Goal: Task Accomplishment & Management: Manage account settings

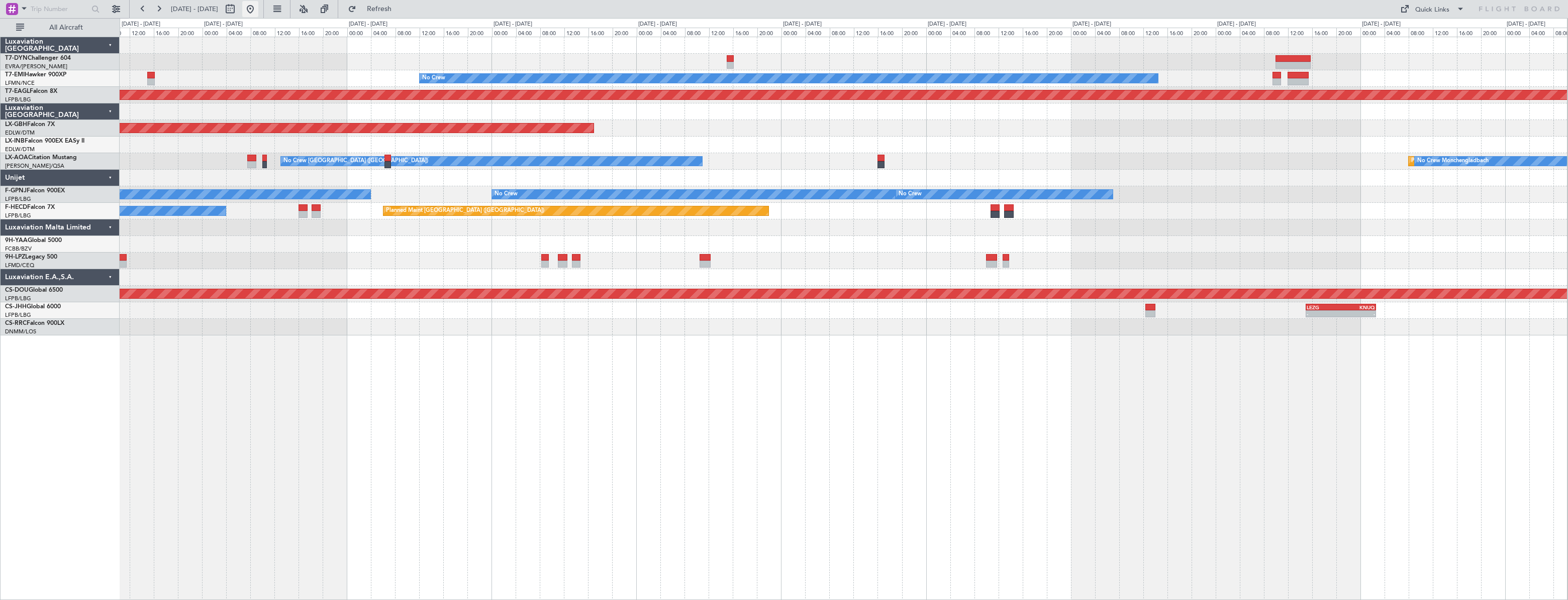
click at [258, 10] on button at bounding box center [250, 8] width 16 height 16
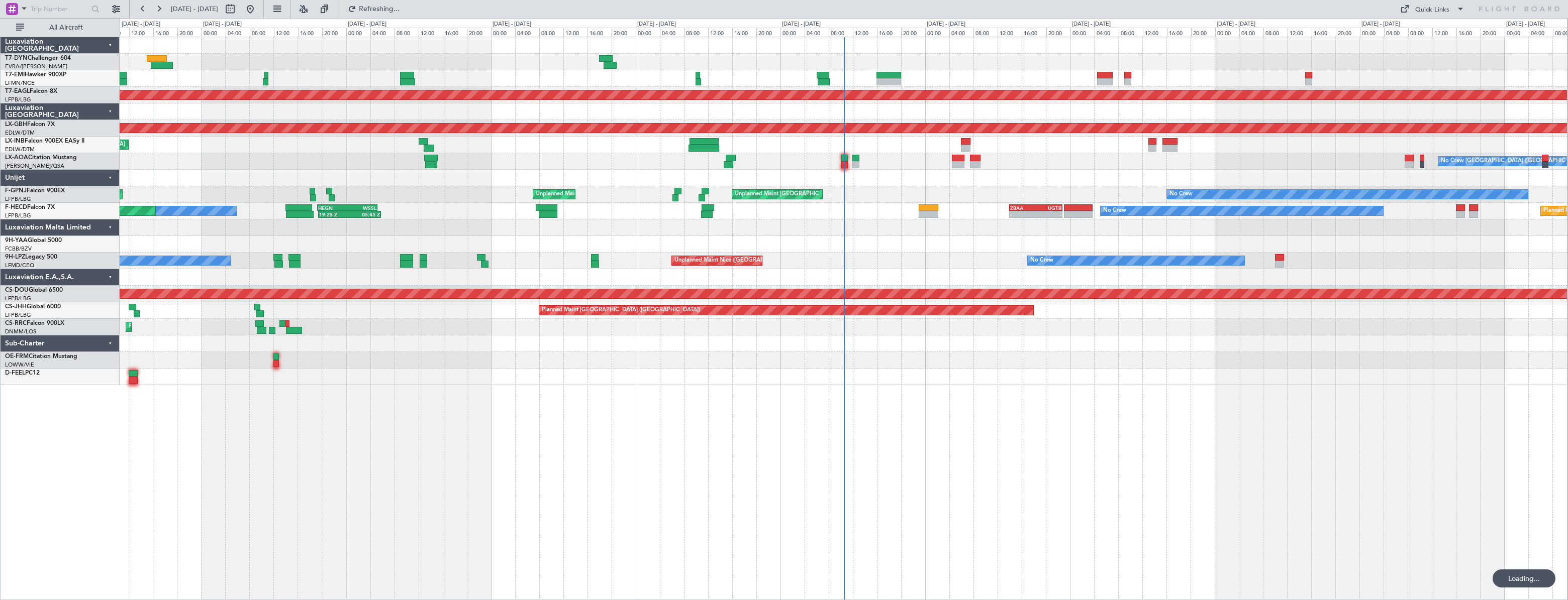
click at [627, 386] on div "No Crew Planned Maint Dubai (Al Maktoum Intl) Planned Maint Nurnberg Planned Ma…" at bounding box center [844, 318] width 1448 height 564
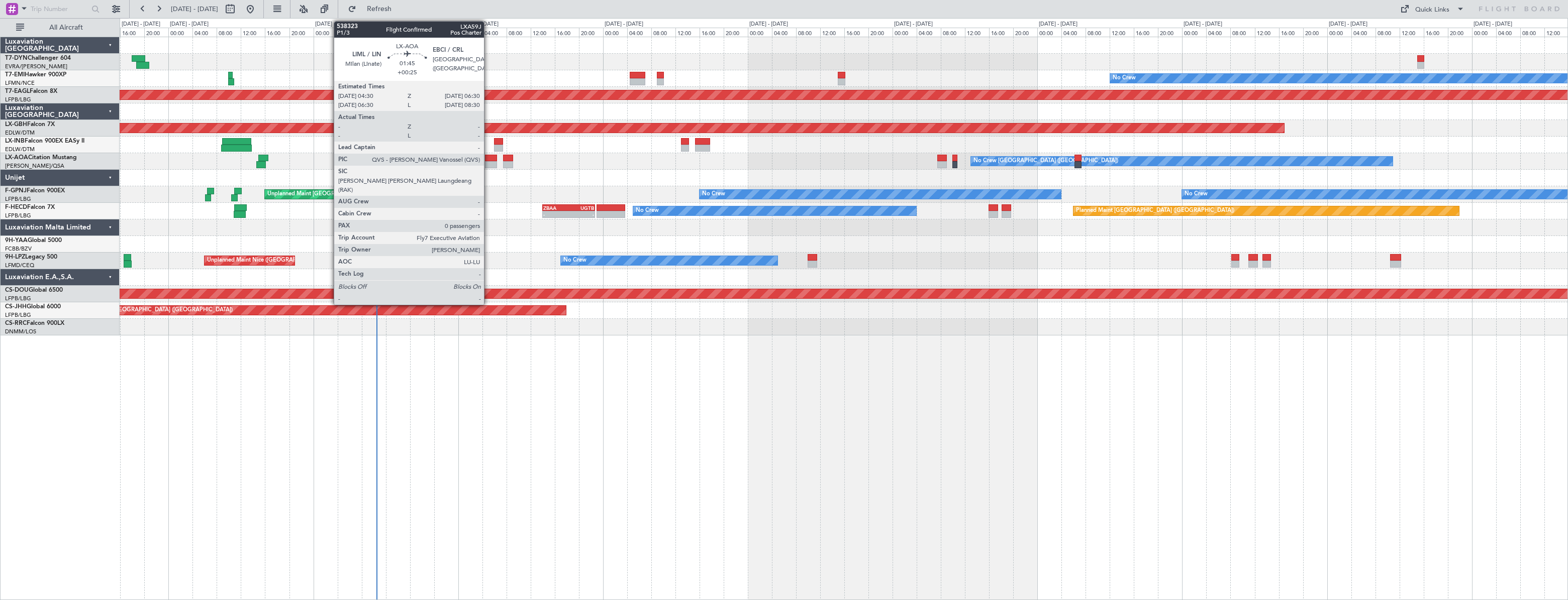
click at [488, 154] on div at bounding box center [491, 158] width 13 height 7
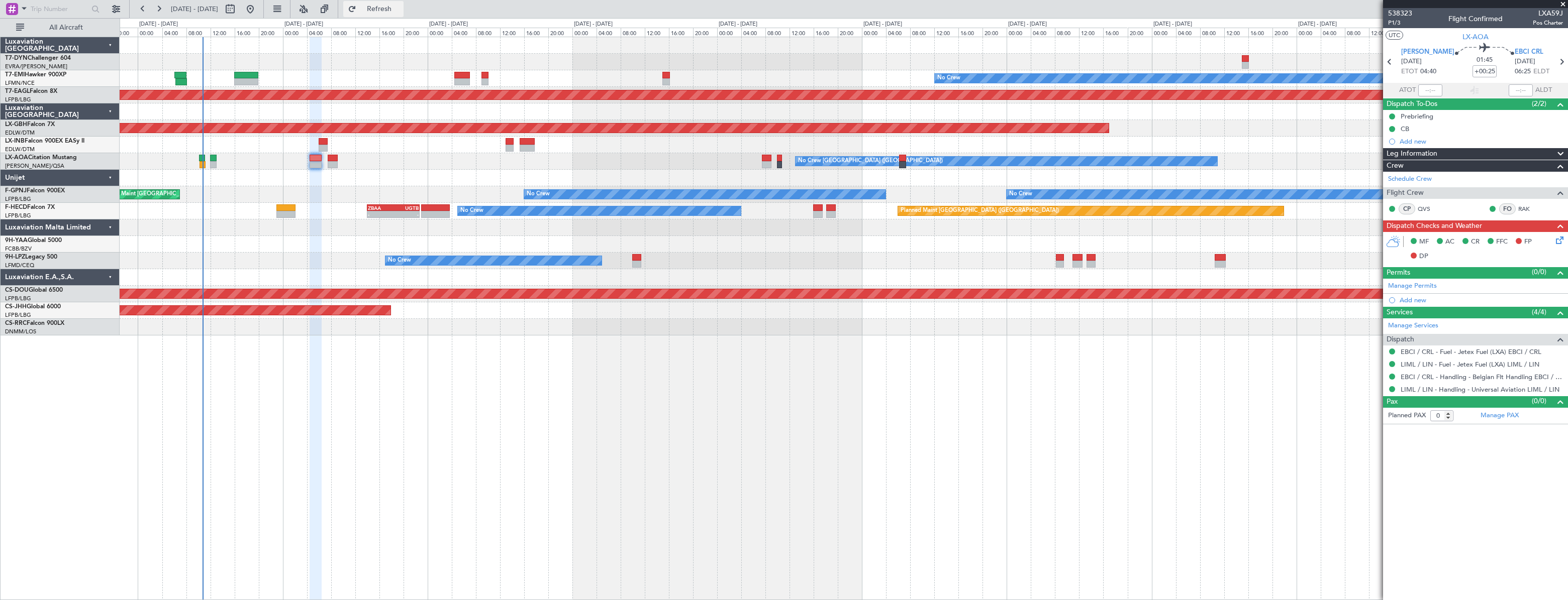
click at [389, 10] on span "Refresh" at bounding box center [379, 9] width 42 height 7
click at [587, 282] on div at bounding box center [844, 278] width 1448 height 17
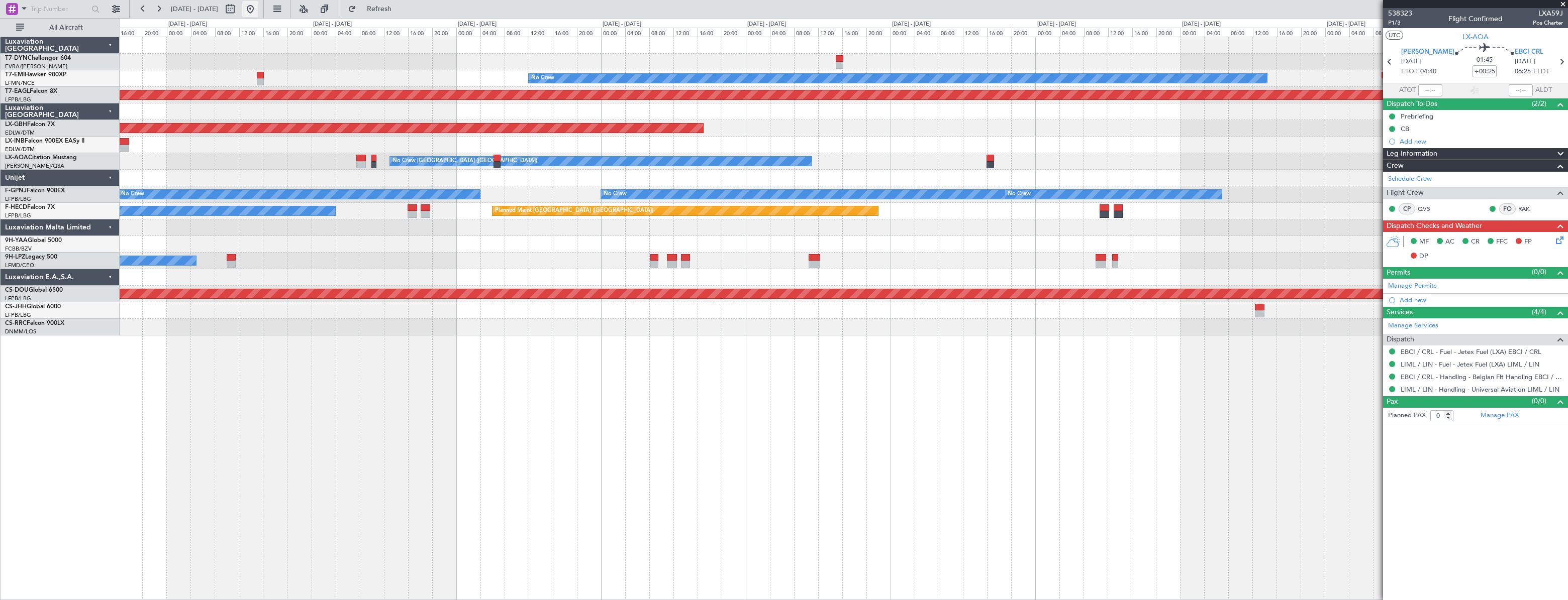
click at [258, 10] on button at bounding box center [250, 8] width 16 height 16
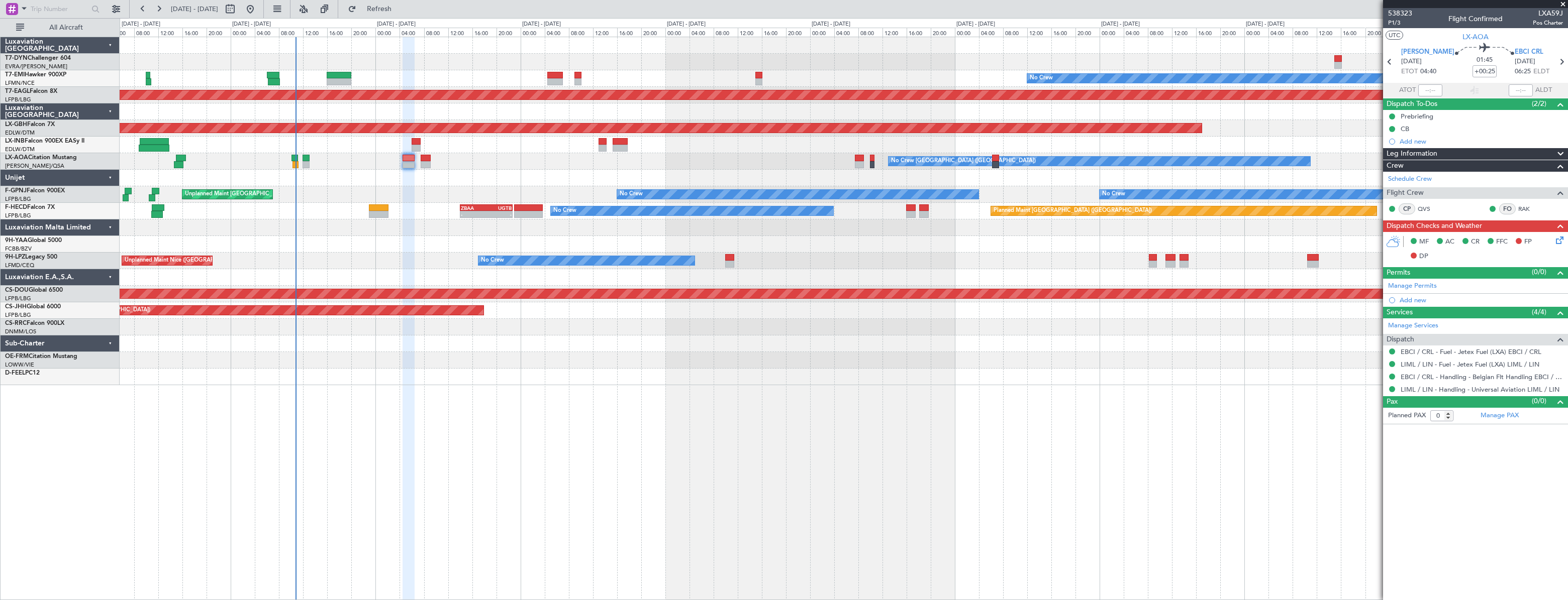
click at [387, 201] on div "No Crew Unplanned Maint Paris (Le Bourget) No Crew No Crew Unplanned Maint Pari…" at bounding box center [844, 195] width 1448 height 17
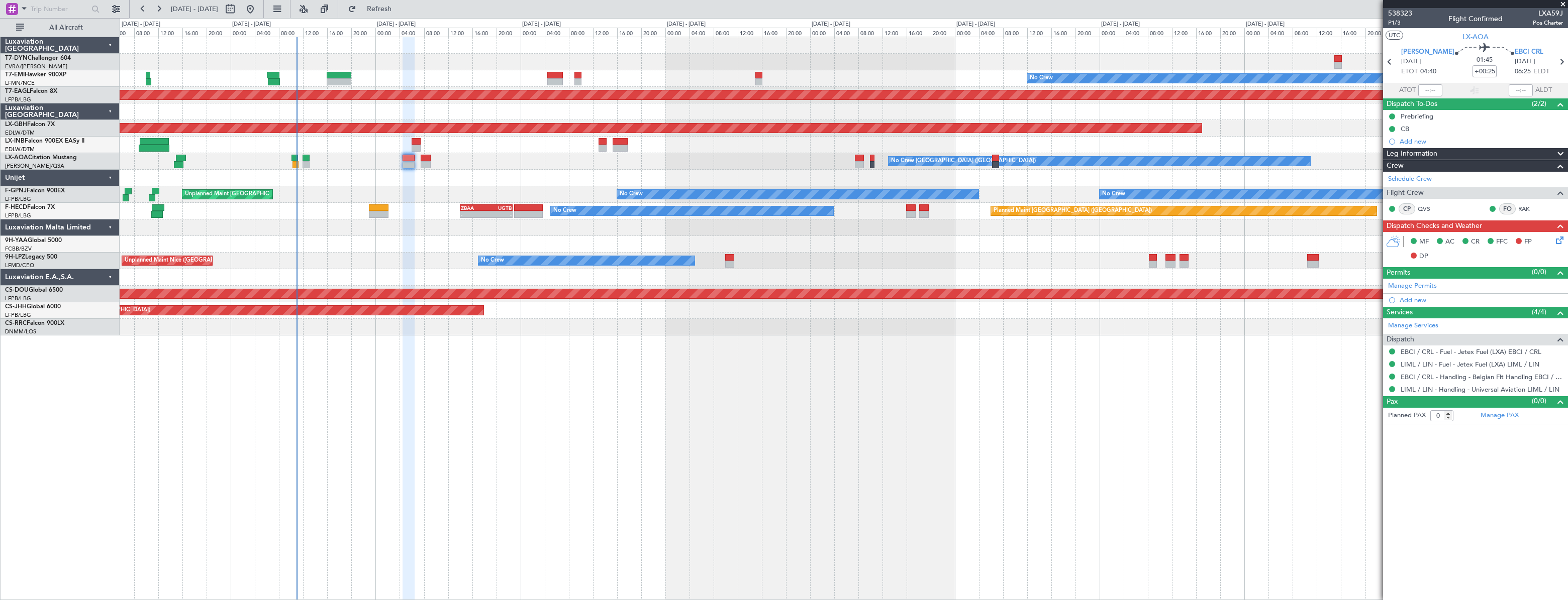
click at [440, 211] on div "Planned Maint Paris (Le Bourget) No Crew - - ZBAA 14:00 Z UGTB 22:45 Z 19:25 Z …" at bounding box center [844, 211] width 1448 height 17
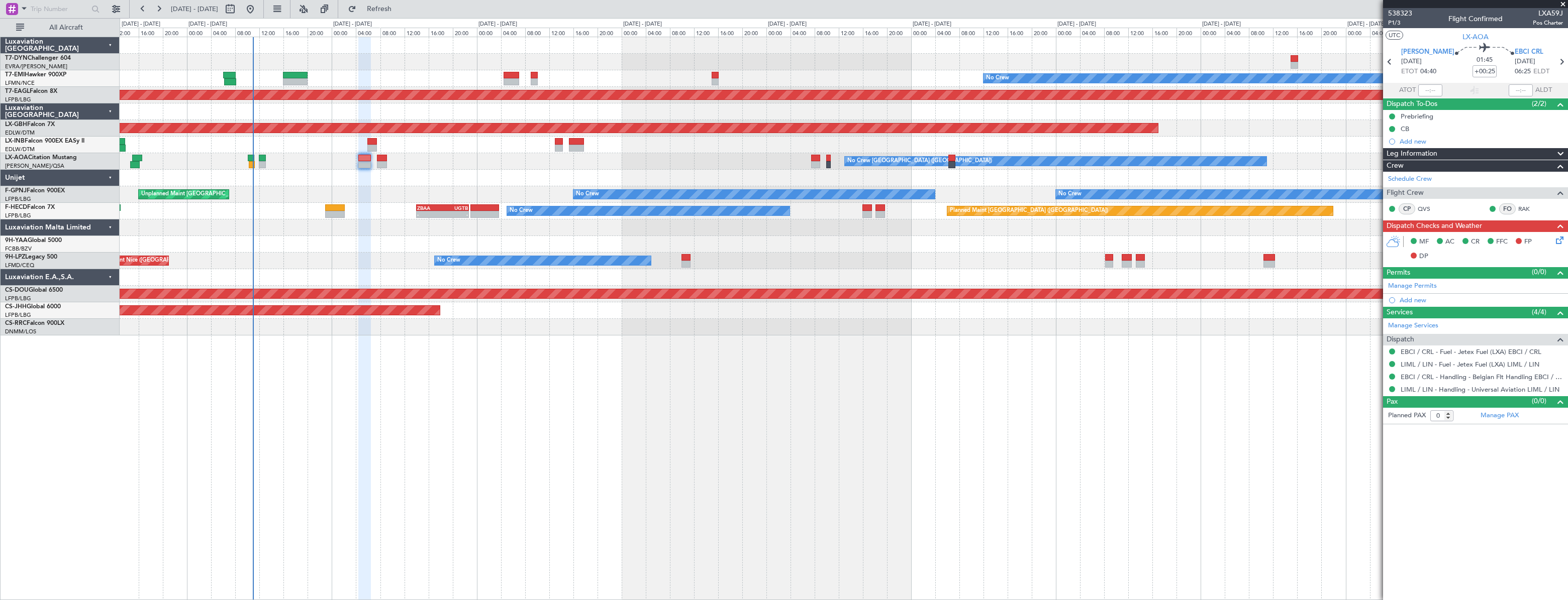
click at [493, 190] on div "No Crew No Crew Unplanned Maint Paris (Le Bourget) No Crew Unplanned Maint Pari…" at bounding box center [844, 195] width 1448 height 17
click at [548, 157] on div "No Crew [GEOGRAPHIC_DATA] ([GEOGRAPHIC_DATA])" at bounding box center [844, 162] width 1448 height 17
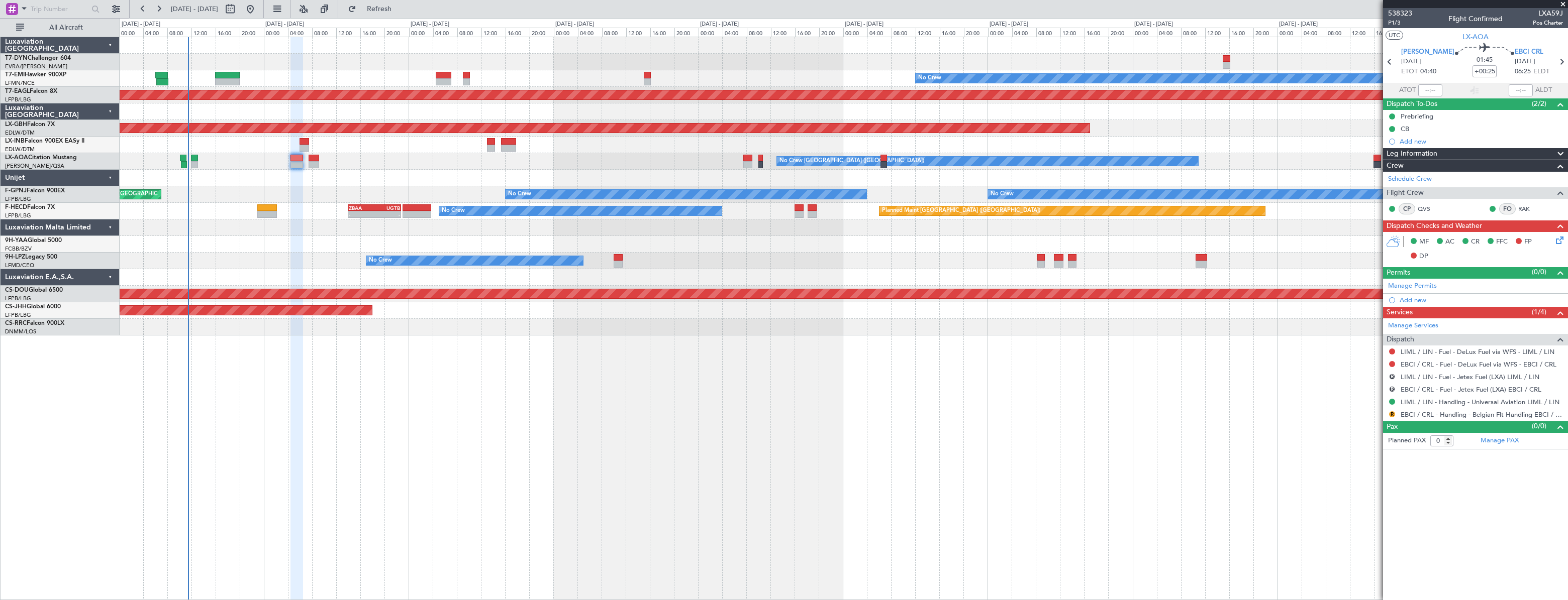
click at [467, 390] on div "No Crew Planned Maint [GEOGRAPHIC_DATA] (Al Maktoum Intl) Planned Maint Nurnber…" at bounding box center [844, 318] width 1448 height 564
click at [392, 7] on span "Refresh" at bounding box center [379, 9] width 42 height 7
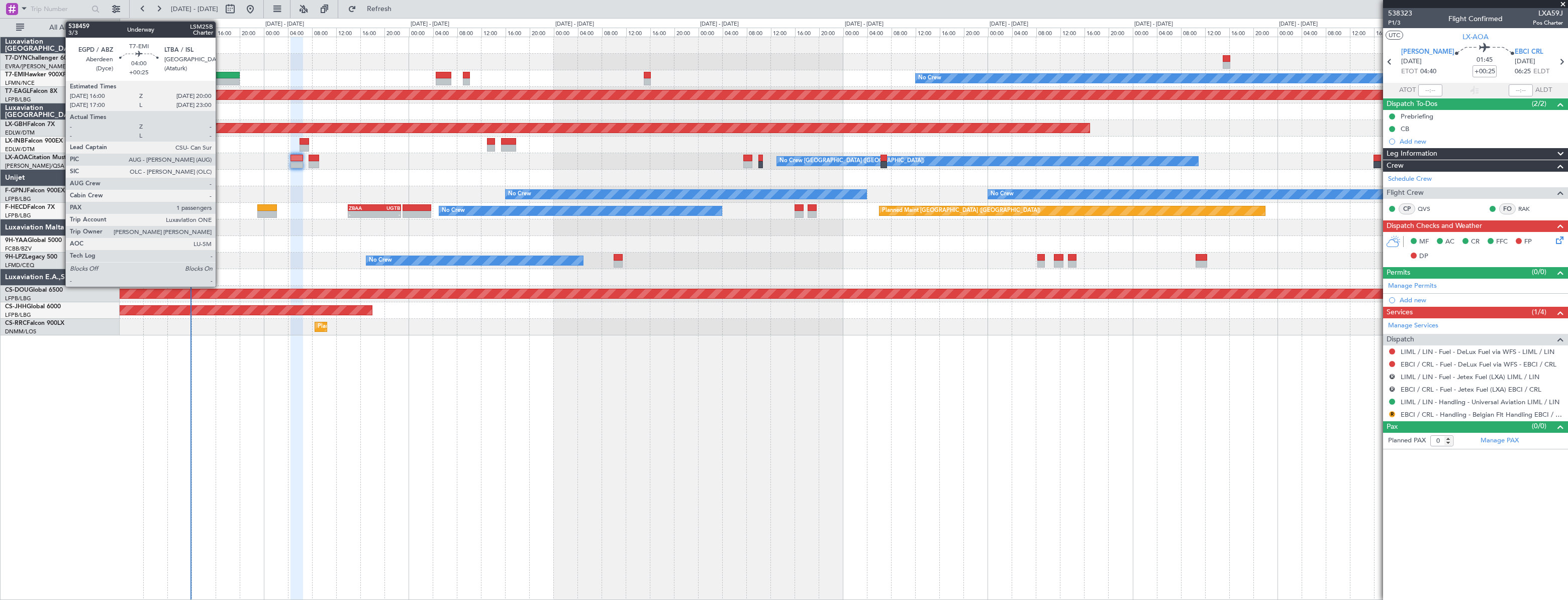
click at [220, 76] on div at bounding box center [227, 75] width 24 height 7
type input "1"
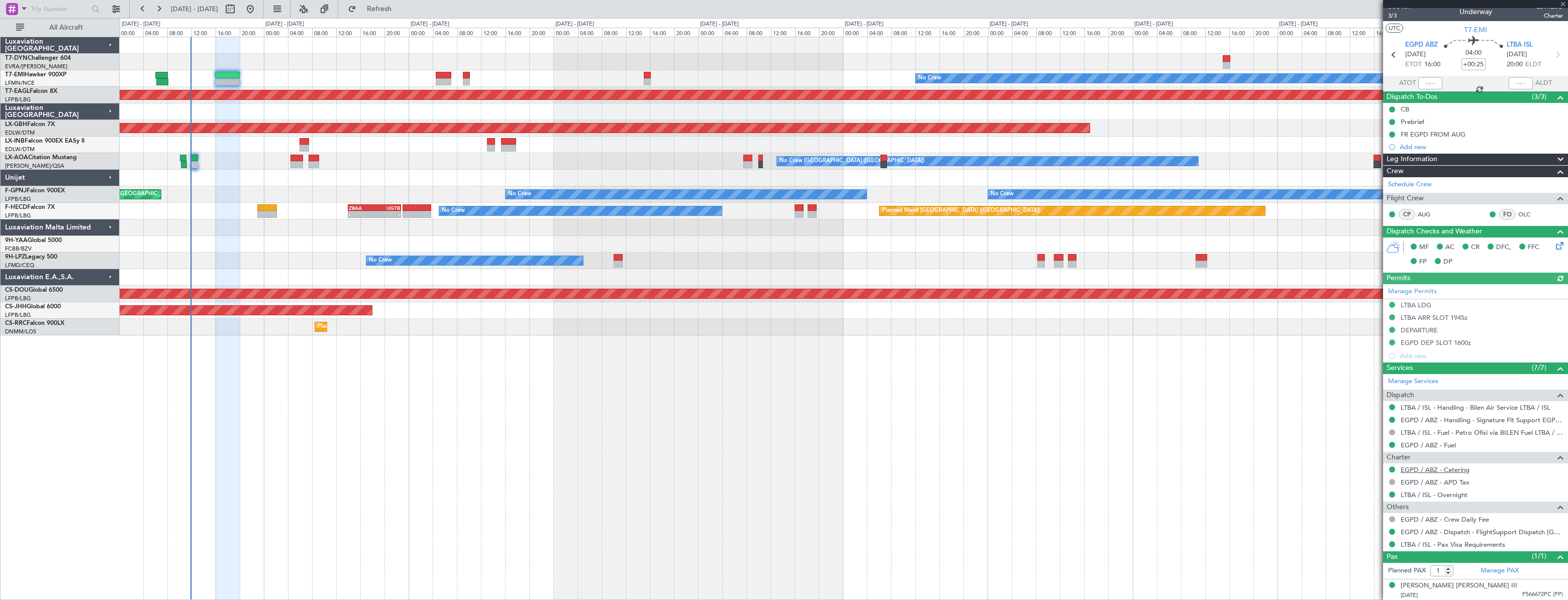
scroll to position [8, 0]
click at [1433, 581] on div "Paul Guy DESMARAIS III" at bounding box center [1459, 585] width 117 height 10
click at [149, 225] on div "No Crew Planned Maint [GEOGRAPHIC_DATA] (Al Maktoum Intl) Planned Maint Nurnber…" at bounding box center [844, 186] width 1448 height 298
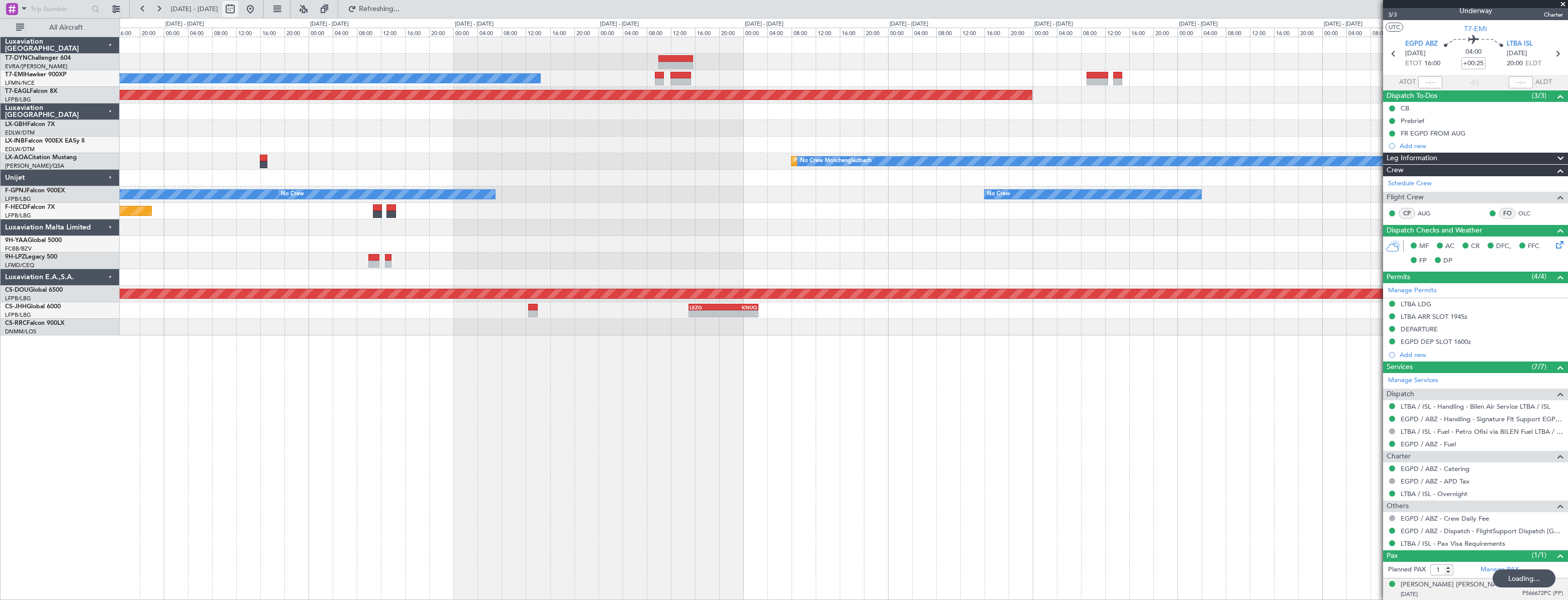
click at [238, 9] on button at bounding box center [230, 8] width 16 height 16
select select "10"
select select "2025"
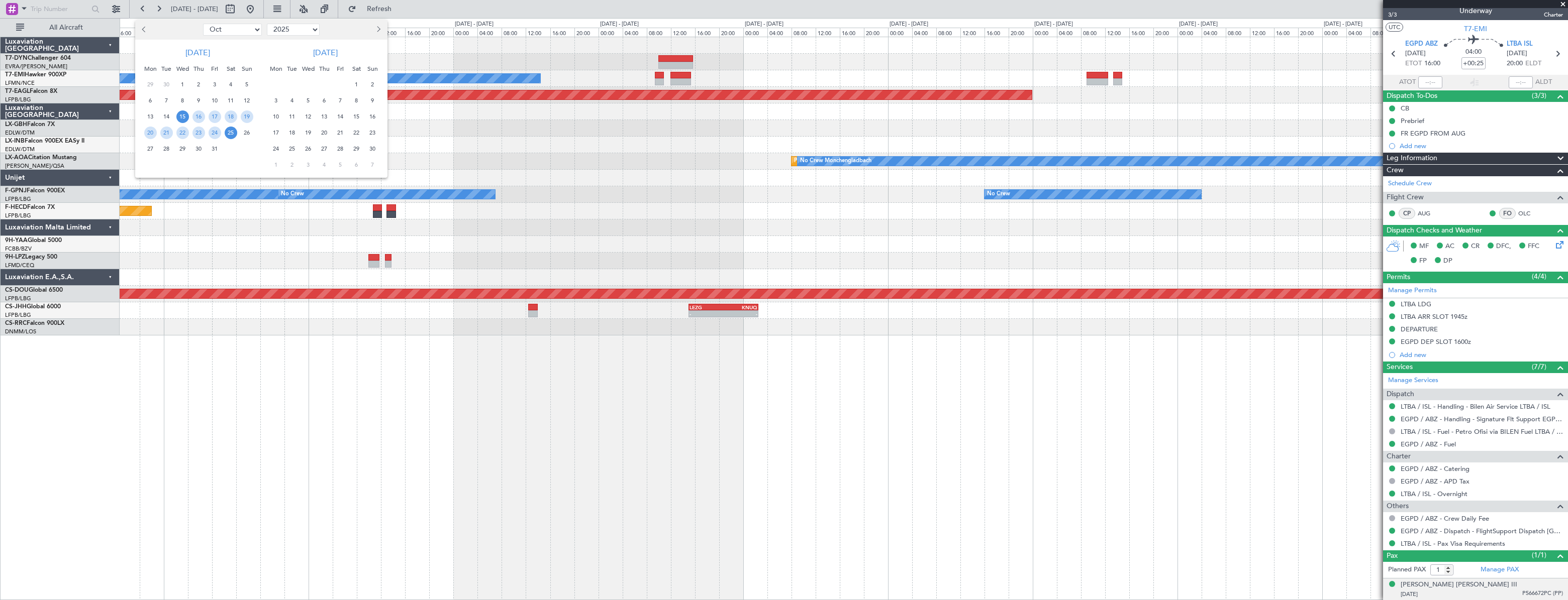
click at [248, 30] on select "Jan Feb Mar Apr May Jun [DATE] Aug Sep Oct Nov Dec" at bounding box center [232, 30] width 59 height 12
select select "11"
click at [203, 24] on select "Jan Feb Mar Apr May Jun [DATE] Aug Sep Oct Nov Dec" at bounding box center [232, 30] width 59 height 12
click at [214, 133] on span "21" at bounding box center [214, 132] width 13 height 13
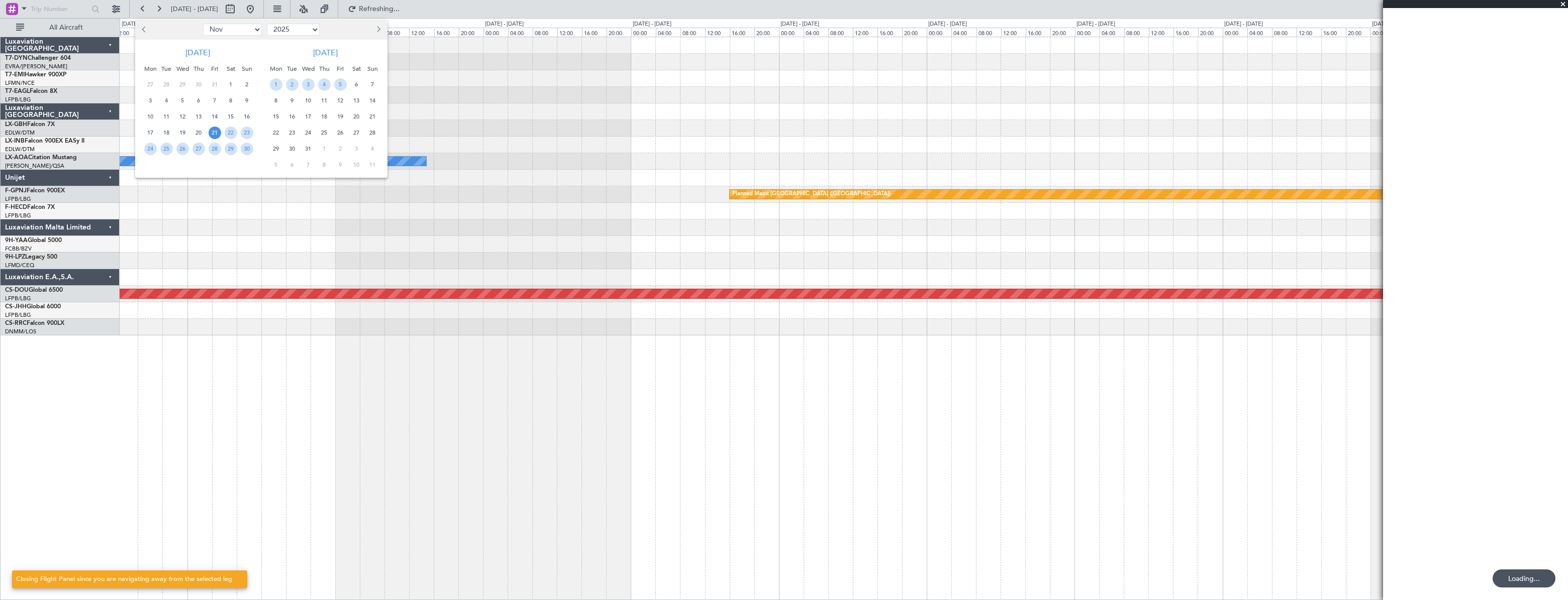
scroll to position [0, 0]
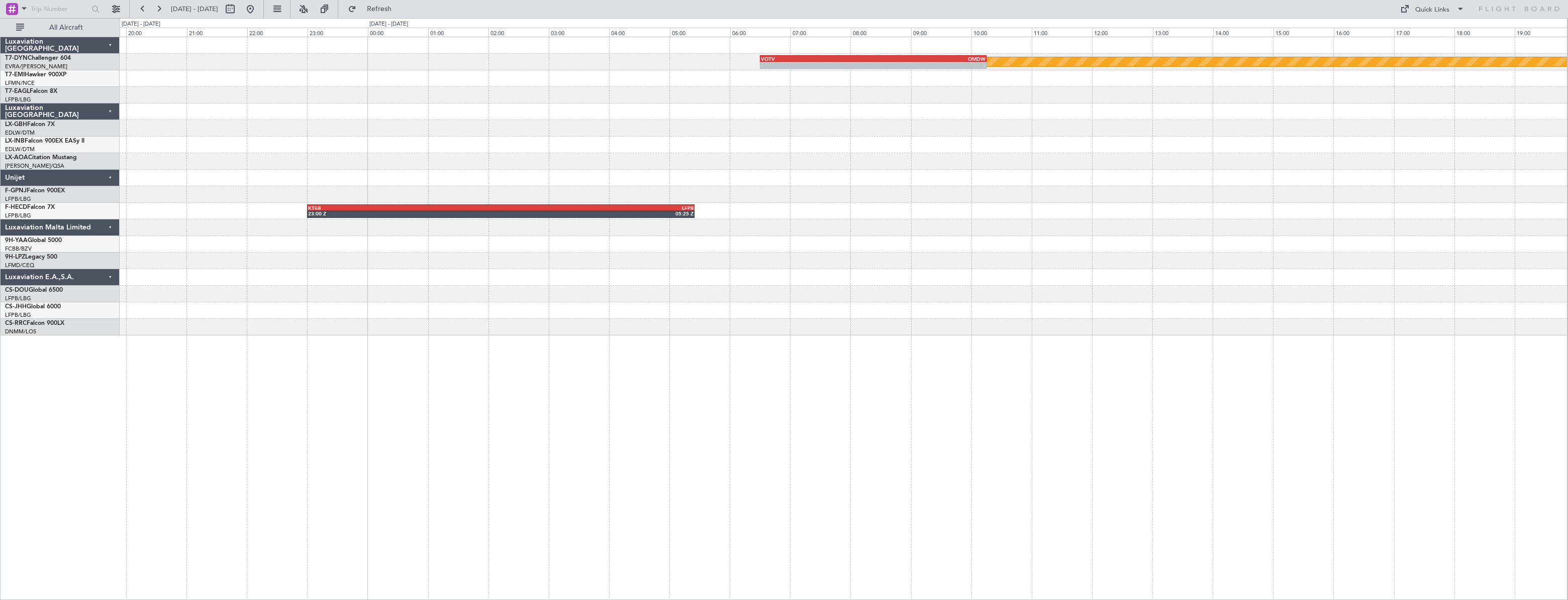
click at [628, 332] on div "Planned Maint Riga (Riga Intl) - - VOTV 06:30 Z OMDW 10:15 Z No Crew Sabadell K…" at bounding box center [844, 318] width 1448 height 564
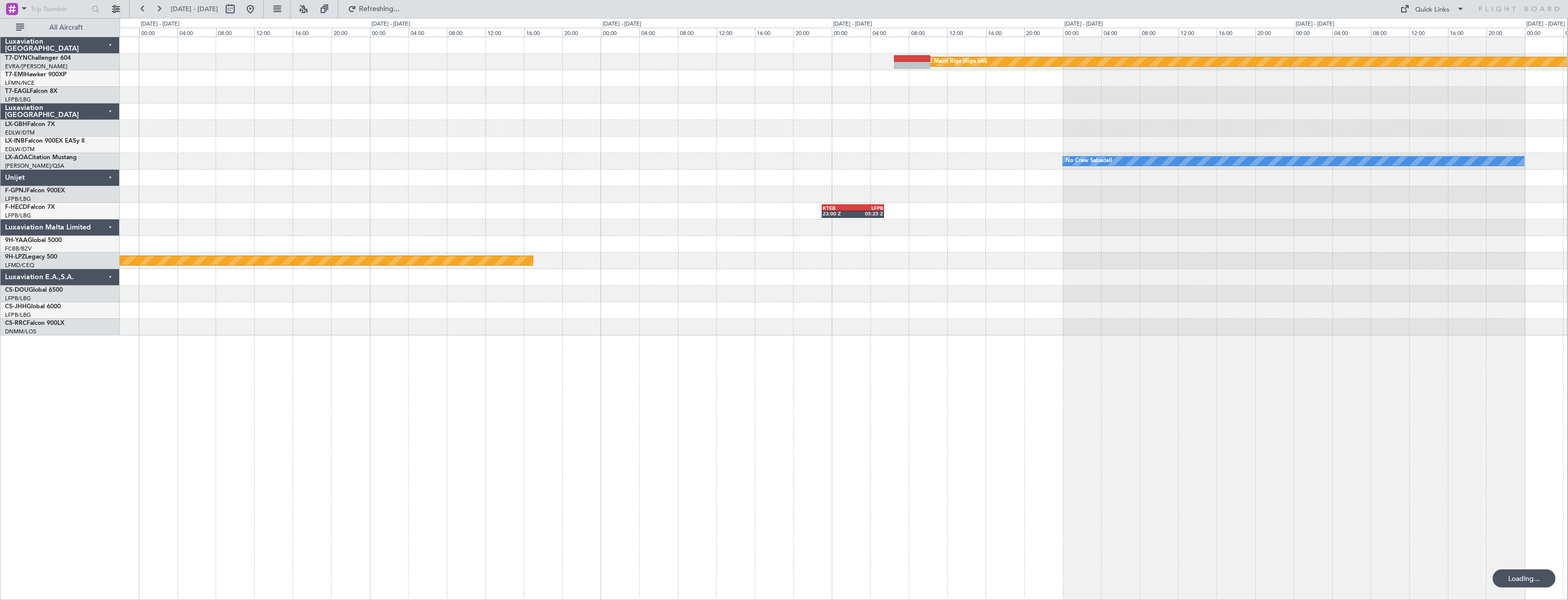
click at [830, 233] on div "Planned Maint Riga (Riga Intl) No Crew Sabadell No Crew Sabadell KTEB 23:00 Z L…" at bounding box center [844, 186] width 1447 height 298
click at [258, 13] on button at bounding box center [250, 8] width 16 height 16
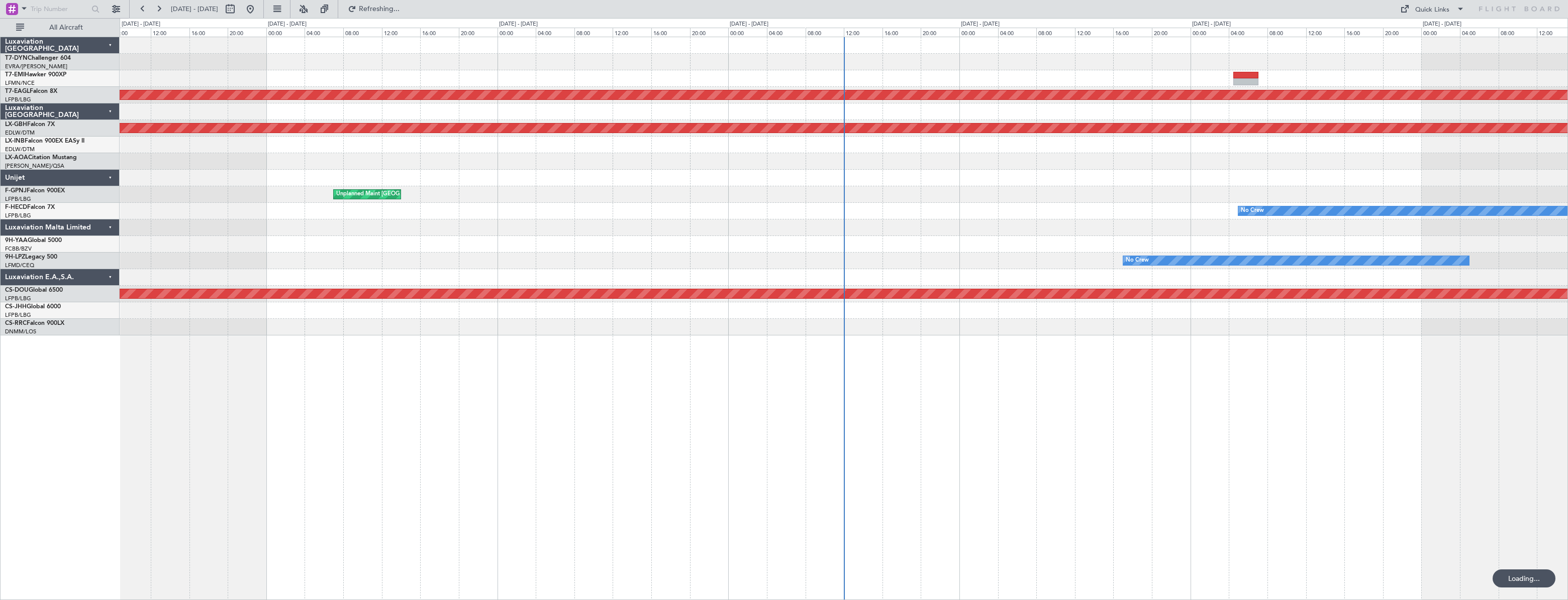
click at [291, 198] on div "Planned Maint Dubai (Al Maktoum Intl) Planned Maint Nurnberg No Crew Charleroi …" at bounding box center [844, 186] width 1448 height 298
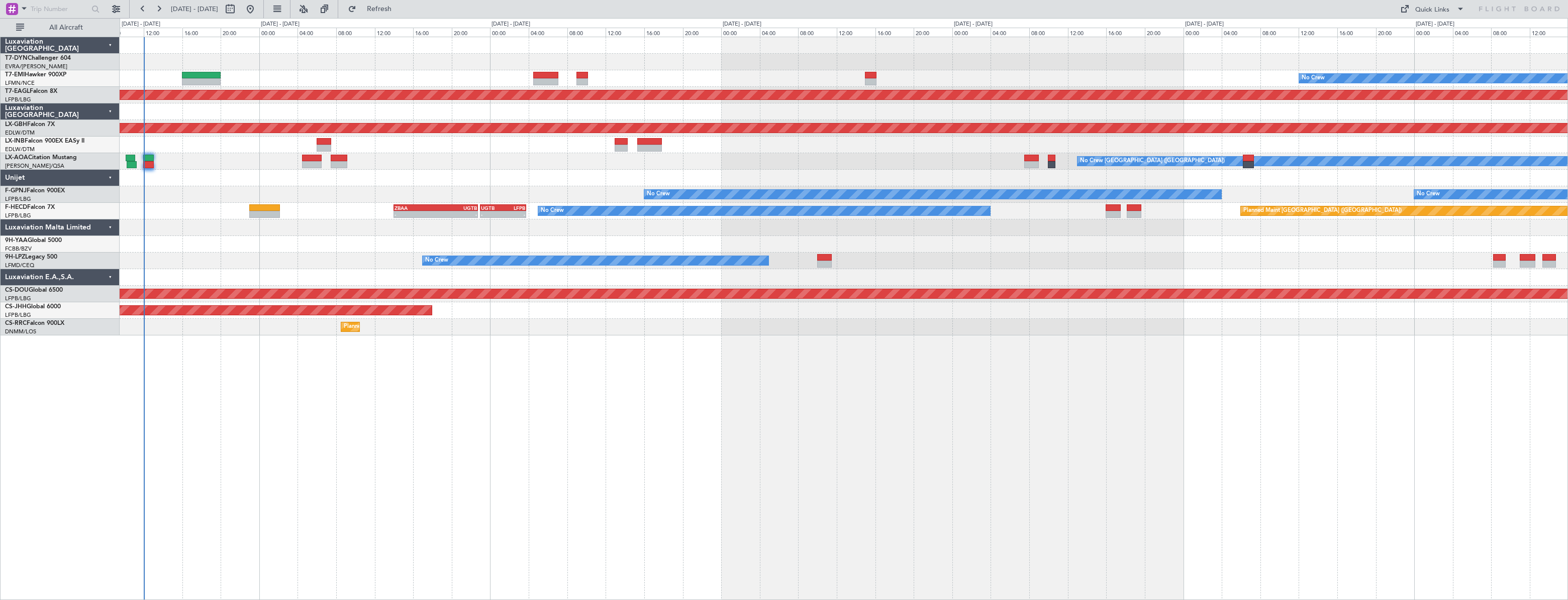
click at [284, 238] on div at bounding box center [844, 245] width 1448 height 17
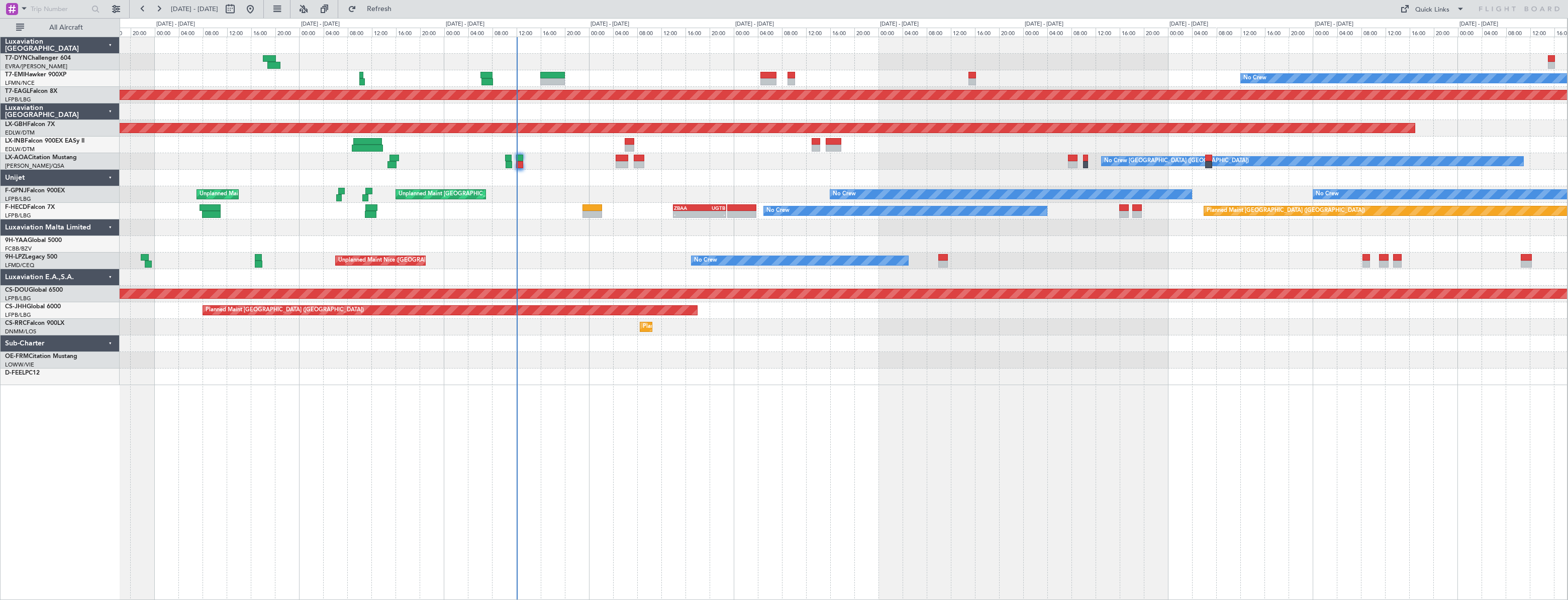
click at [792, 365] on div at bounding box center [844, 360] width 1447 height 17
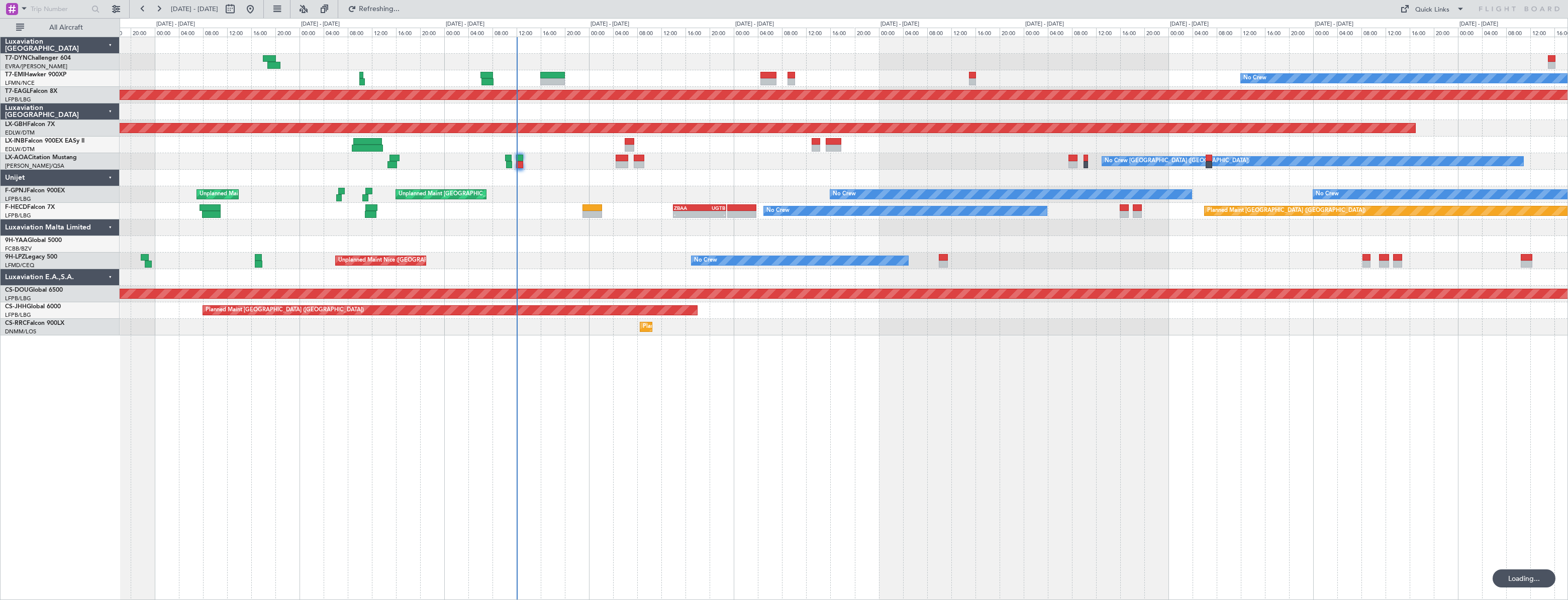
click at [618, 326] on div "No Crew Planned Maint [GEOGRAPHIC_DATA] (Al Maktoum Intl) Planned Maint Nurnber…" at bounding box center [844, 318] width 1448 height 564
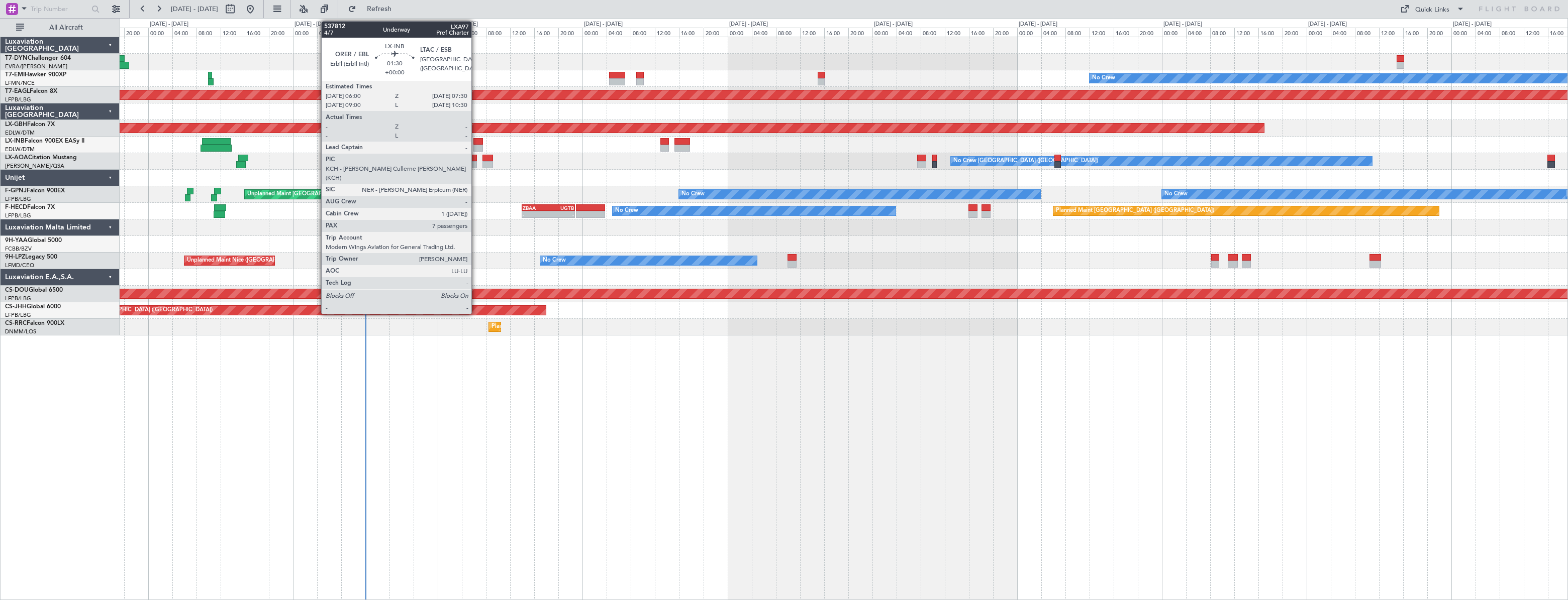
click at [476, 142] on div at bounding box center [478, 142] width 9 height 7
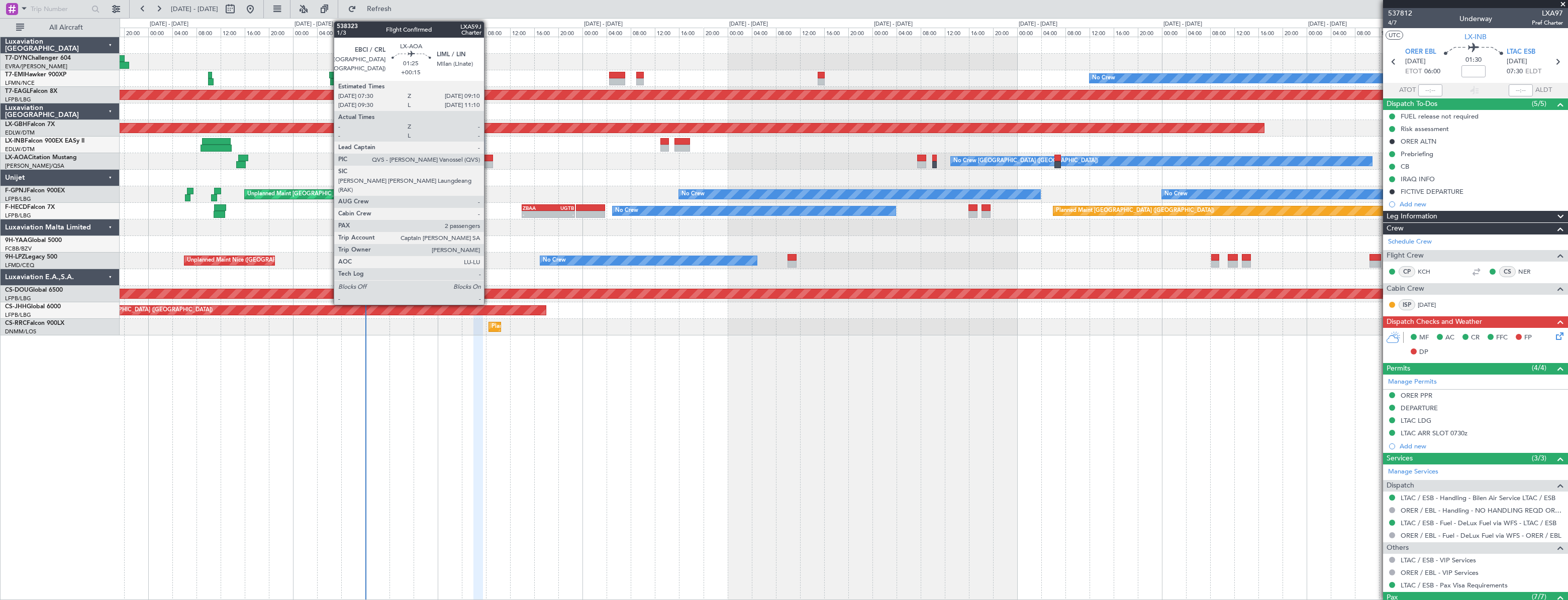
click at [488, 158] on div at bounding box center [487, 158] width 10 height 7
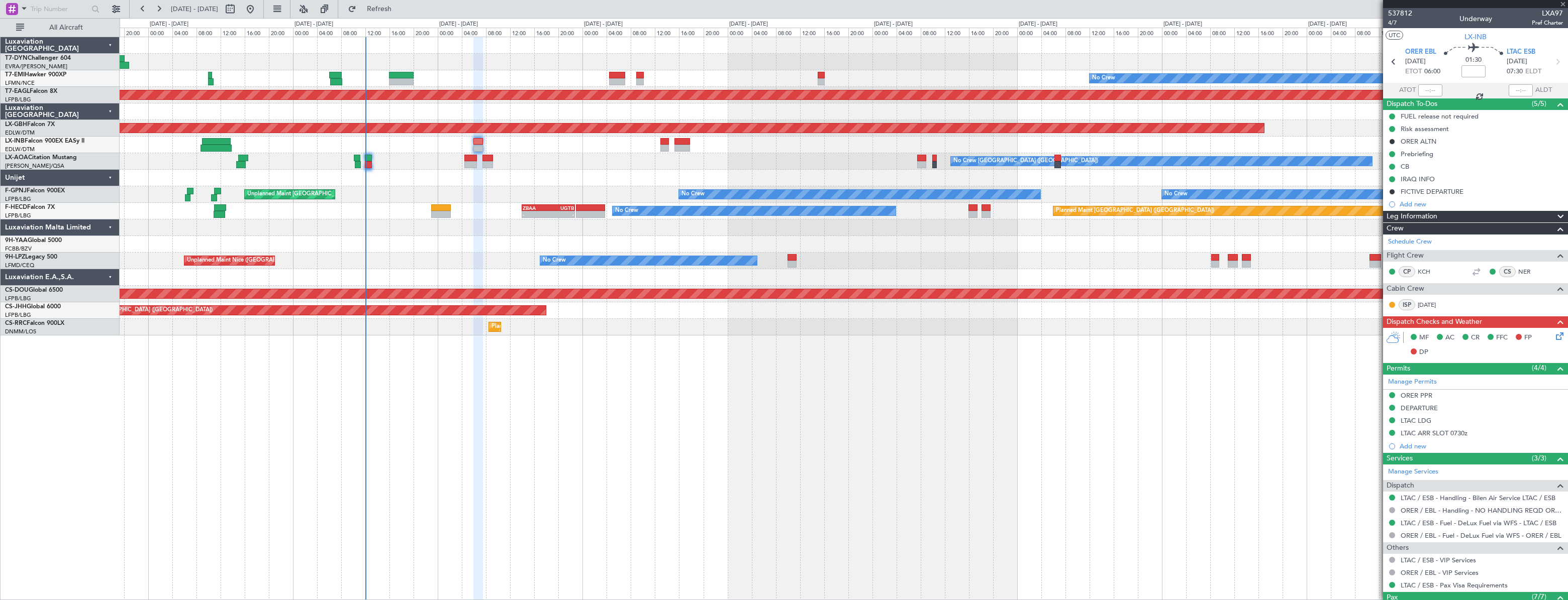
type input "+00:15"
type input "2"
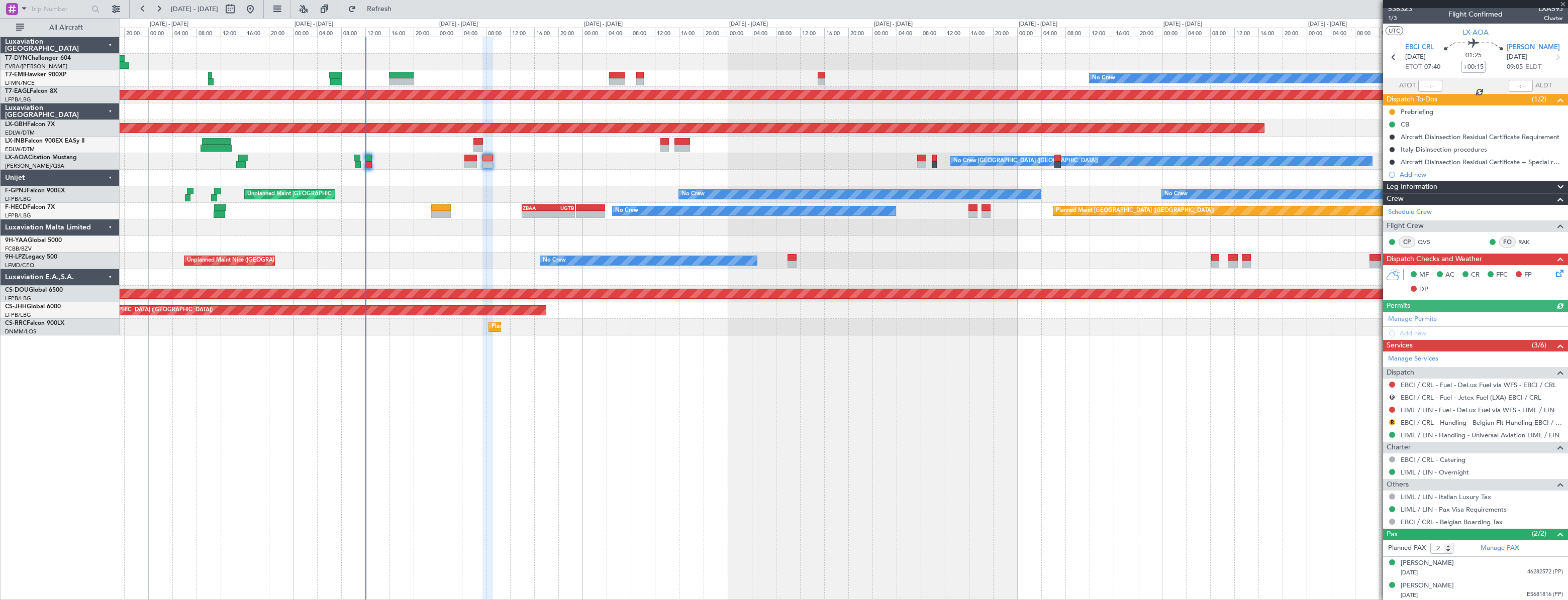
scroll to position [5, 0]
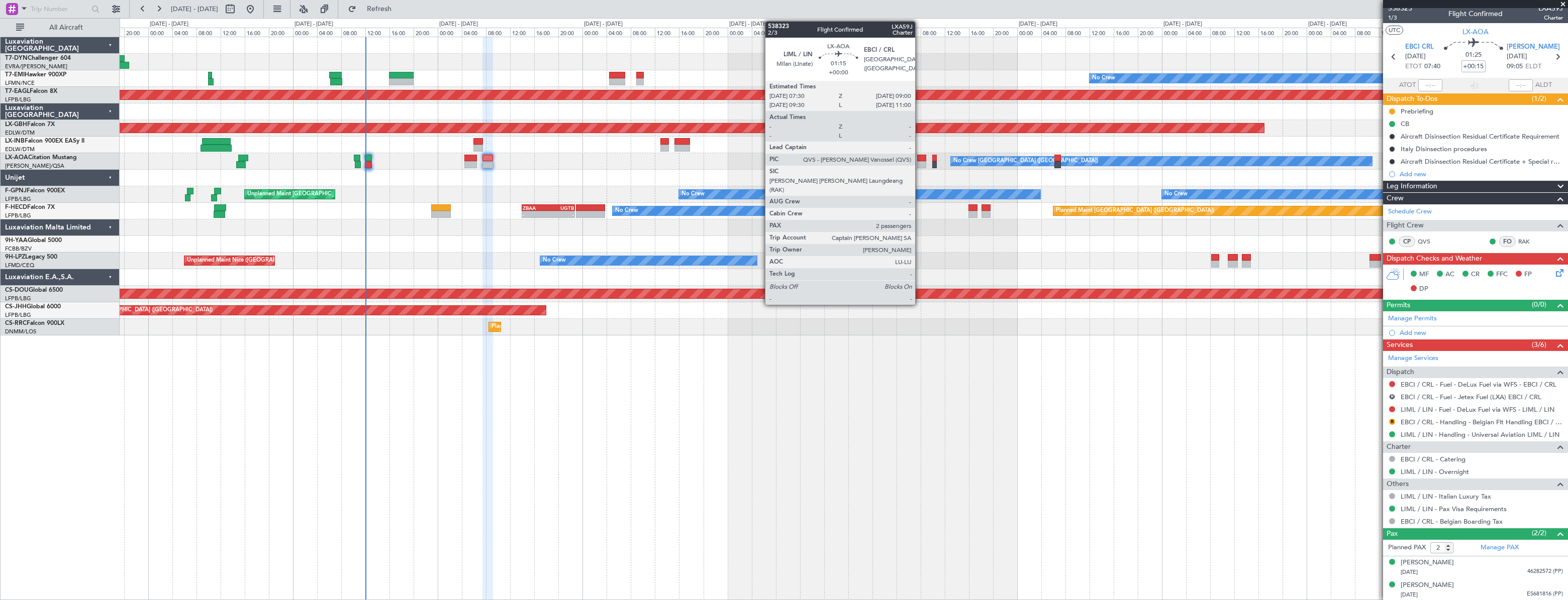
click at [920, 156] on div at bounding box center [921, 158] width 9 height 7
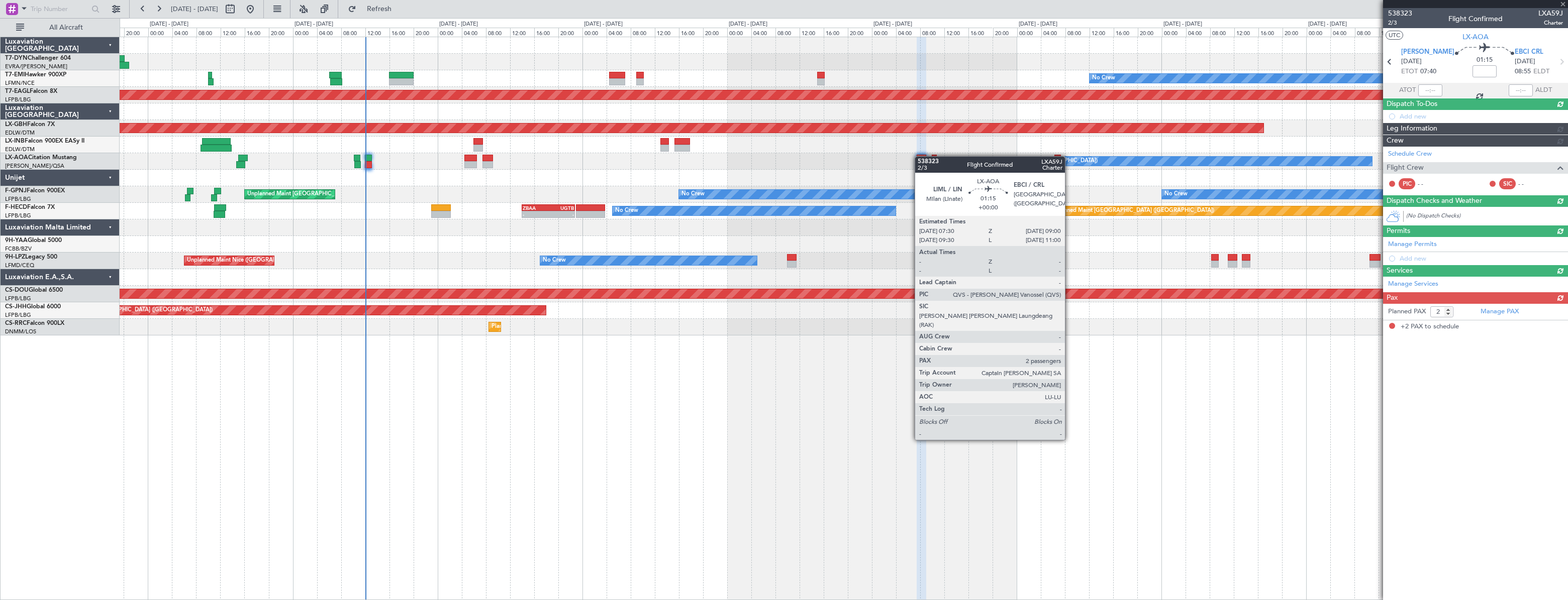
scroll to position [0, 0]
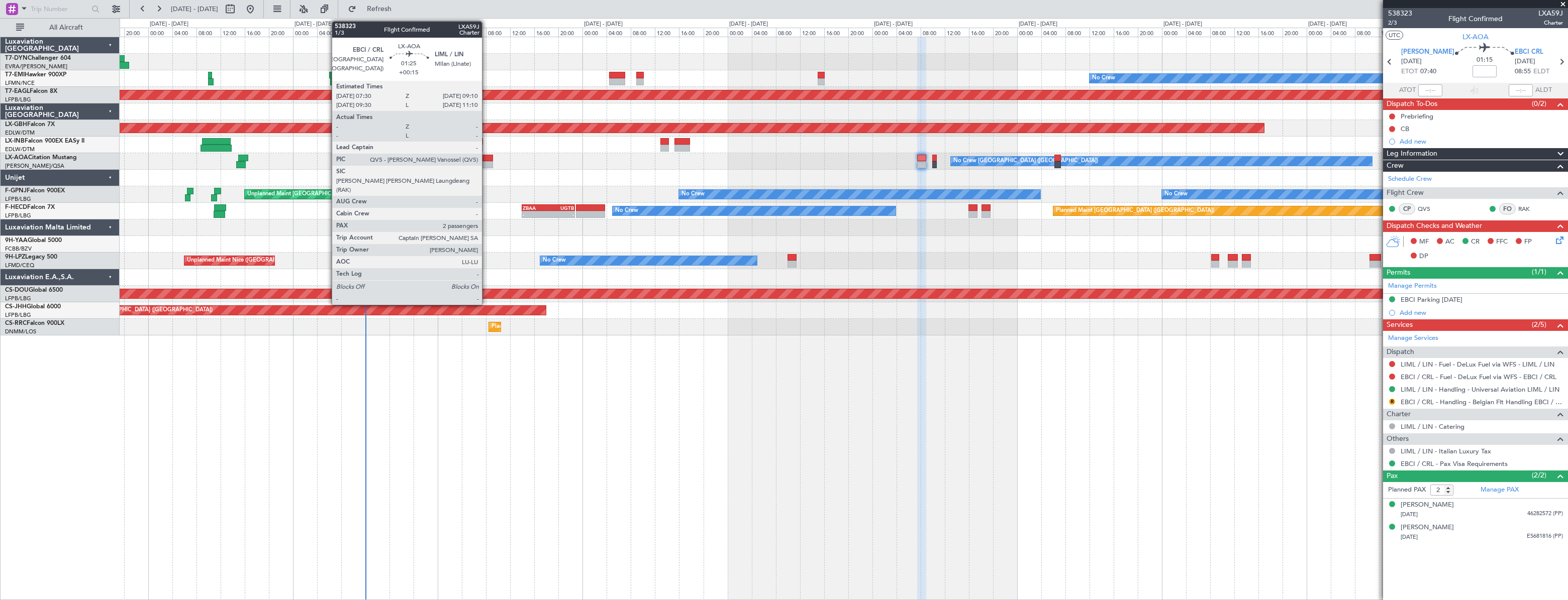
click at [486, 159] on div at bounding box center [487, 158] width 10 height 7
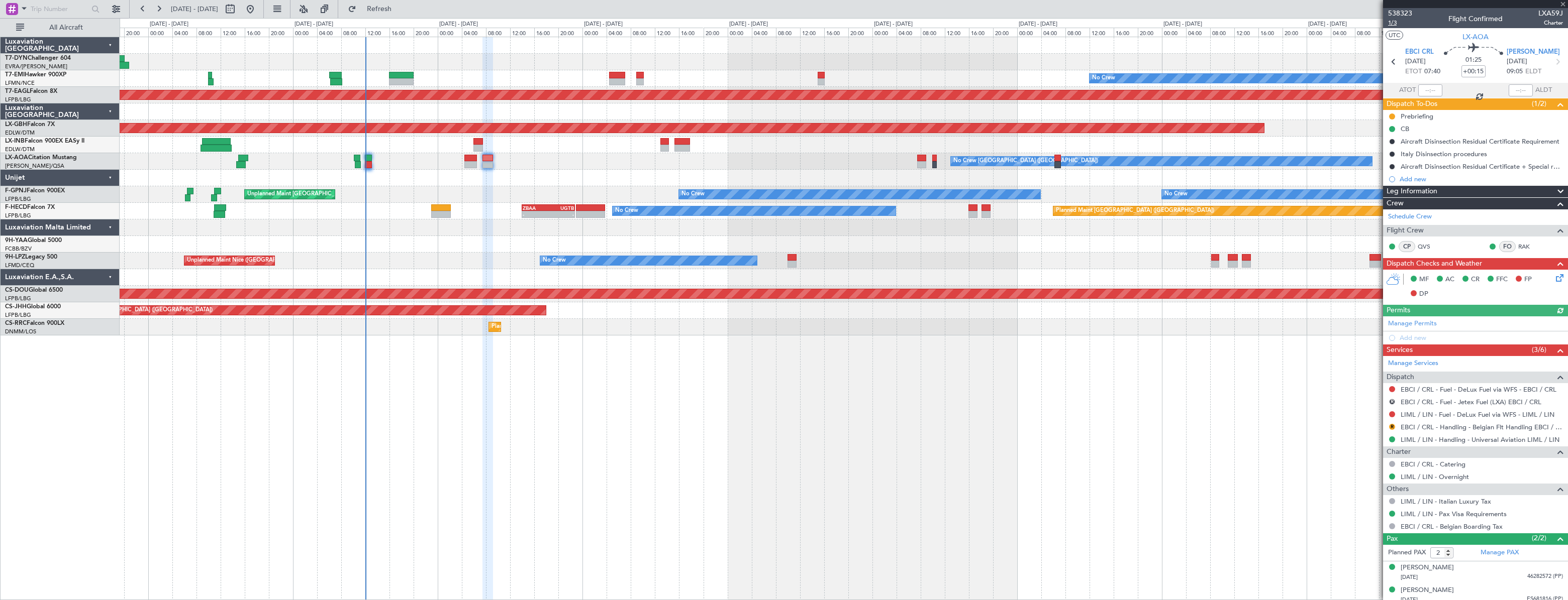
click at [1393, 26] on span "1/3" at bounding box center [1400, 23] width 24 height 8
click at [1392, 26] on span "1/3" at bounding box center [1400, 23] width 24 height 8
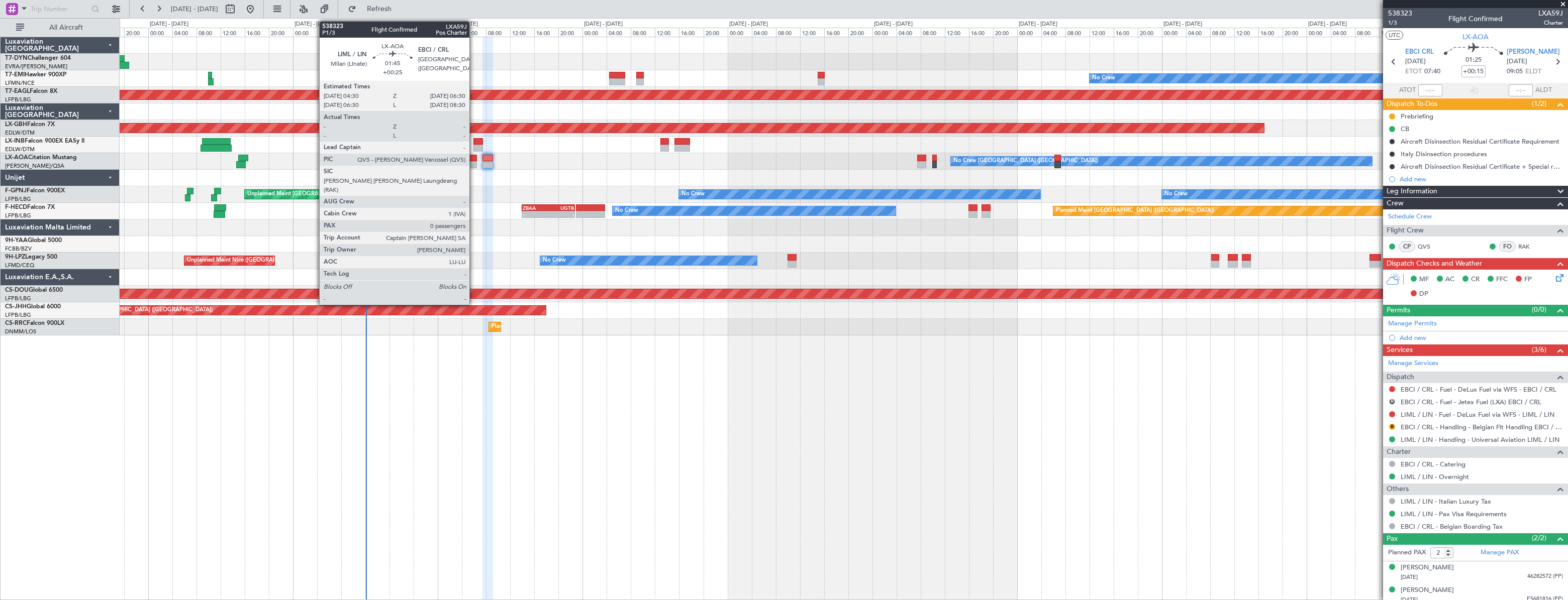
click at [474, 156] on div at bounding box center [470, 158] width 13 height 7
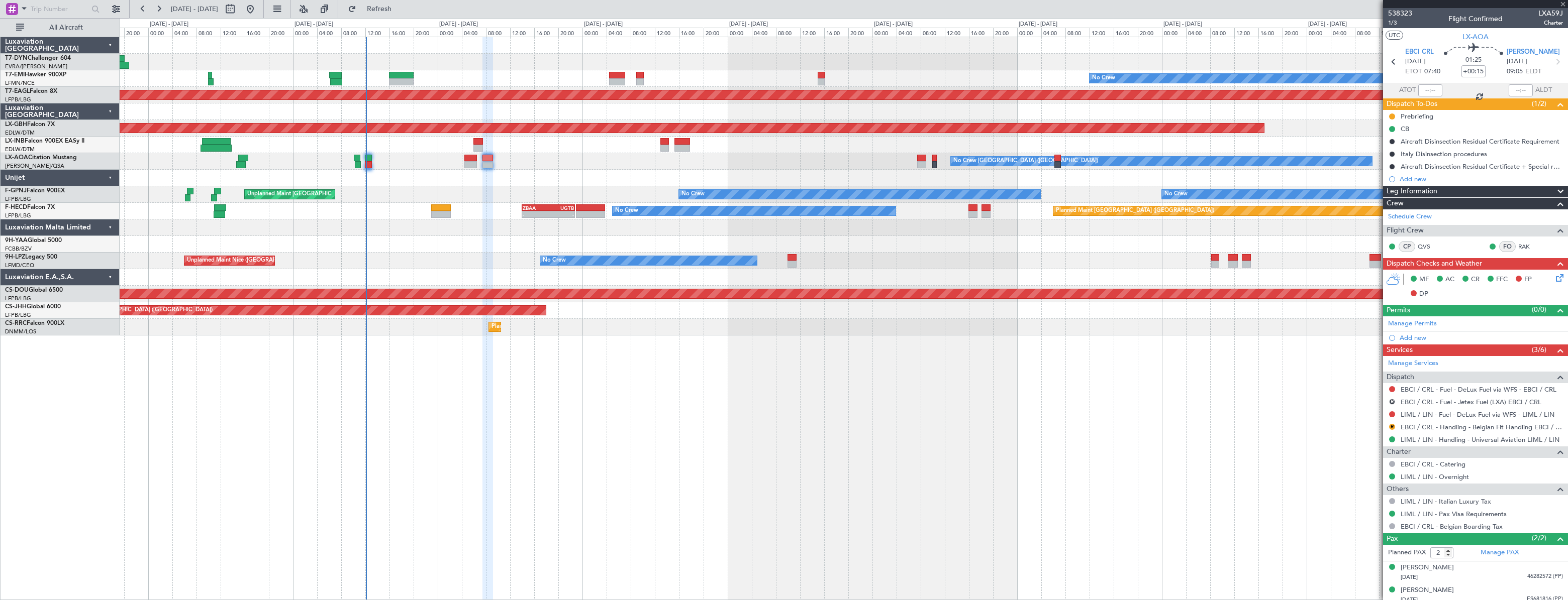
type input "+00:25"
type input "0"
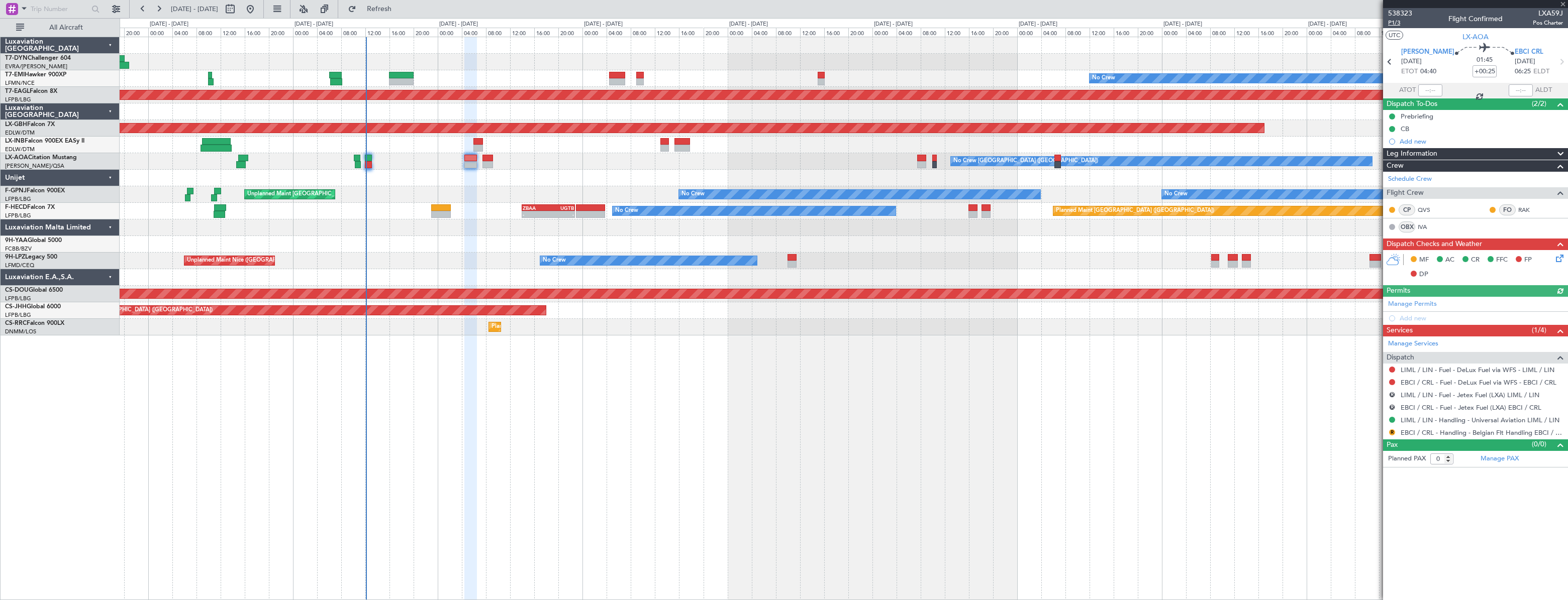
click at [1401, 23] on span "P1/3" at bounding box center [1400, 23] width 24 height 8
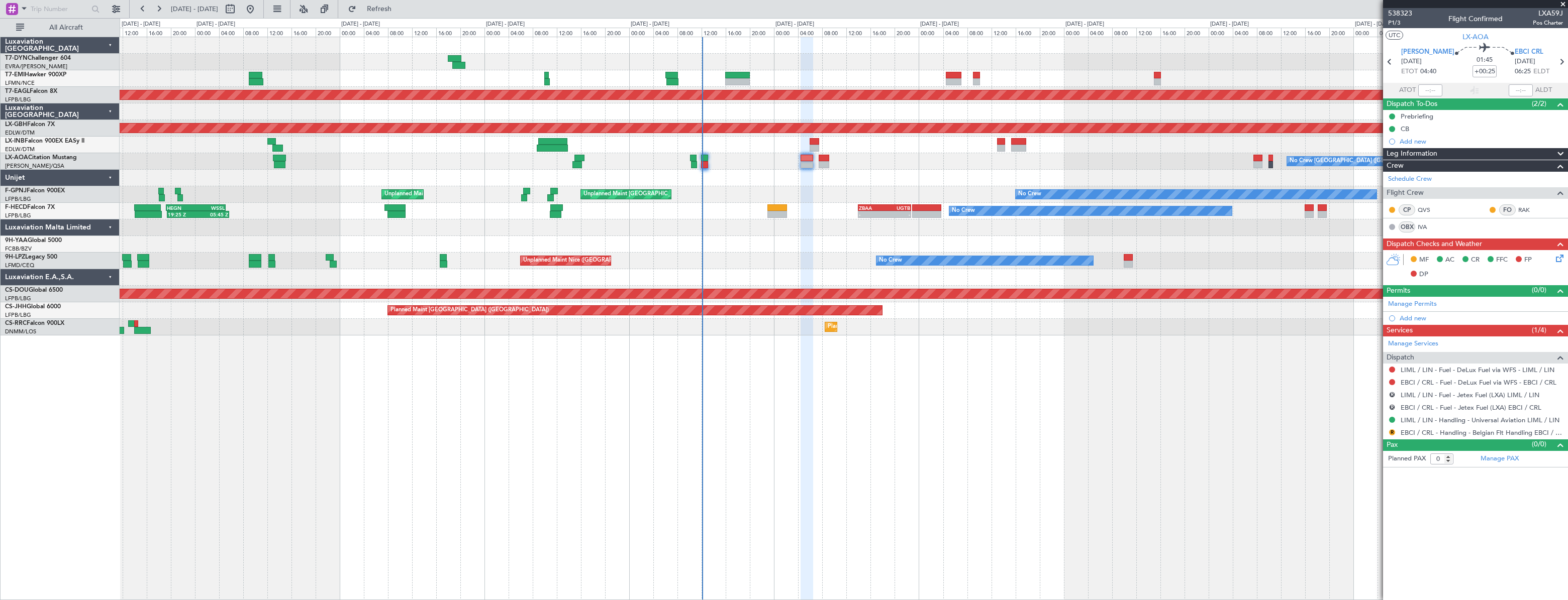
click at [654, 247] on div "No Crew Planned Maint [GEOGRAPHIC_DATA] (Al Maktoum Intl) Planned Maint Nurnber…" at bounding box center [844, 186] width 1448 height 298
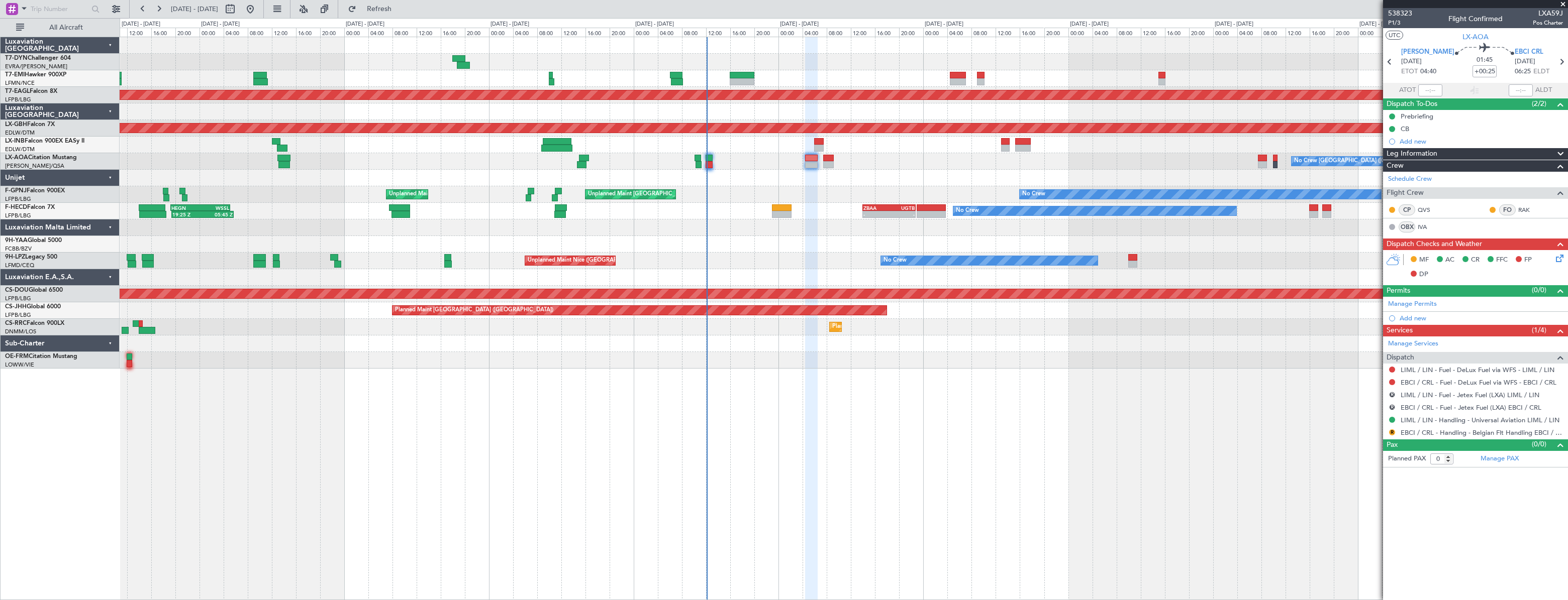
click at [597, 248] on div at bounding box center [844, 245] width 1448 height 17
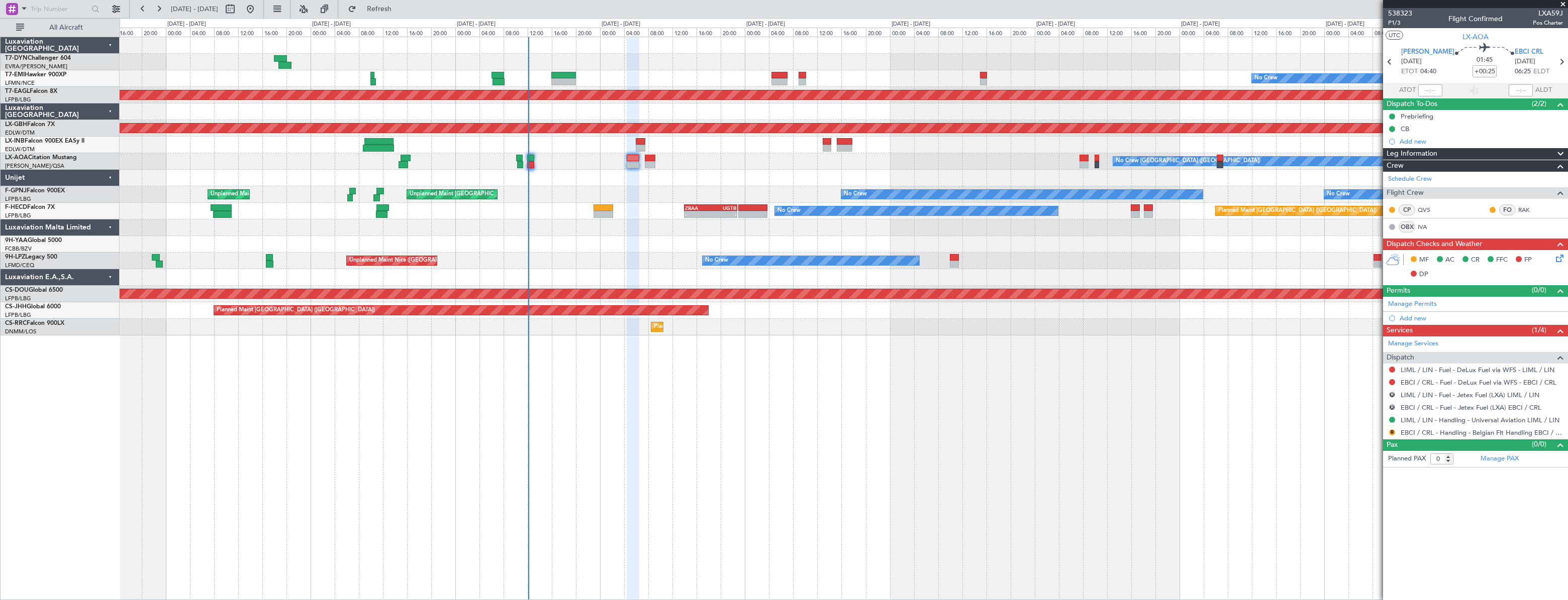
click at [582, 245] on div at bounding box center [844, 245] width 1448 height 17
click at [553, 265] on div "No Crew [GEOGRAPHIC_DATA] ([GEOGRAPHIC_DATA]) No Crew" at bounding box center [844, 261] width 1448 height 17
click at [1559, 2] on span at bounding box center [1563, 4] width 10 height 9
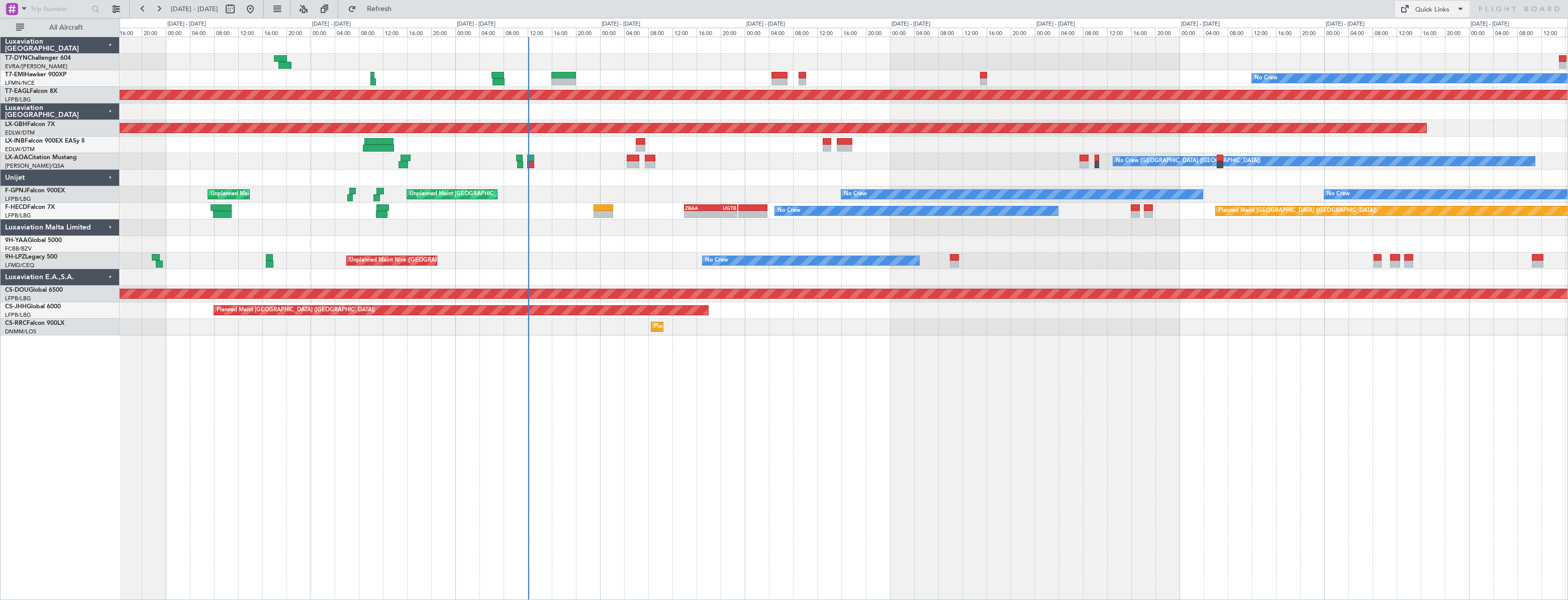
click at [1417, 6] on div "Quick Links" at bounding box center [1432, 10] width 34 height 10
click at [1422, 28] on button "Trip Builder" at bounding box center [1432, 33] width 75 height 24
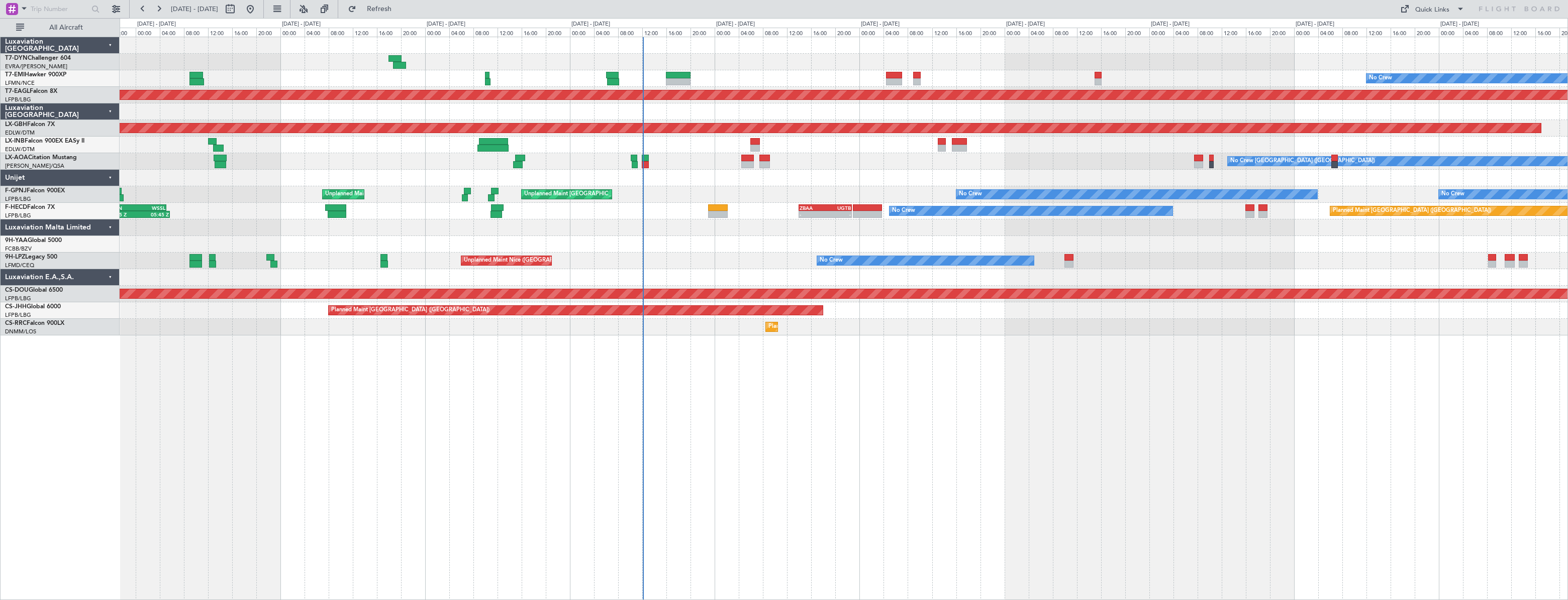
click at [520, 230] on div at bounding box center [844, 228] width 1448 height 17
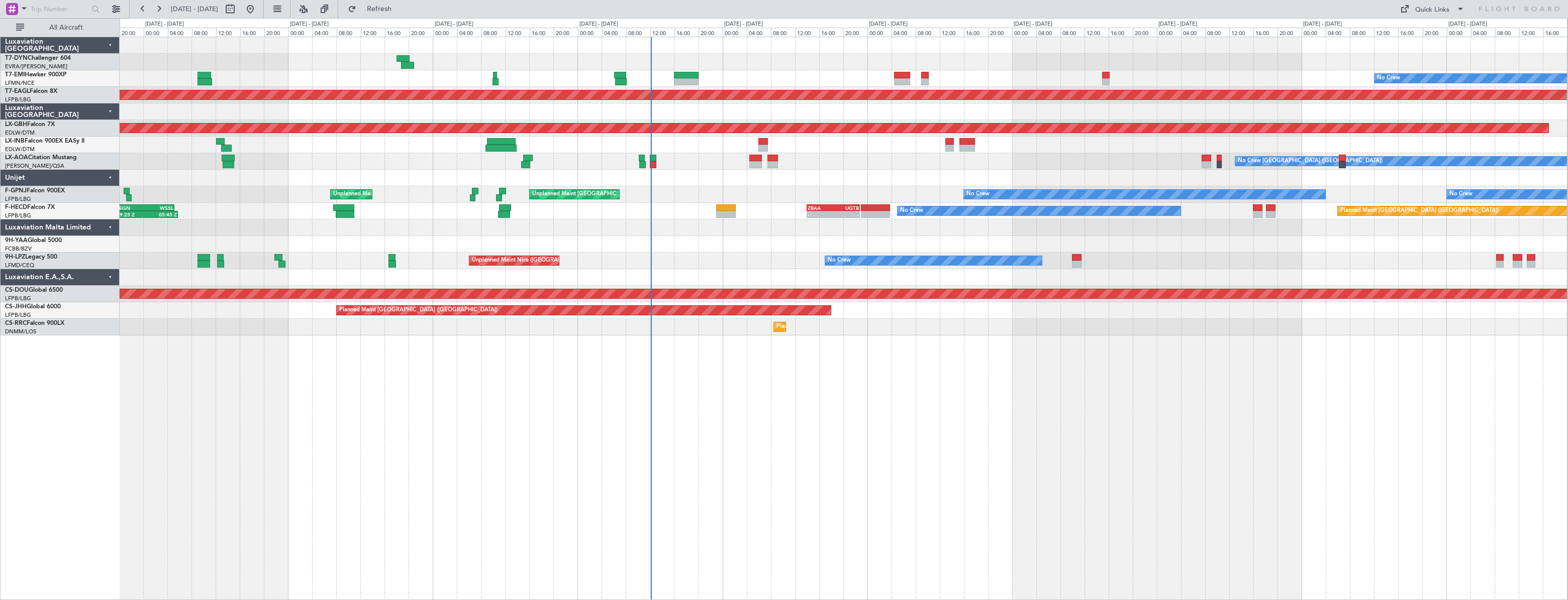
click at [543, 234] on div "No Crew Planned Maint [GEOGRAPHIC_DATA] (Al Maktoum Intl) Planned Maint Nurnber…" at bounding box center [844, 186] width 1447 height 298
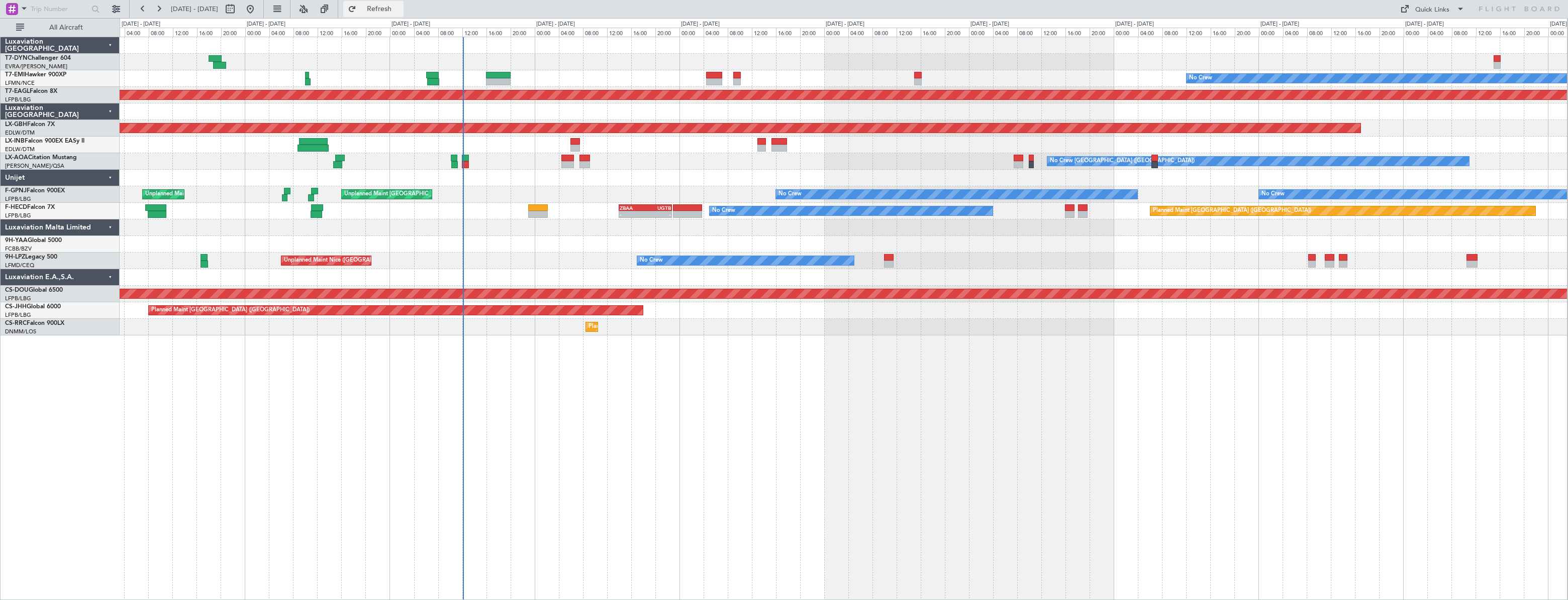
click at [394, 7] on span "Refresh" at bounding box center [379, 9] width 42 height 7
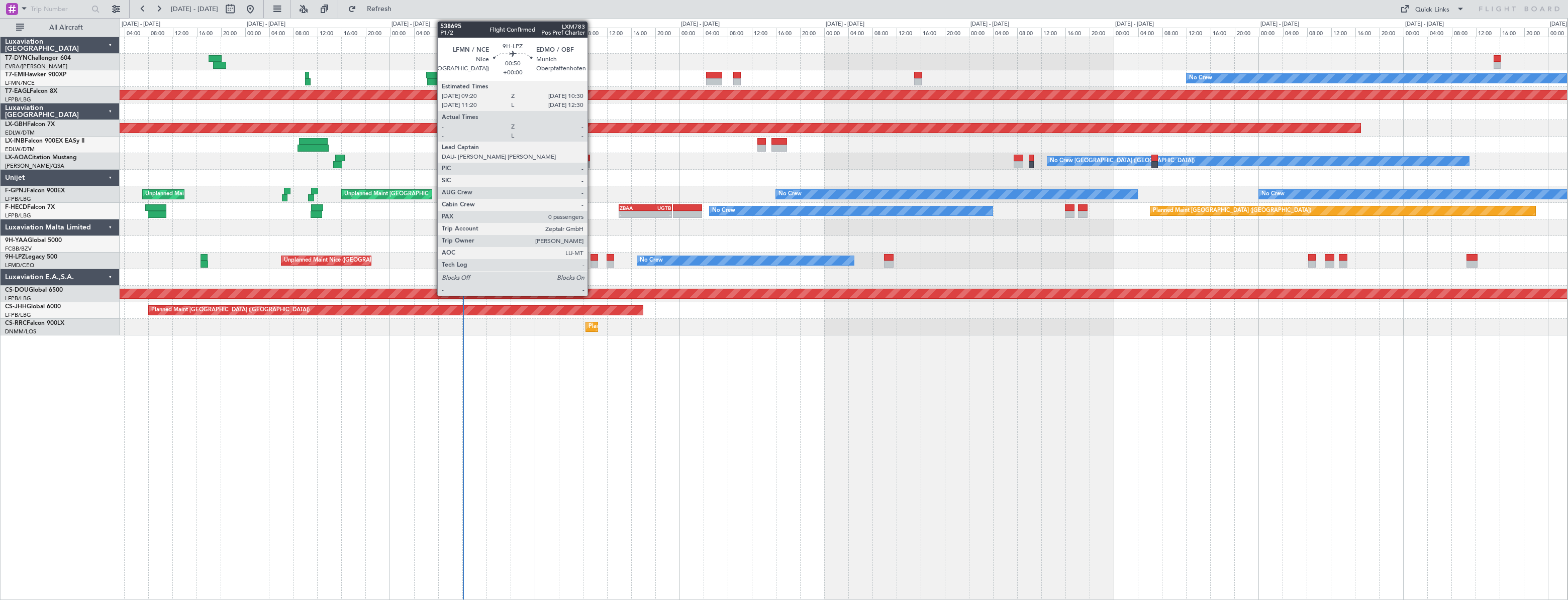
click at [592, 258] on div at bounding box center [594, 257] width 8 height 7
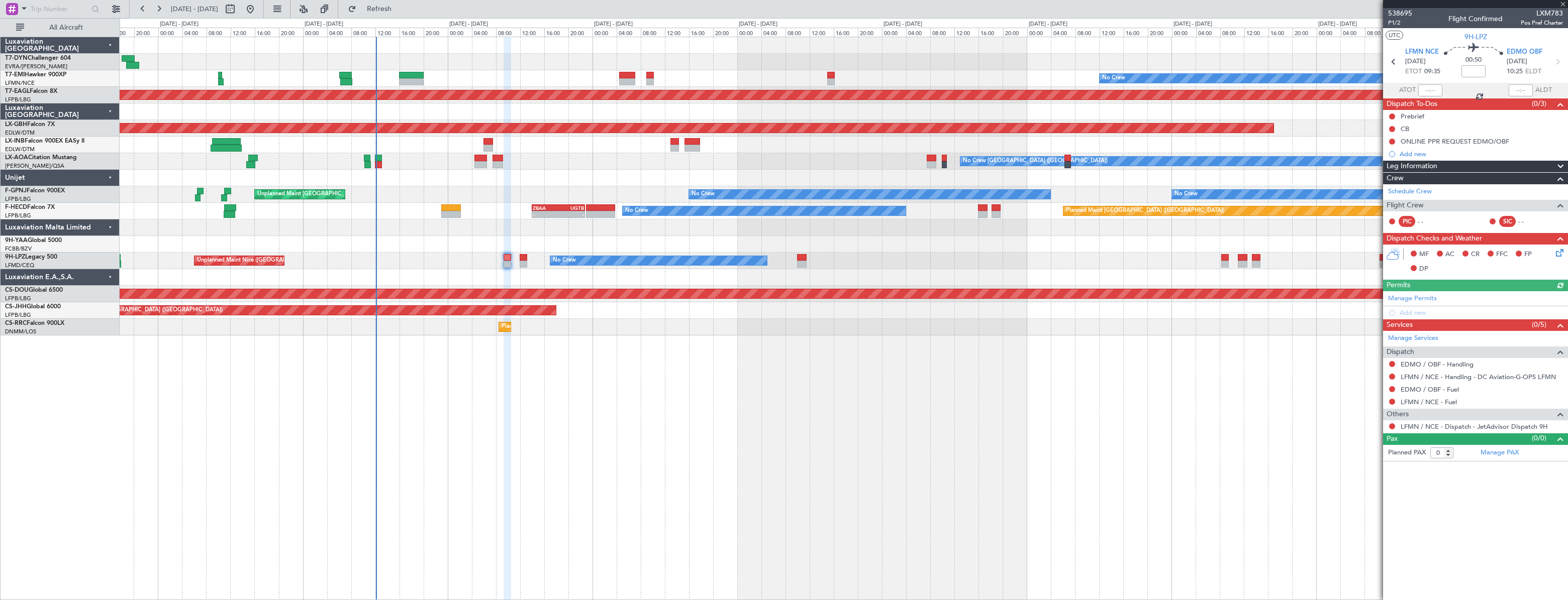
click at [1101, 392] on div "No Crew Planned Maint [GEOGRAPHIC_DATA] (Al Maktoum Intl) Planned Maint Nurnber…" at bounding box center [844, 318] width 1448 height 564
click at [1409, 364] on link "EDMO / OBF - Handling" at bounding box center [1437, 365] width 73 height 8
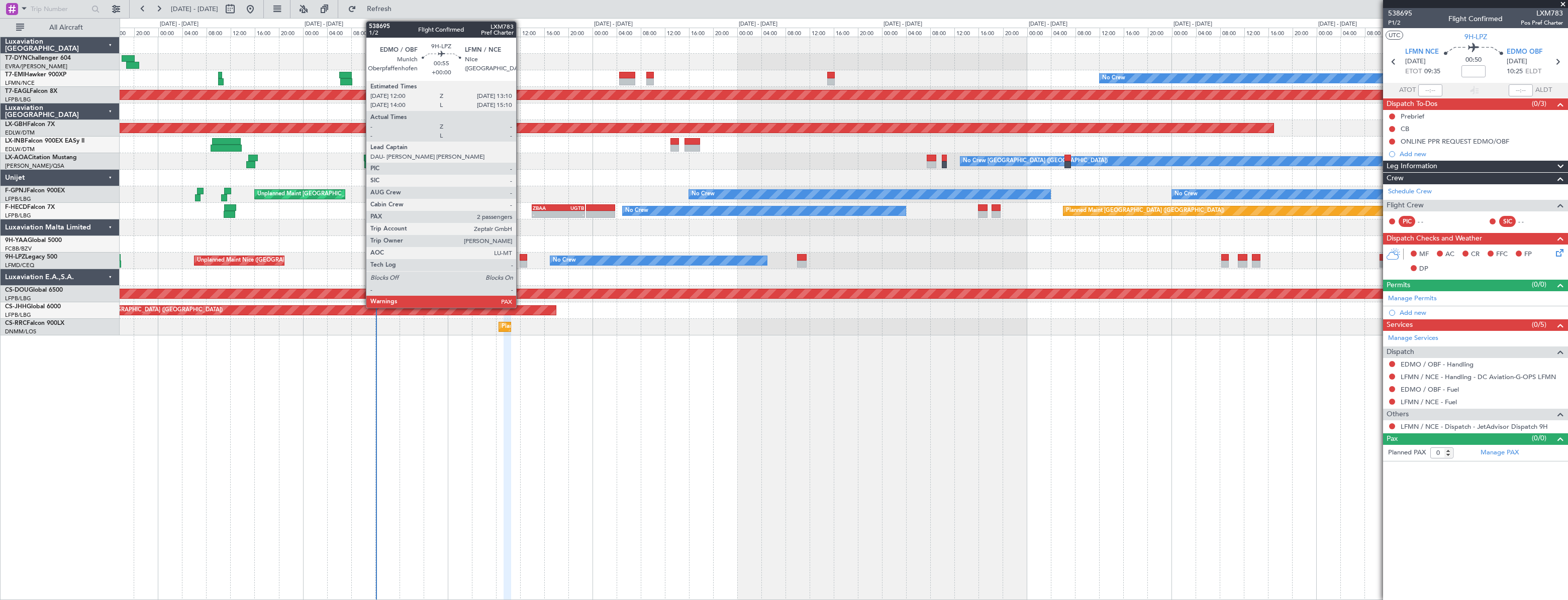
click at [521, 257] on div at bounding box center [523, 257] width 8 height 7
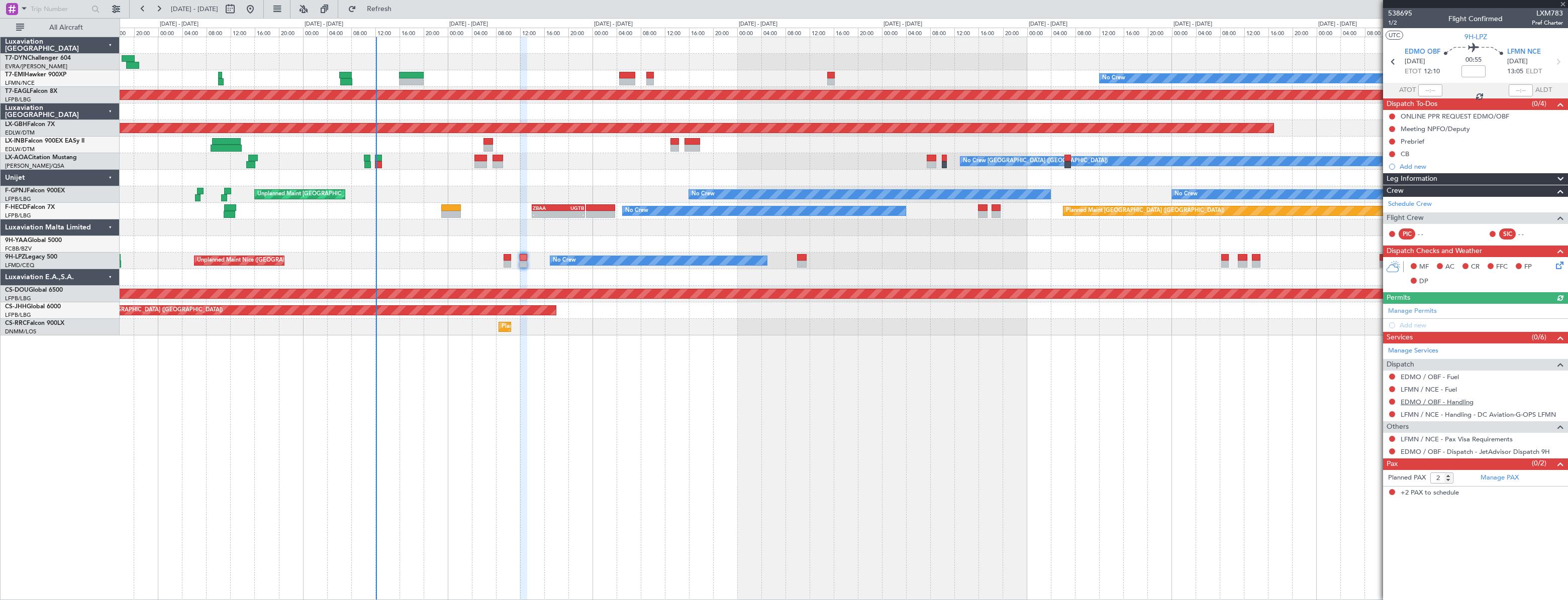
click at [1419, 402] on link "EDMO / OBF - Handling" at bounding box center [1437, 402] width 73 height 8
click at [385, 6] on button "Refresh" at bounding box center [372, 8] width 60 height 16
click at [1486, 479] on link "Manage PAX" at bounding box center [1499, 478] width 38 height 10
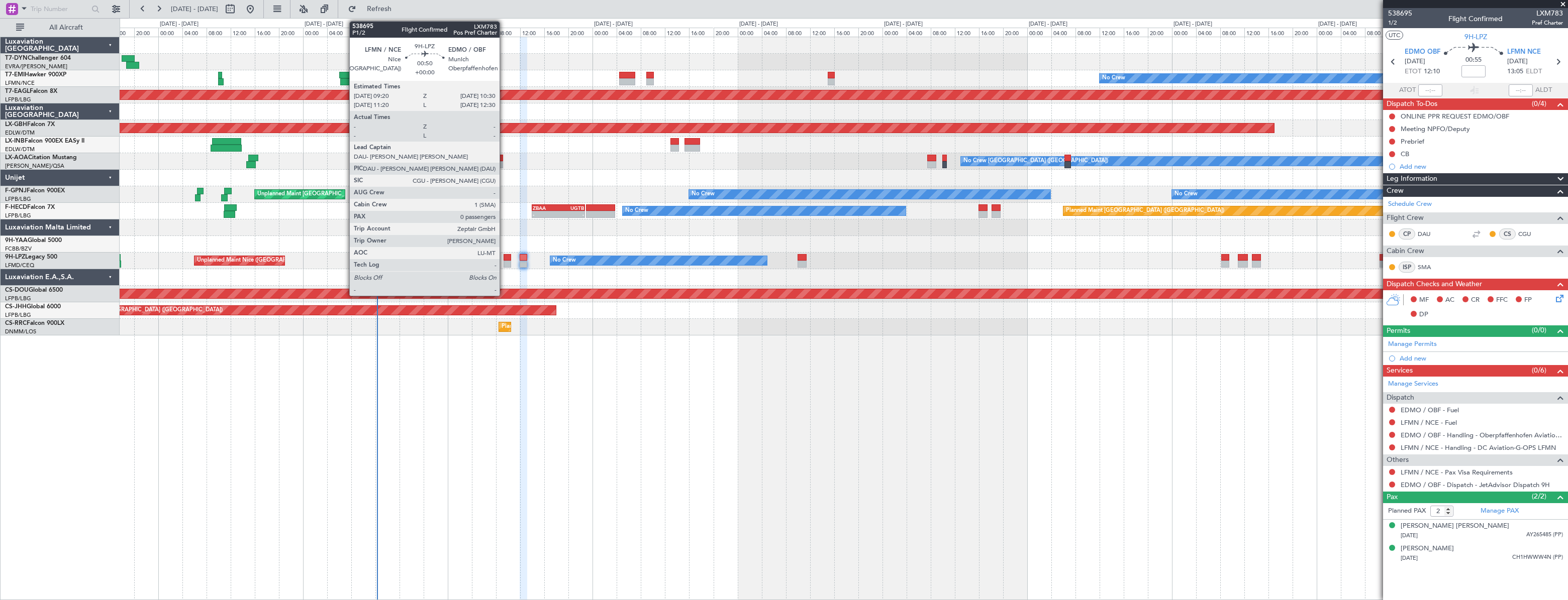
click at [504, 258] on div at bounding box center [507, 257] width 8 height 7
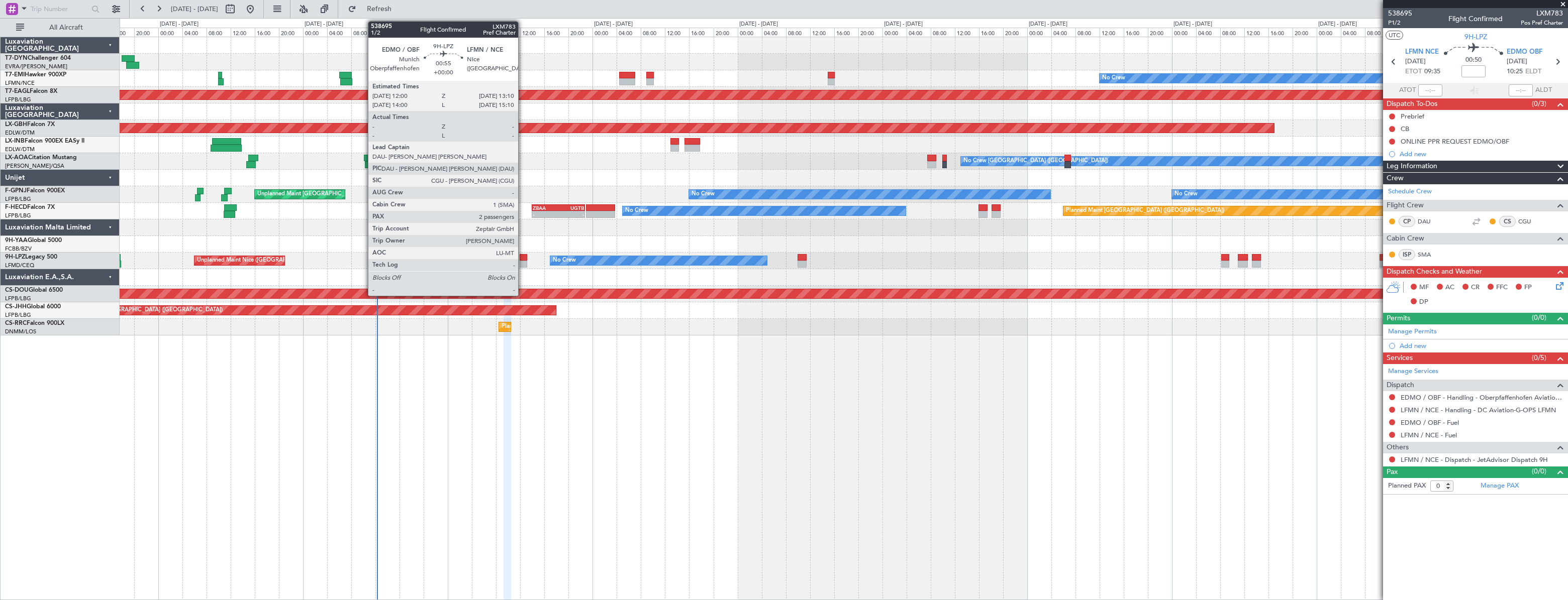
click at [523, 261] on div at bounding box center [523, 264] width 8 height 7
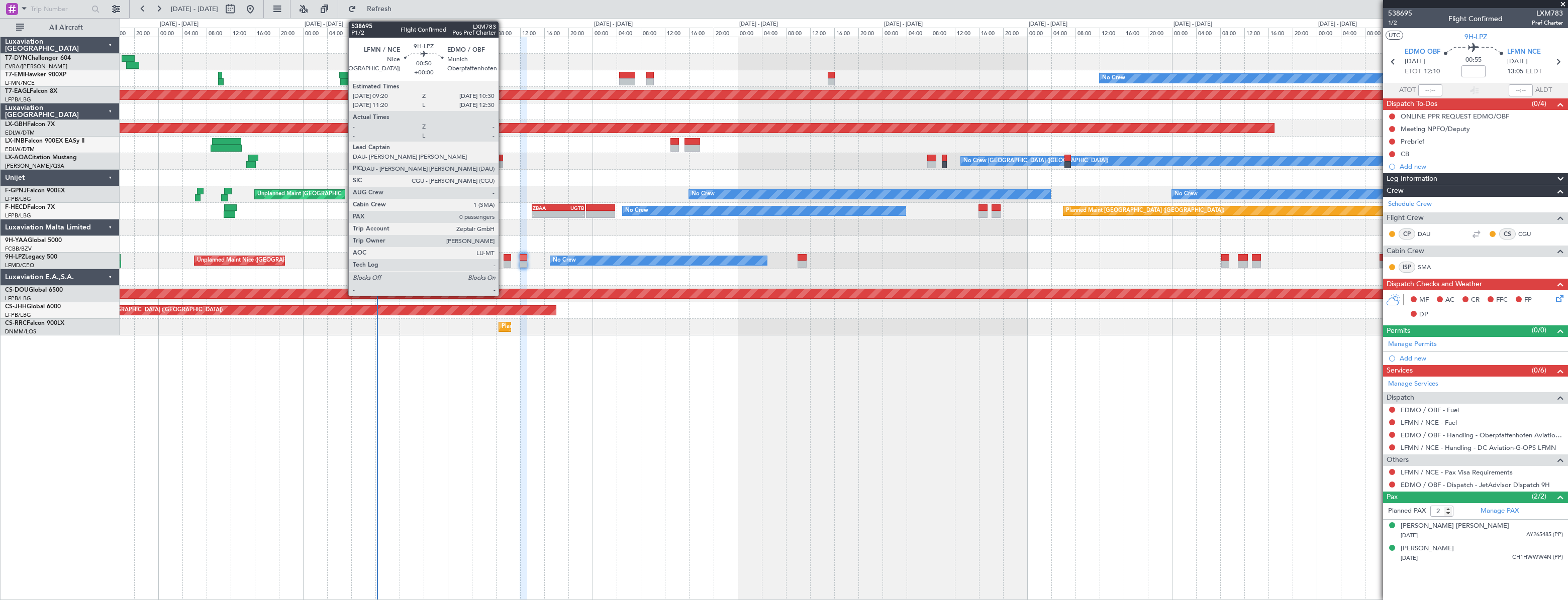
click at [503, 255] on div at bounding box center [507, 257] width 8 height 7
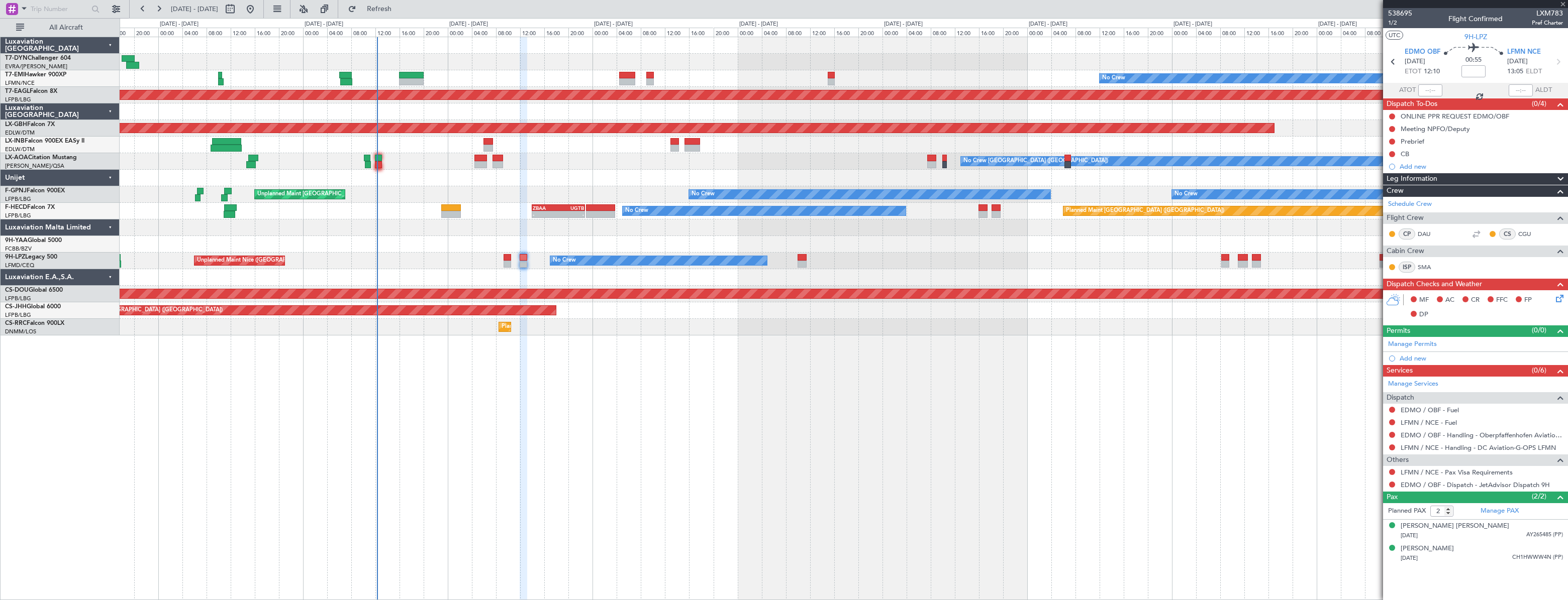
type input "0"
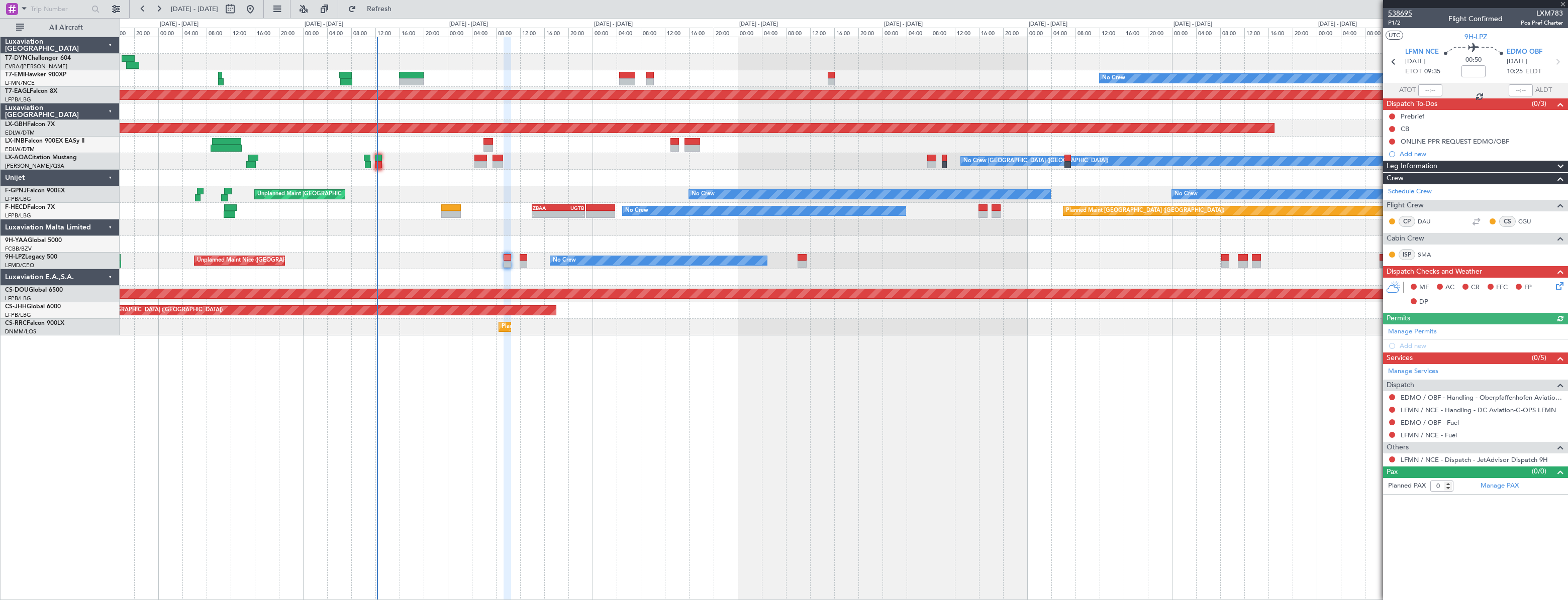
click at [1399, 12] on span "538695" at bounding box center [1400, 14] width 24 height 10
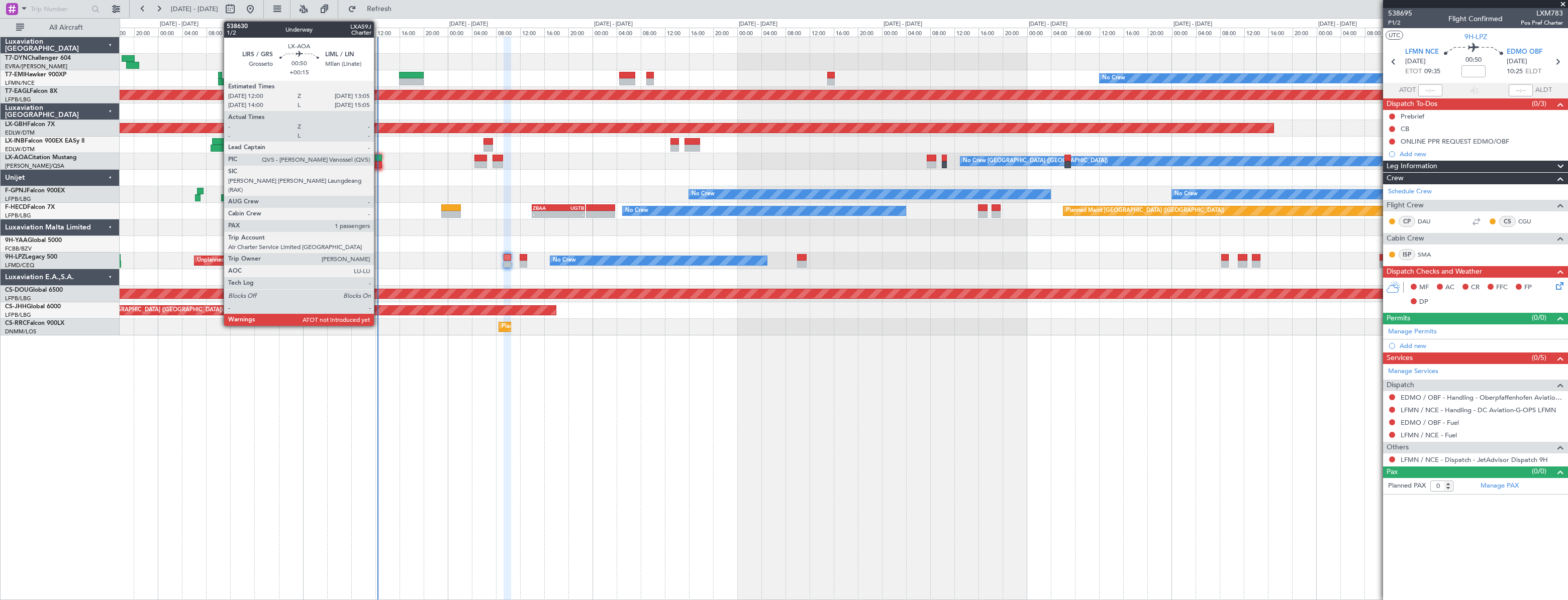
click at [378, 155] on div at bounding box center [378, 158] width 7 height 7
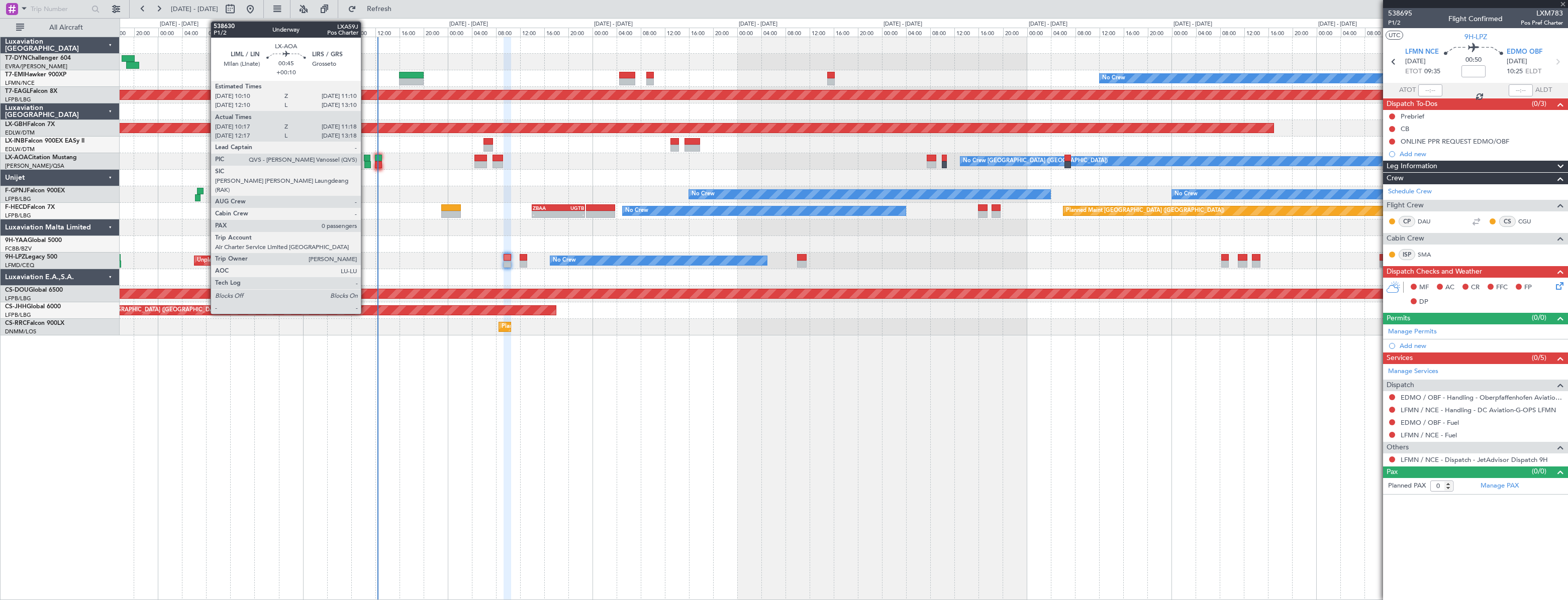
type input "+00:15"
type input "1"
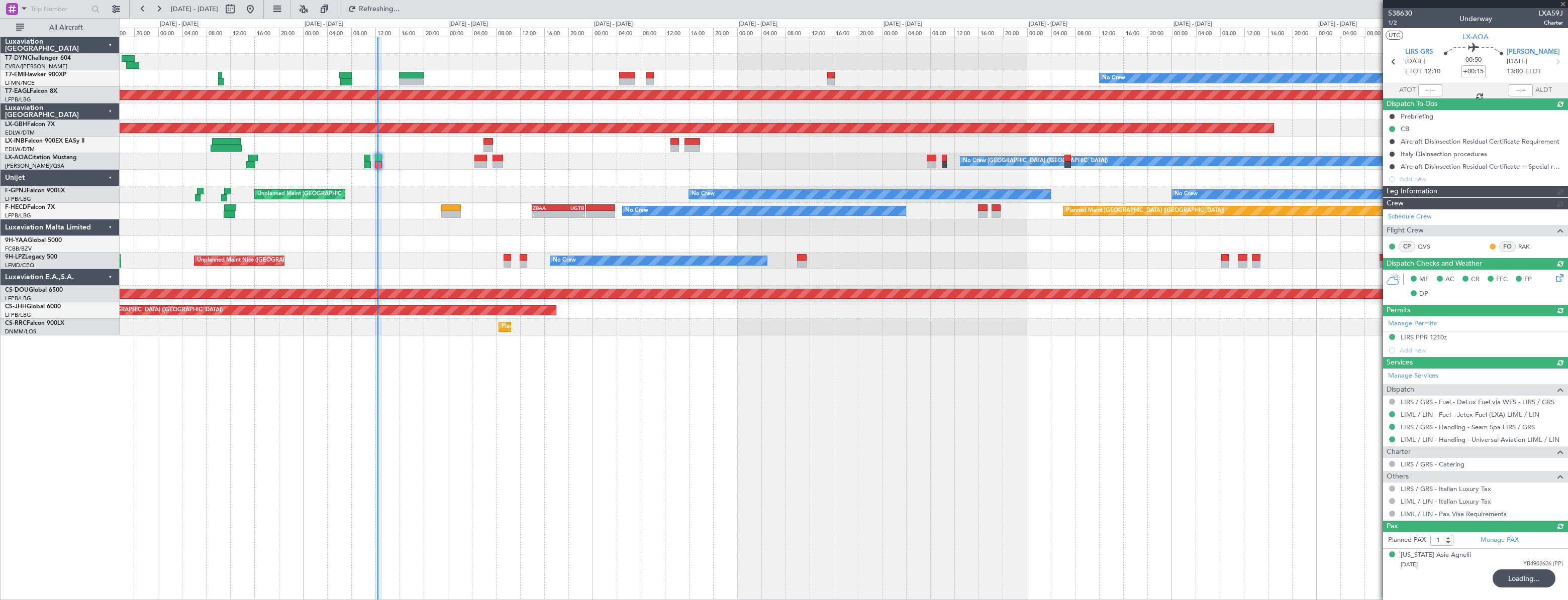
type input "12:22"
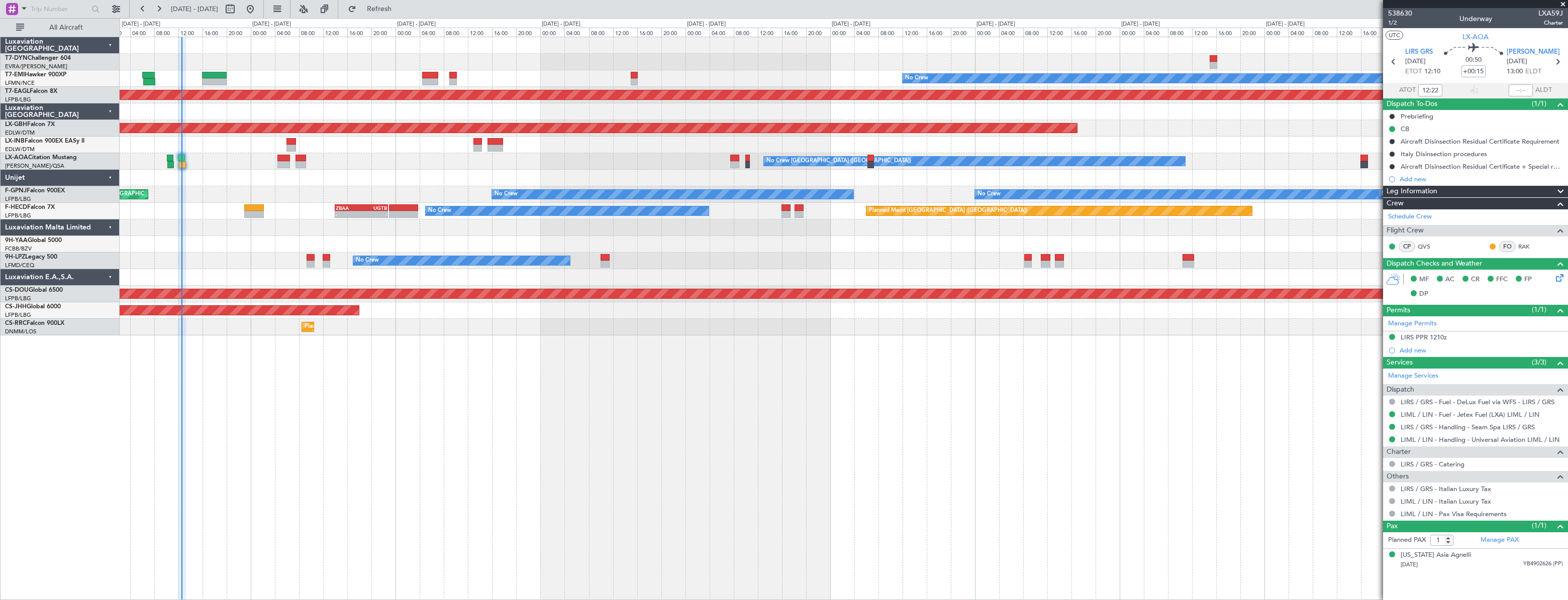
click at [452, 416] on div "No Crew Planned Maint [GEOGRAPHIC_DATA] (Al Maktoum Intl) Planned Maint Nurnber…" at bounding box center [844, 318] width 1448 height 564
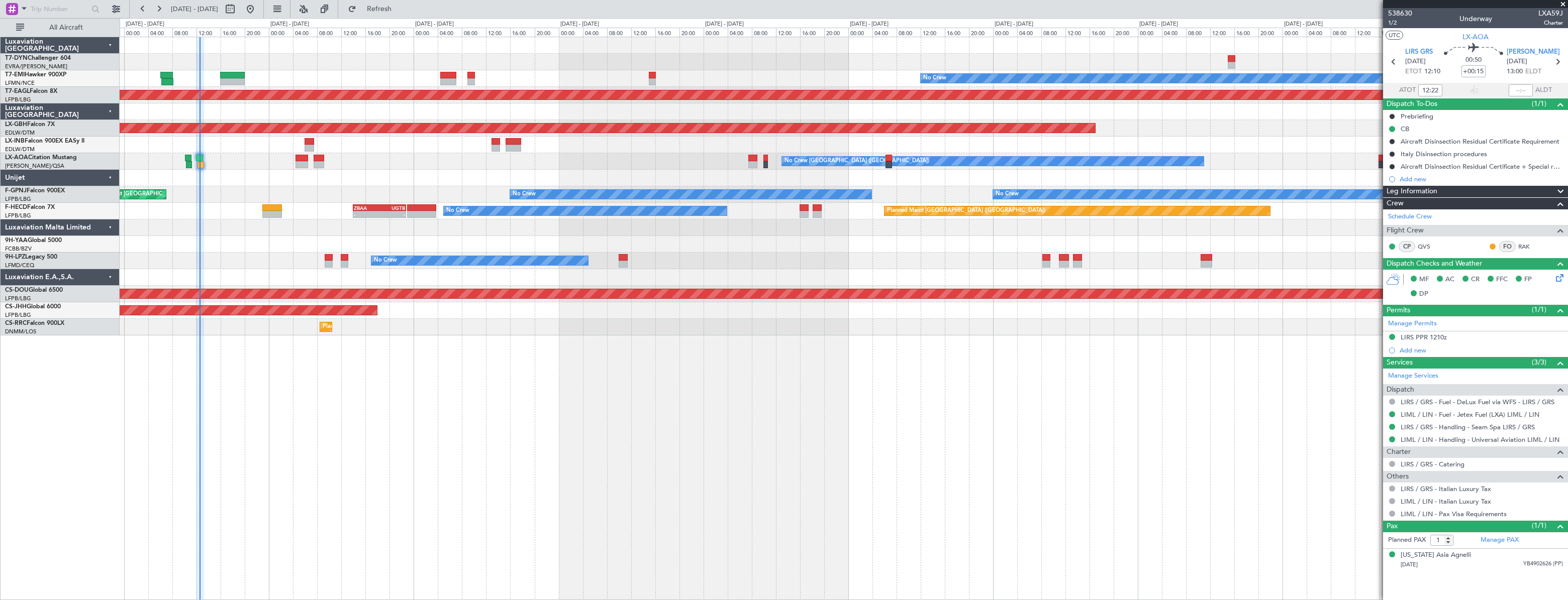
click at [474, 420] on div "No Crew Planned Maint [GEOGRAPHIC_DATA] (Al Maktoum Intl) Planned Maint Nurnber…" at bounding box center [844, 318] width 1448 height 564
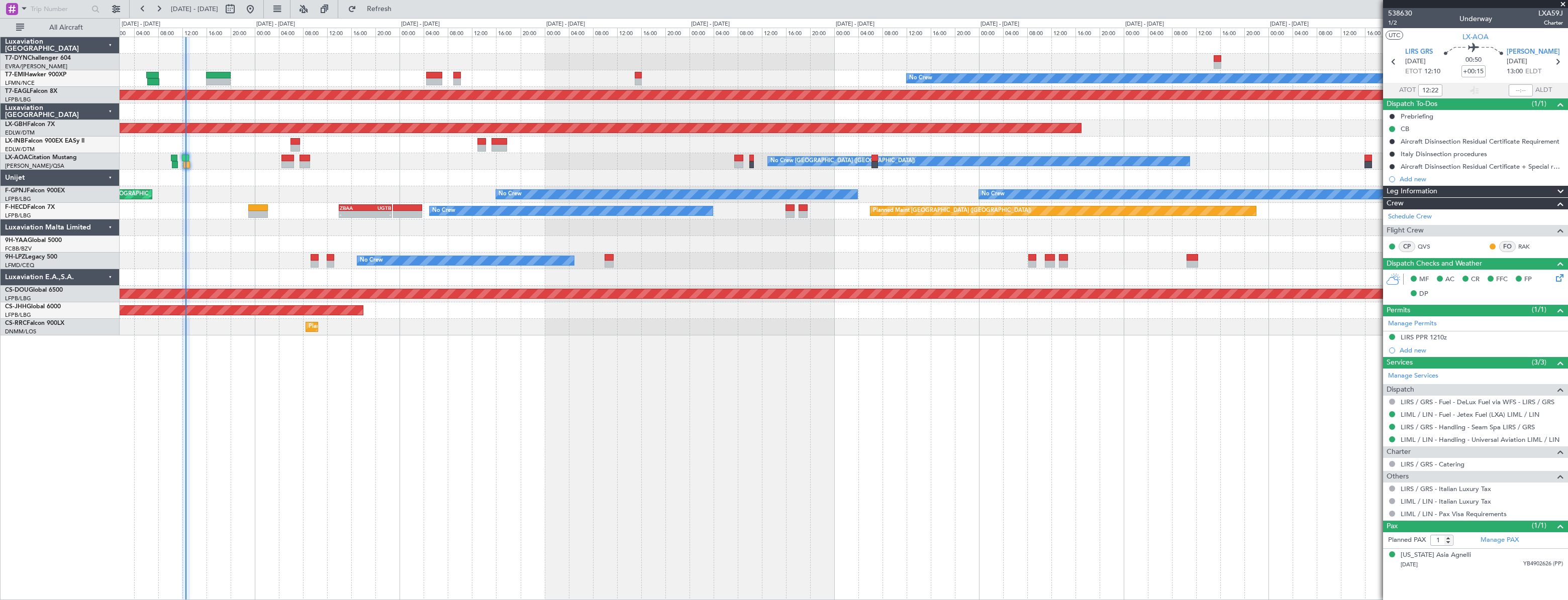
click at [535, 72] on div "No Crew" at bounding box center [844, 78] width 1448 height 17
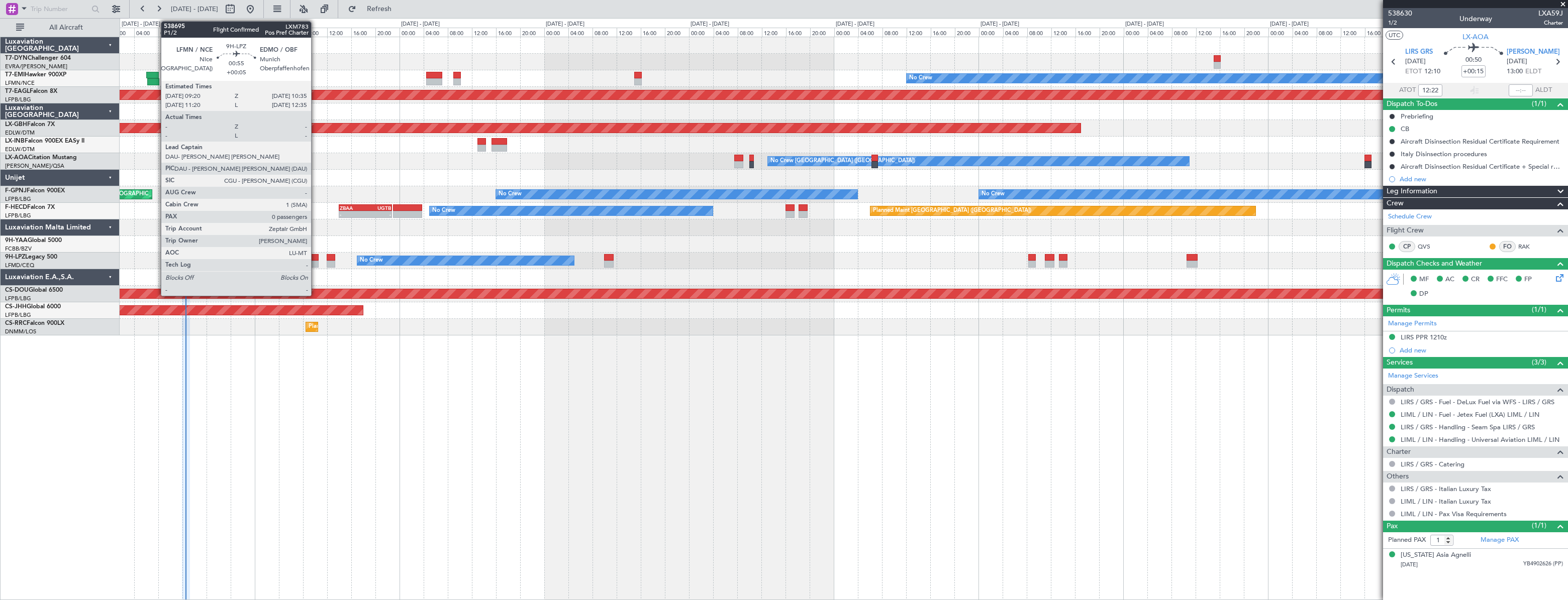
click at [316, 261] on div at bounding box center [315, 264] width 8 height 7
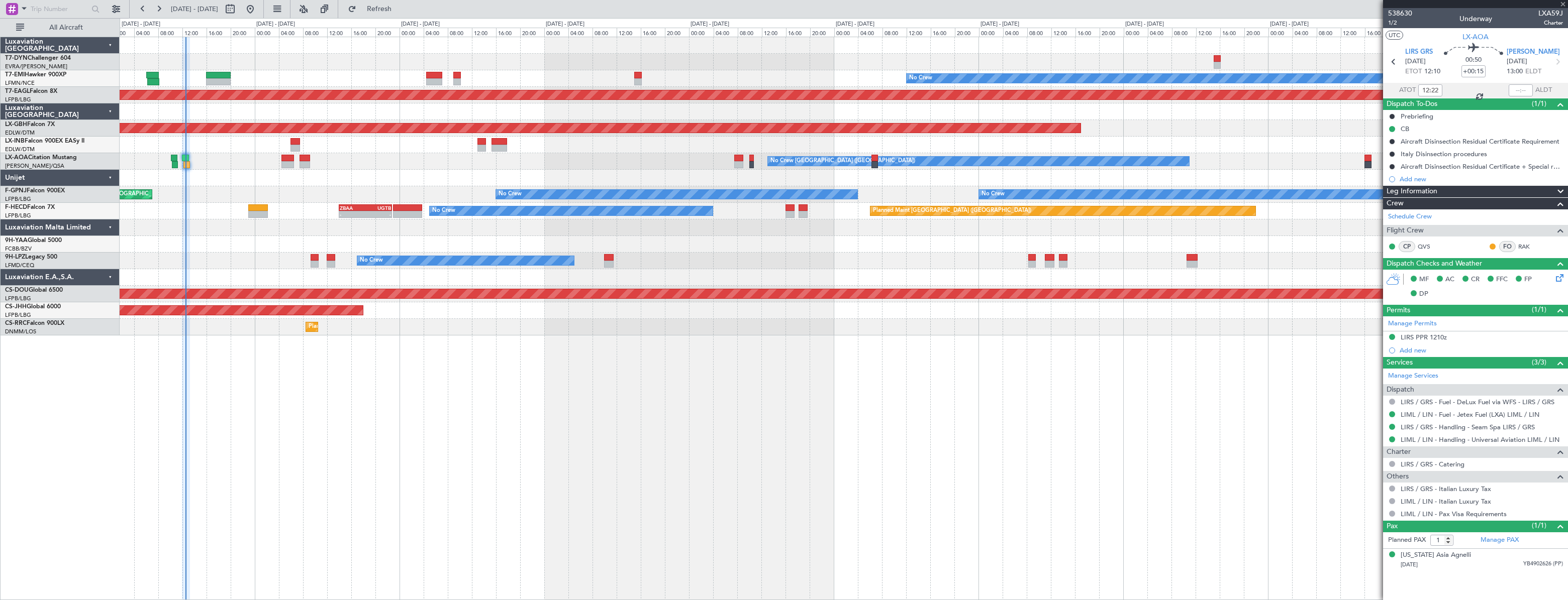
type input "+00:05"
type input "0"
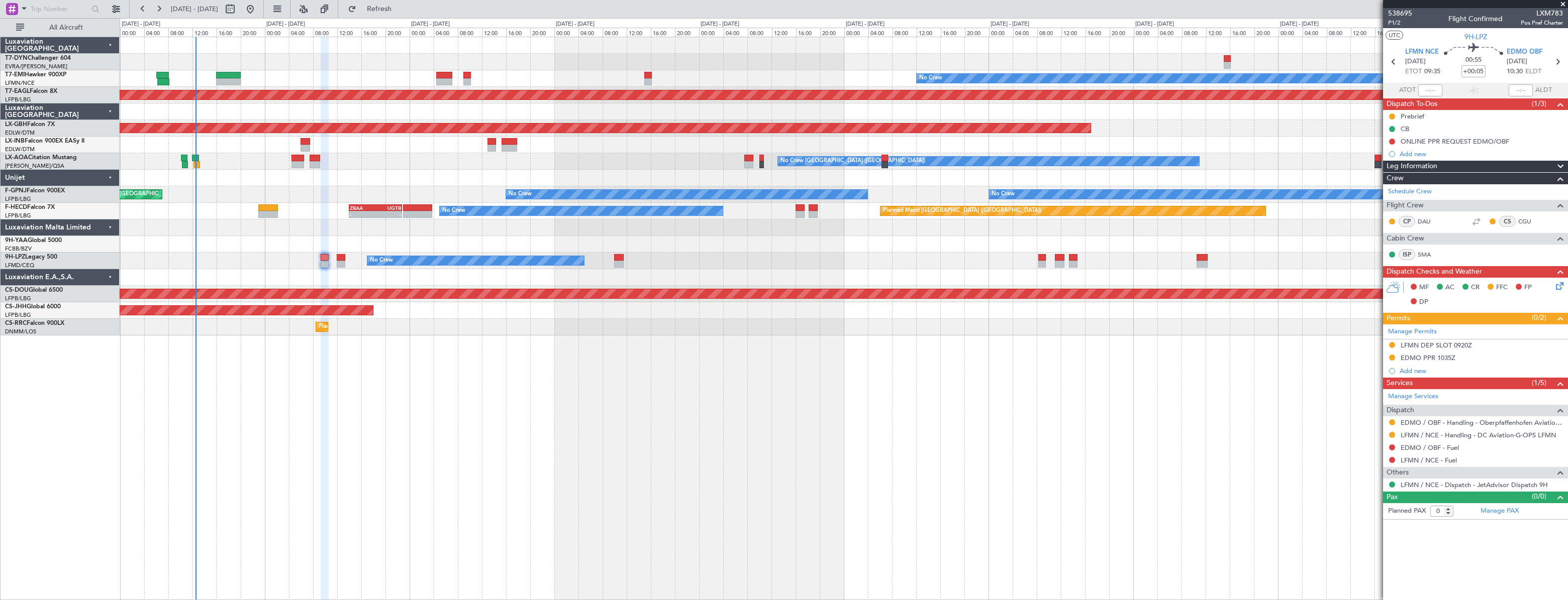
click at [513, 366] on div "No Crew Planned Maint [GEOGRAPHIC_DATA] (Al Maktoum Intl) Planned Maint Nurnber…" at bounding box center [844, 318] width 1448 height 564
click at [339, 65] on div at bounding box center [844, 62] width 1447 height 17
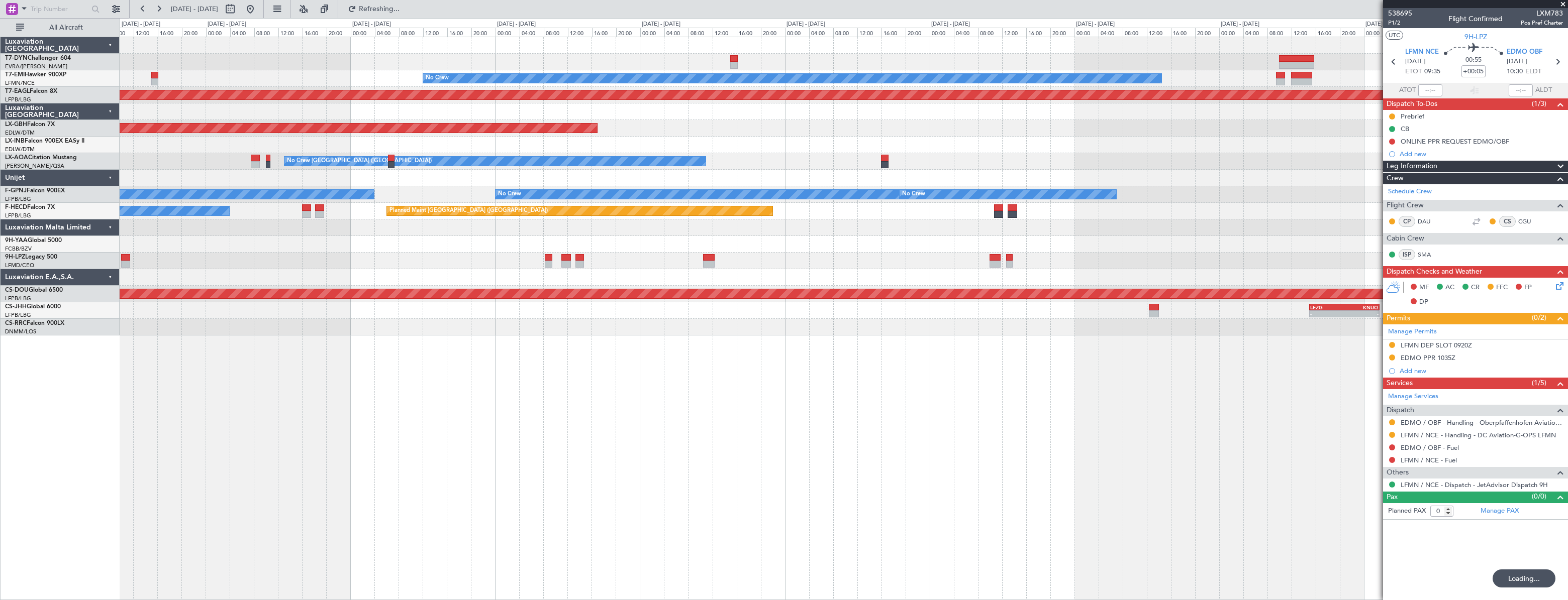
click at [272, 75] on div "No Crew Planned Maint [GEOGRAPHIC_DATA] (Al Maktoum Intl) Planned Maint Nurnber…" at bounding box center [844, 186] width 1447 height 298
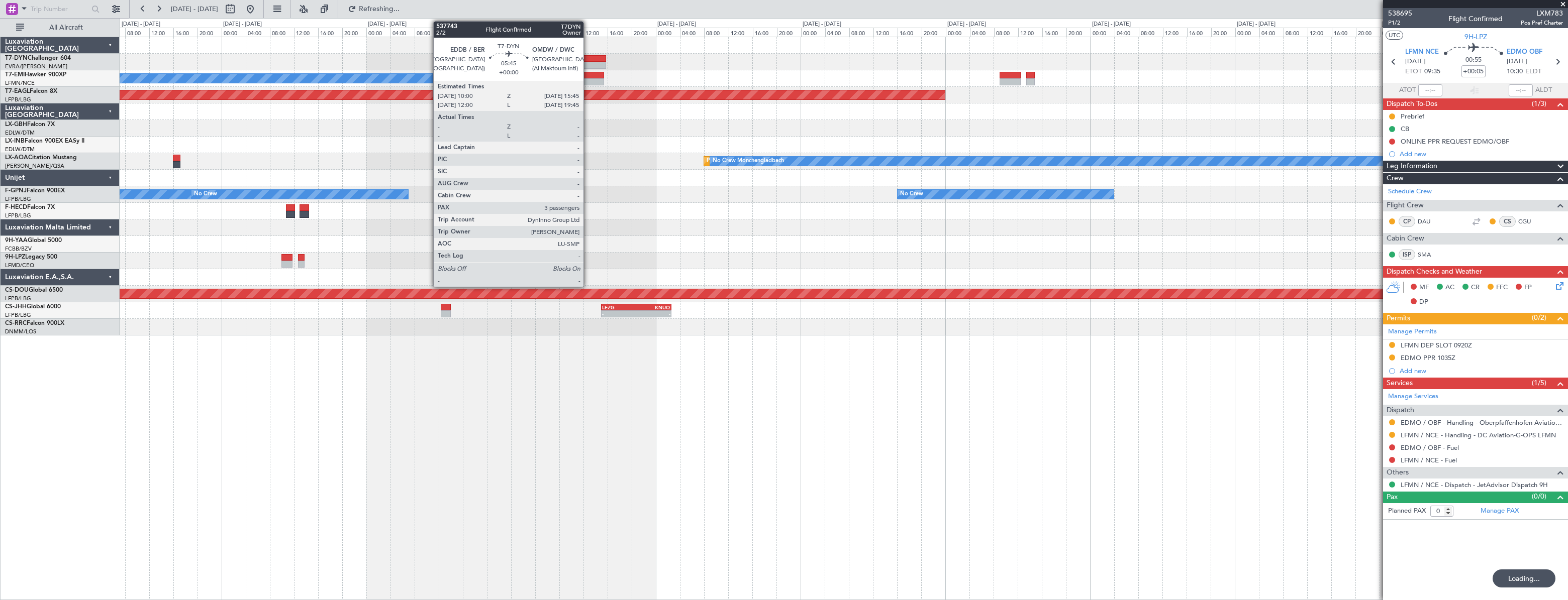
click at [588, 57] on div at bounding box center [589, 58] width 35 height 7
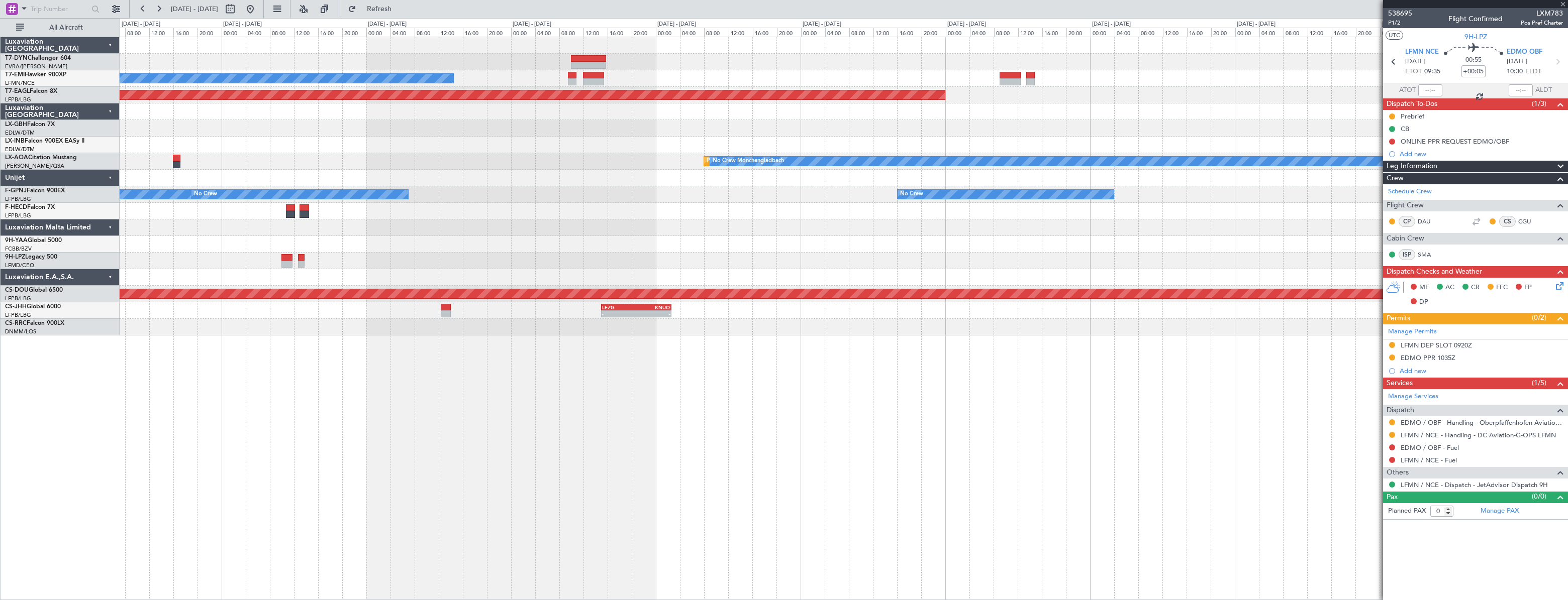
type input "3"
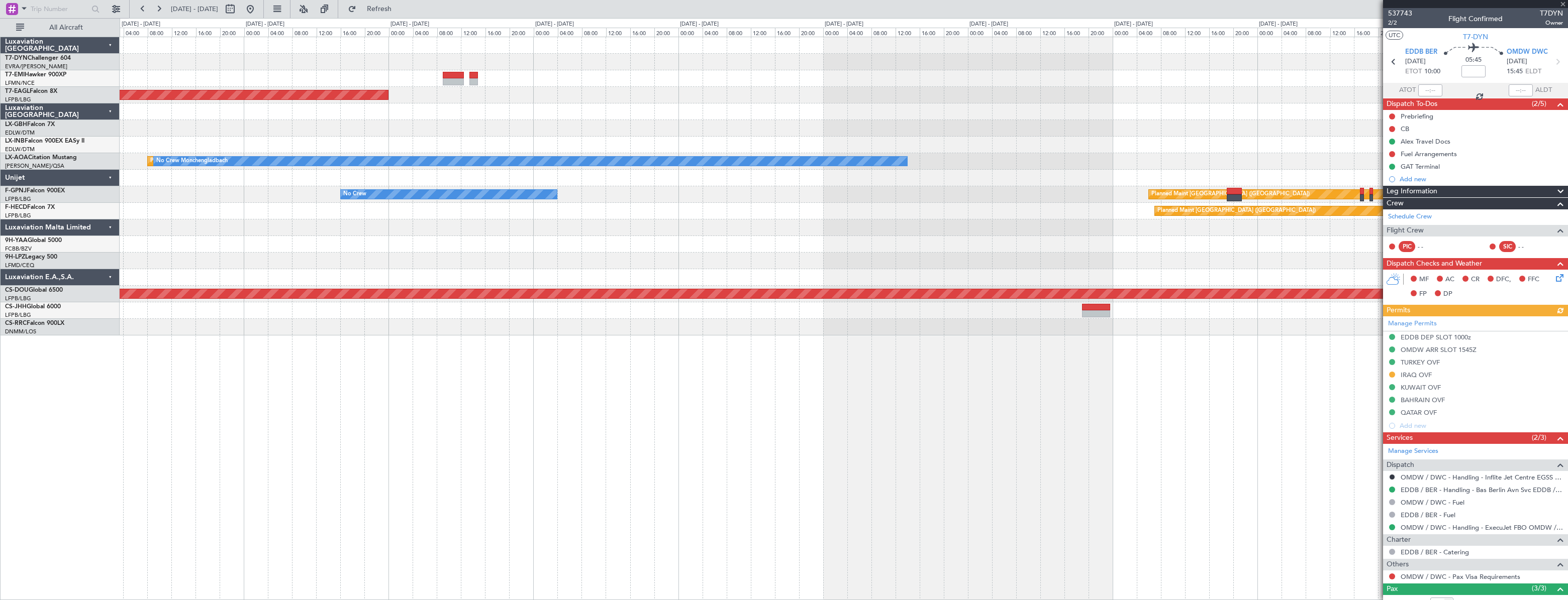
click at [296, 60] on div at bounding box center [844, 62] width 1447 height 17
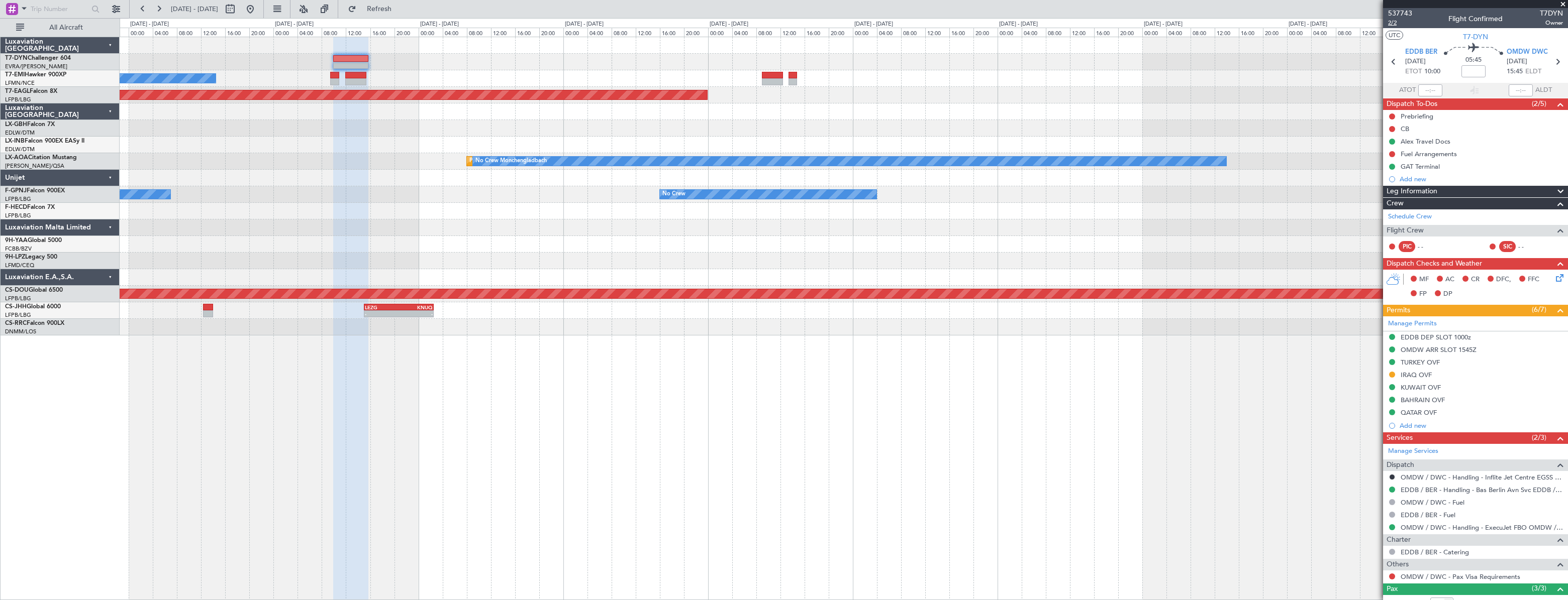
click at [1403, 23] on span "2/2" at bounding box center [1400, 23] width 24 height 8
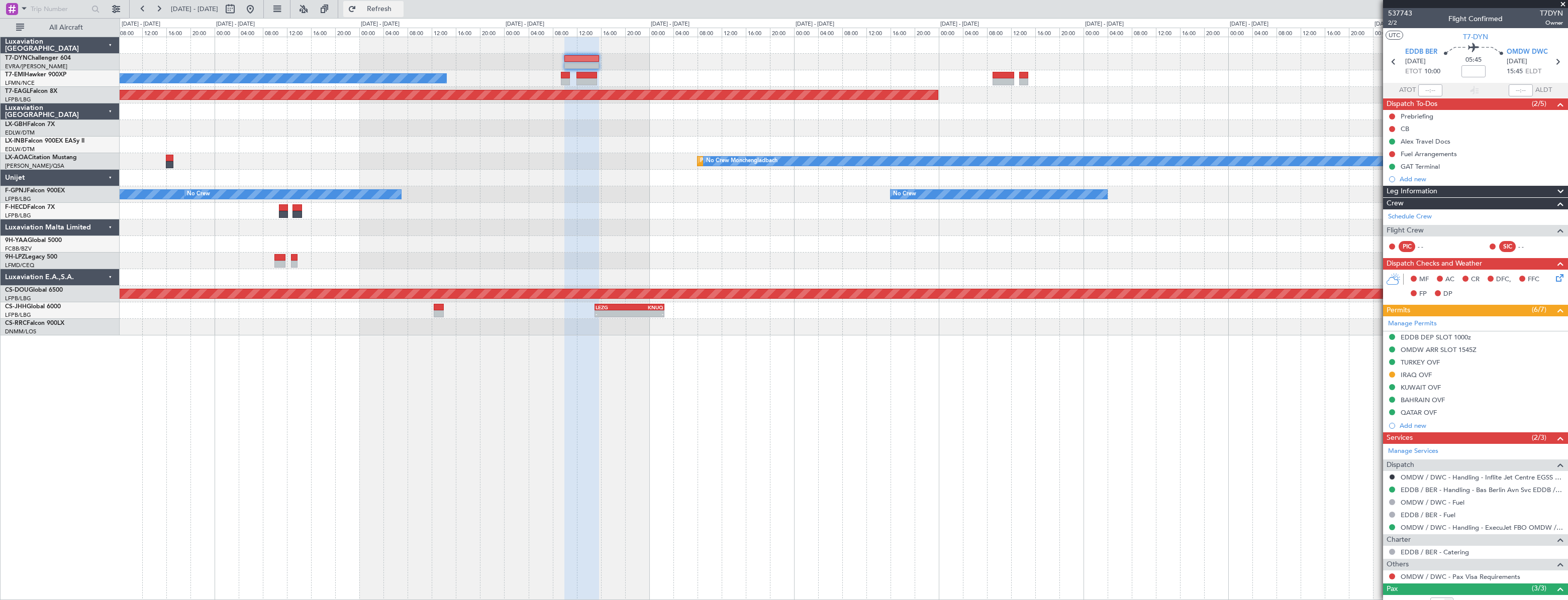
click at [404, 13] on button "Refresh" at bounding box center [372, 8] width 60 height 16
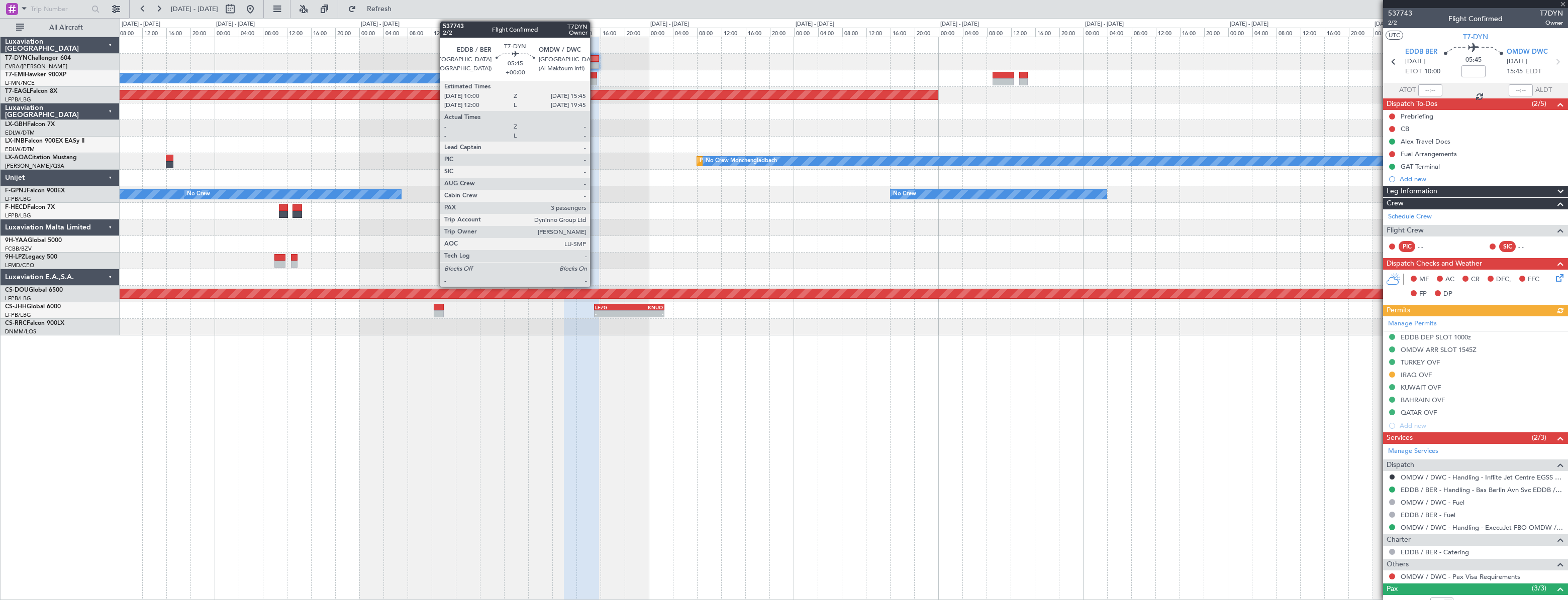
click at [594, 57] on div at bounding box center [582, 58] width 35 height 7
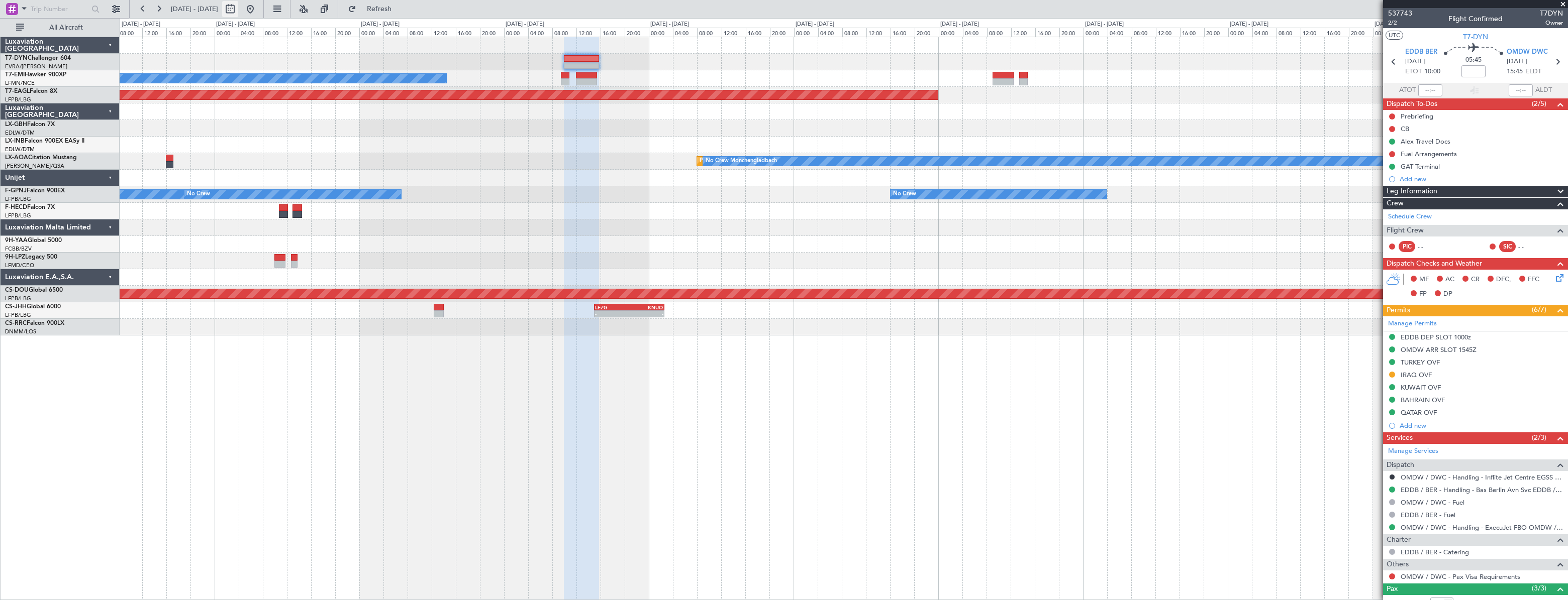
click at [238, 12] on button at bounding box center [230, 8] width 16 height 16
select select "10"
select select "2025"
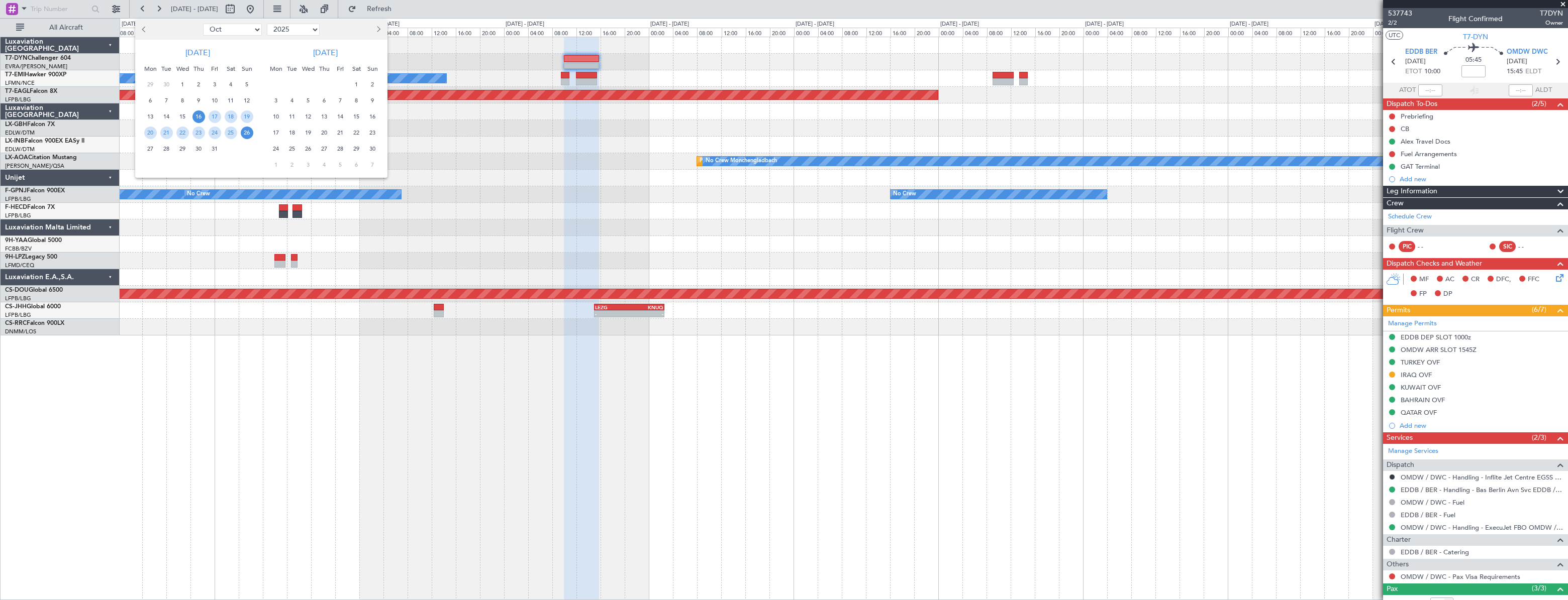
click at [252, 30] on select "Jan Feb Mar Apr May Jun [DATE] Aug Sep Oct Nov Dec" at bounding box center [232, 30] width 59 height 12
select select "11"
click at [203, 24] on select "Jan Feb Mar Apr May Jun [DATE] Aug Sep Oct Nov Dec" at bounding box center [232, 30] width 59 height 12
click at [211, 133] on span "21" at bounding box center [214, 132] width 13 height 13
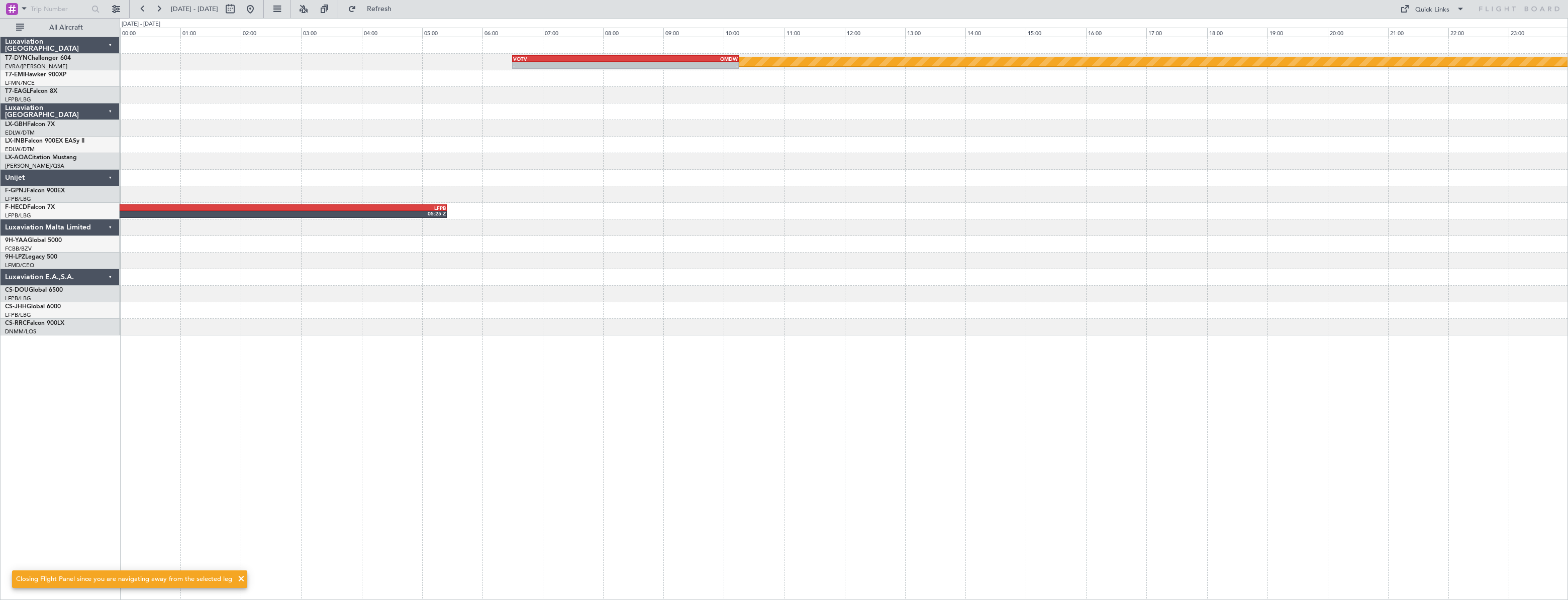
click at [686, 54] on div "Planned Maint Riga (Riga Intl) - - VOTV 06:30 Z OMDW 10:15 Z" at bounding box center [844, 62] width 1448 height 17
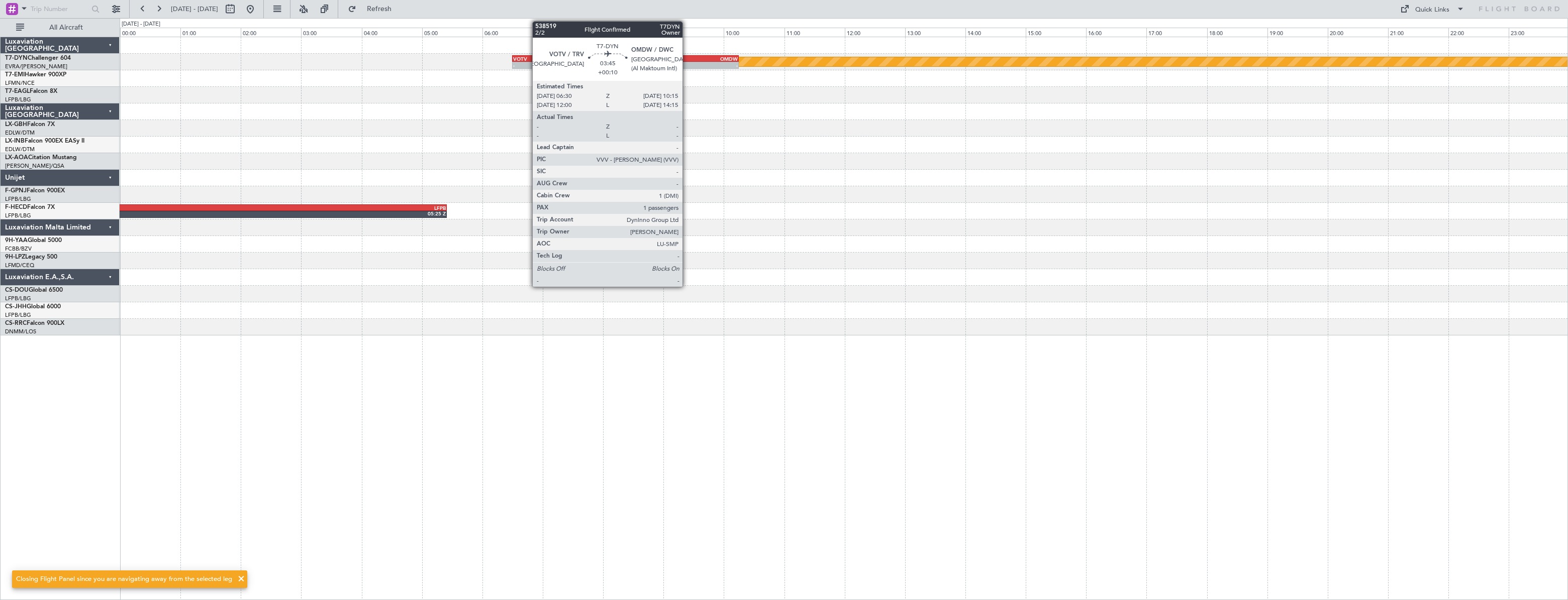
click at [686, 62] on div "- -" at bounding box center [625, 65] width 226 height 7
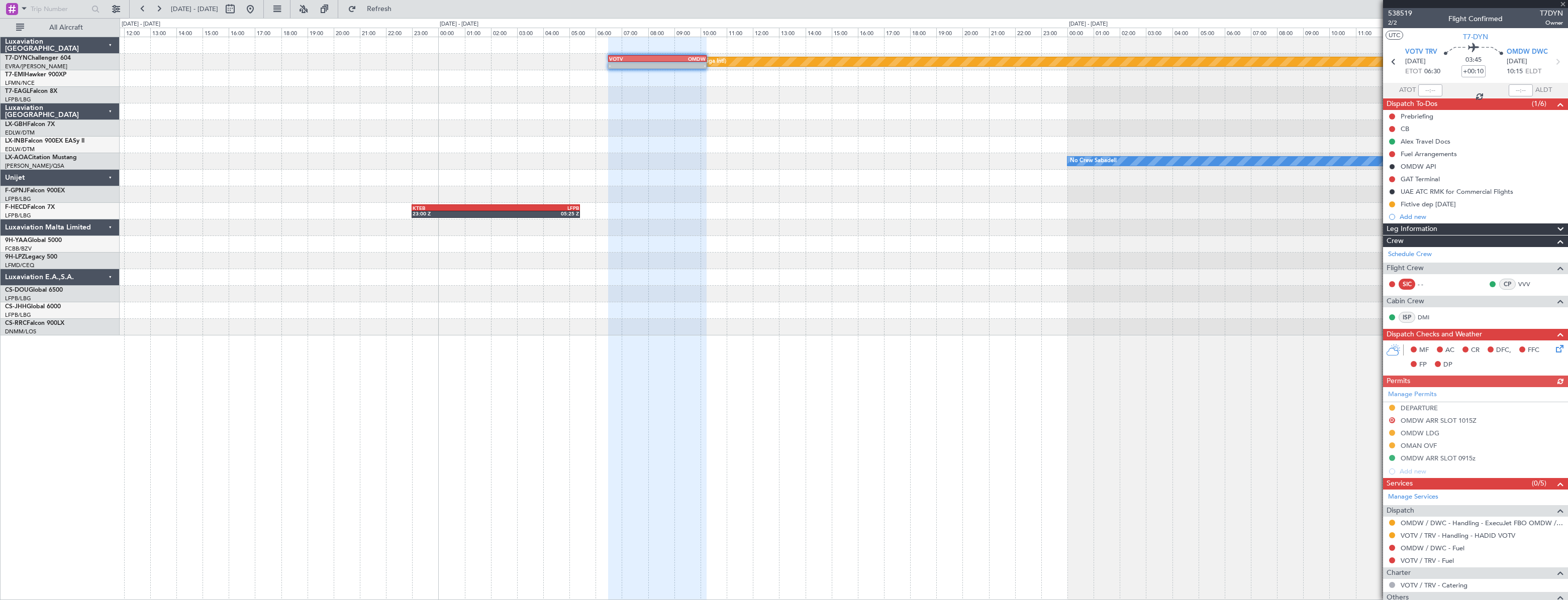
click at [1394, 27] on fb-panel-header "538519 2/2 Flight Confirmed T7DYN Owner UTC T7-DYN VOTV TRV [DATE] ETOT 06:30 0…" at bounding box center [1475, 53] width 185 height 90
click at [1392, 24] on span "2/2" at bounding box center [1400, 23] width 24 height 8
drag, startPoint x: 1418, startPoint y: 254, endPoint x: 1173, endPoint y: 286, distance: 247.1
click at [1173, 286] on fb-app "[DATE] - [DATE] Refresh Quick Links All Aircraft Planned Maint [GEOGRAPHIC_DATA…" at bounding box center [784, 304] width 1568 height 592
click at [258, 12] on button at bounding box center [250, 8] width 16 height 16
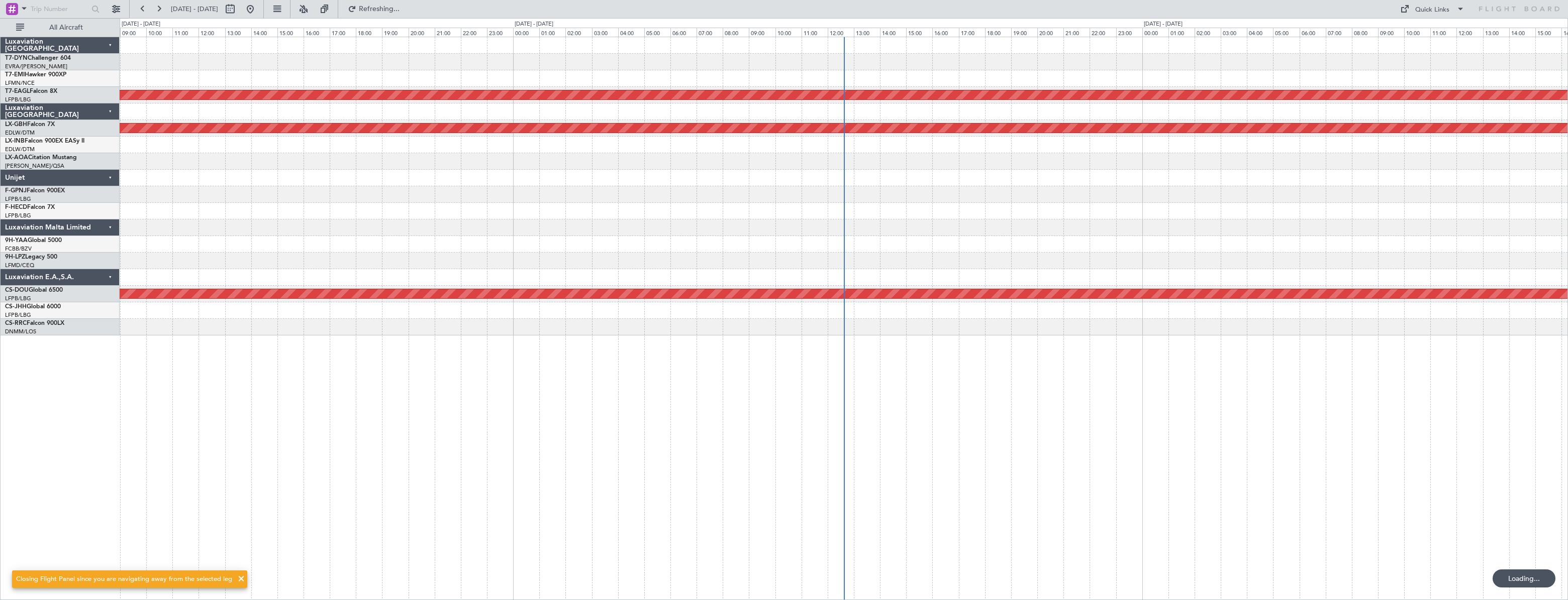
click at [368, 235] on div "Planned Maint Dubai (Al Maktoum Intl) Planned Maint Nurnberg No Crew No Crew Pl…" at bounding box center [844, 186] width 1448 height 298
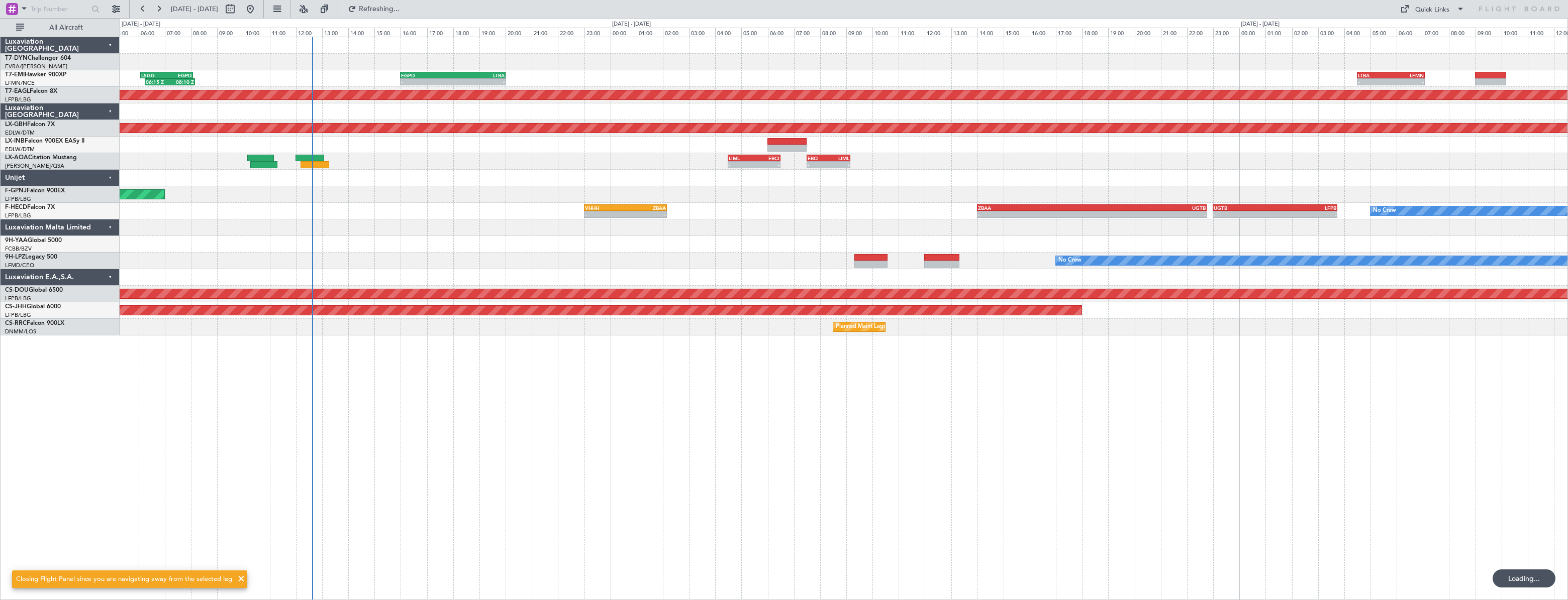
click at [448, 260] on div "06:15 Z 08:10 Z LSGG 06:05 Z EGPD 08:05 Z - - EGPD 16:00 Z LTBA 20:00 Z - - LTB…" at bounding box center [844, 186] width 1448 height 298
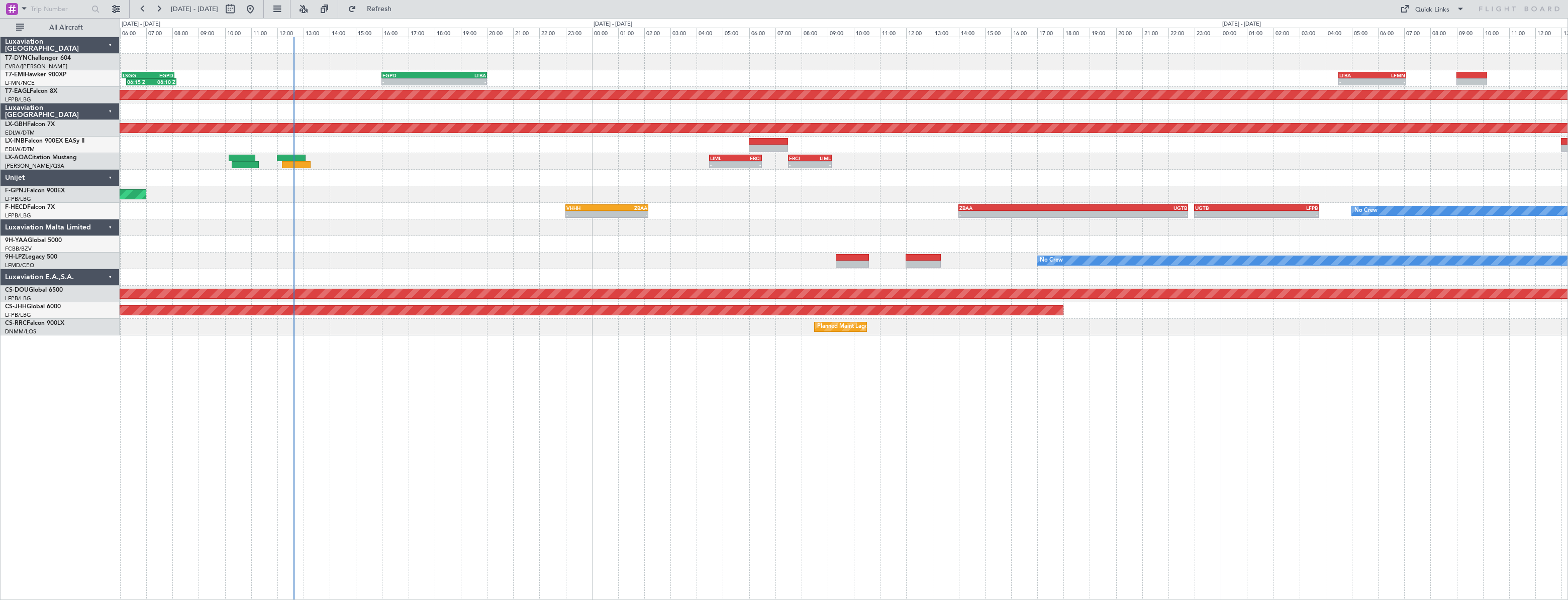
click at [479, 203] on div "06:15 Z 08:10 Z LSGG 06:05 Z EGPD 08:05 Z - - EGPD 16:00 Z LTBA 20:00 Z - - LTB…" at bounding box center [844, 186] width 1448 height 298
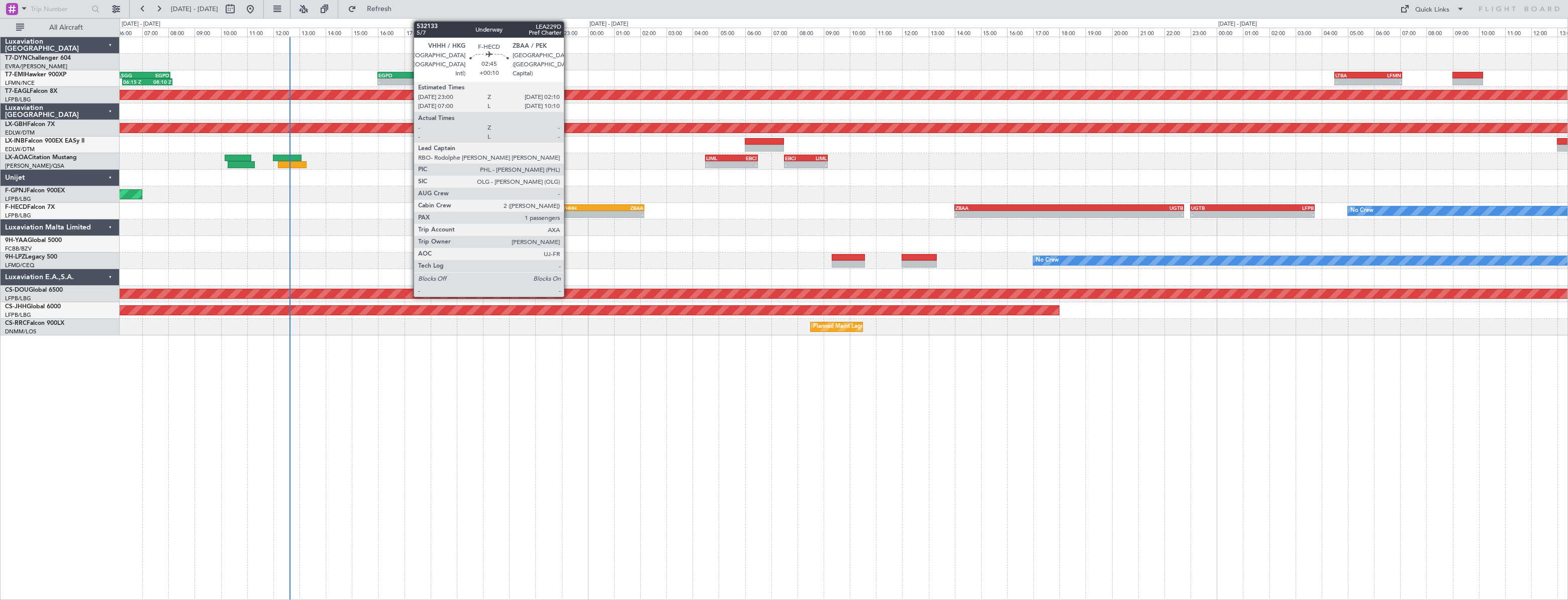
click at [568, 214] on div "-" at bounding box center [583, 214] width 41 height 6
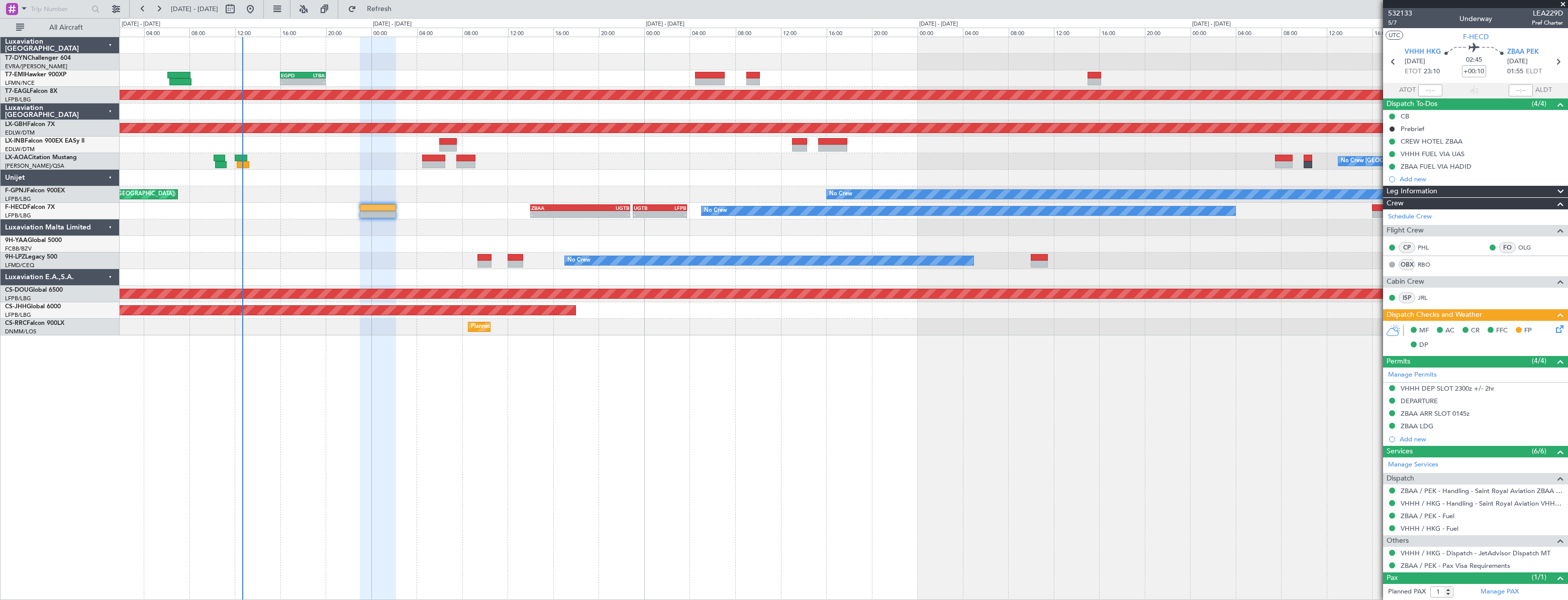
click at [583, 239] on div "- - EGPD 16:00 Z LTBA 20:00 Z No Crew Planned Maint [GEOGRAPHIC_DATA] (Al Makto…" at bounding box center [844, 186] width 1447 height 298
